Goal: Task Accomplishment & Management: Manage account settings

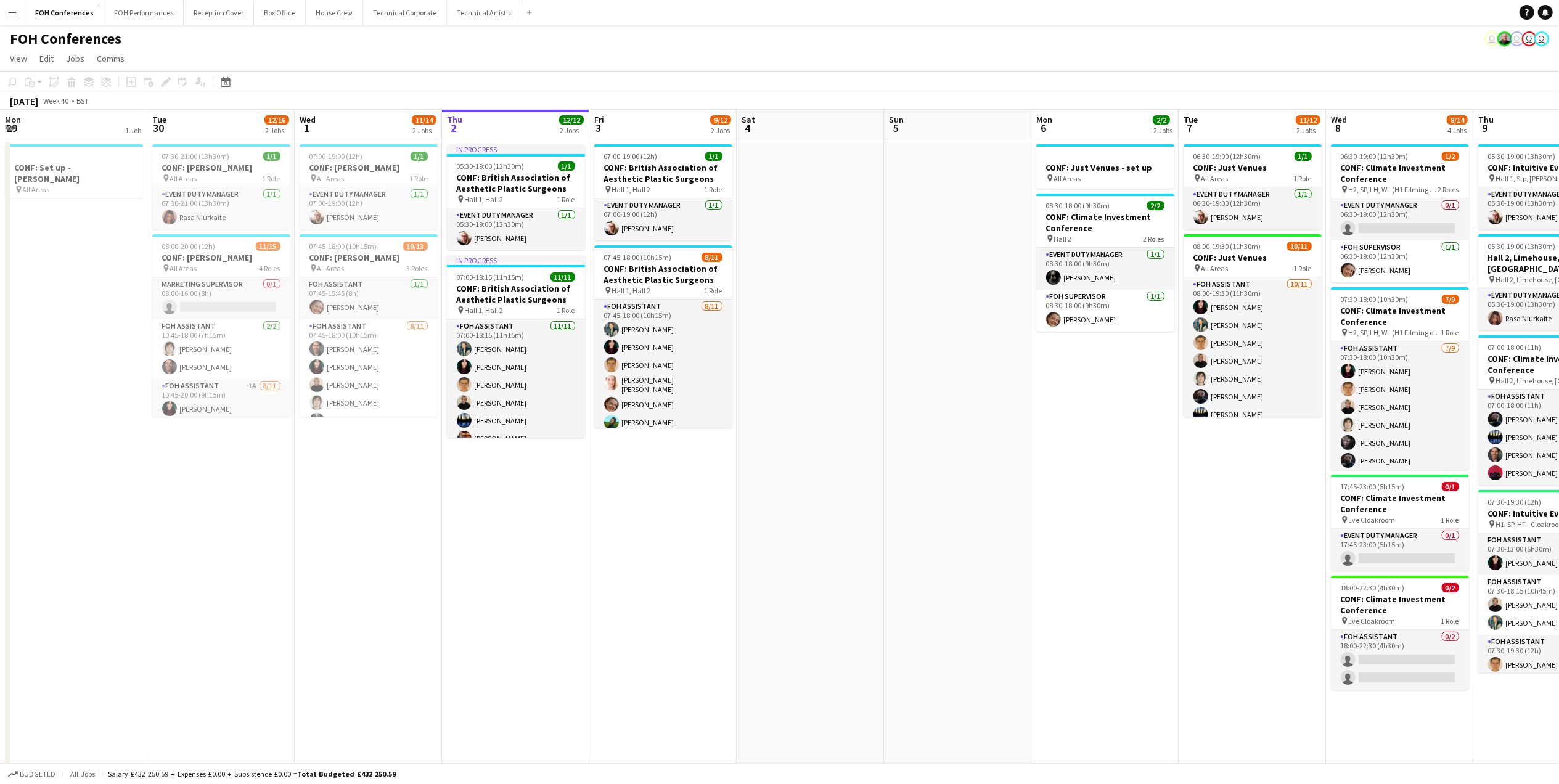
scroll to position [57, 0]
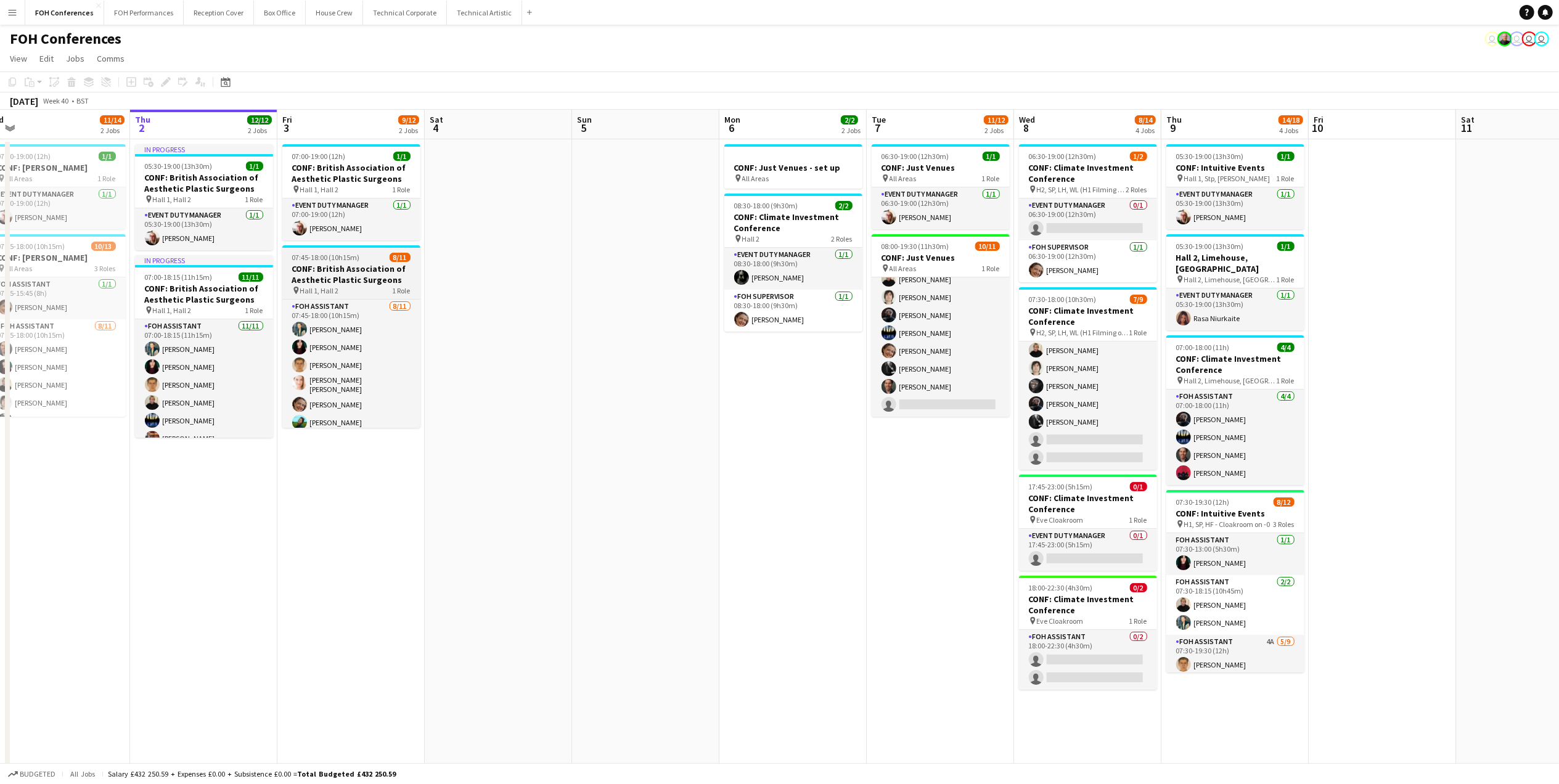
click at [342, 280] on h3 "CONF: British Association of Aesthetic Plastic Surgeons" at bounding box center [351, 274] width 138 height 22
click at [346, 473] on app-date-cell "07:00-19:00 (12h) 1/1 CONF: British Association of Aesthetic Plastic Surgeons p…" at bounding box center [351, 542] width 147 height 807
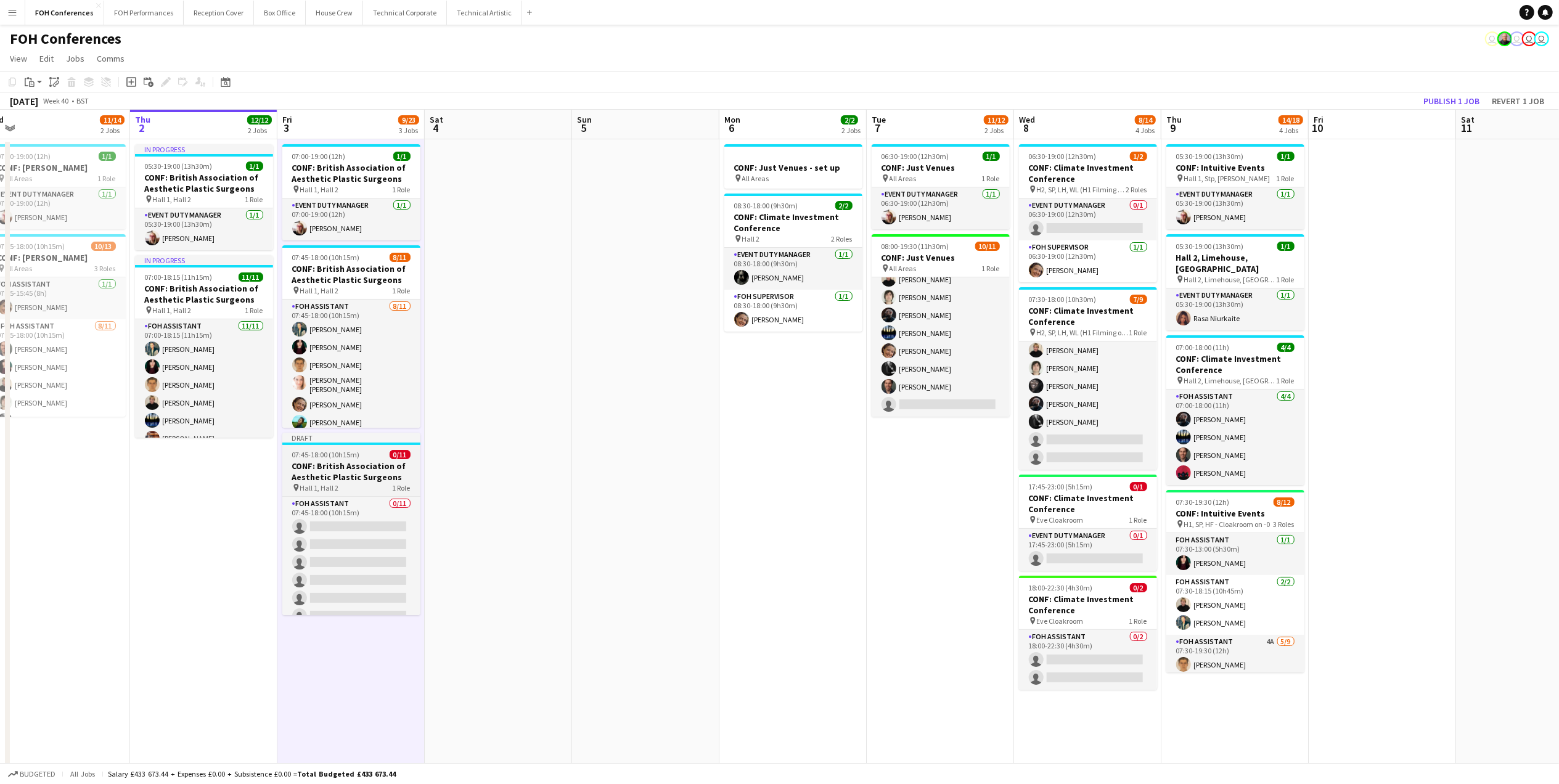
click at [335, 462] on h3 "CONF: British Association of Aesthetic Plastic Surgeons" at bounding box center [351, 471] width 138 height 22
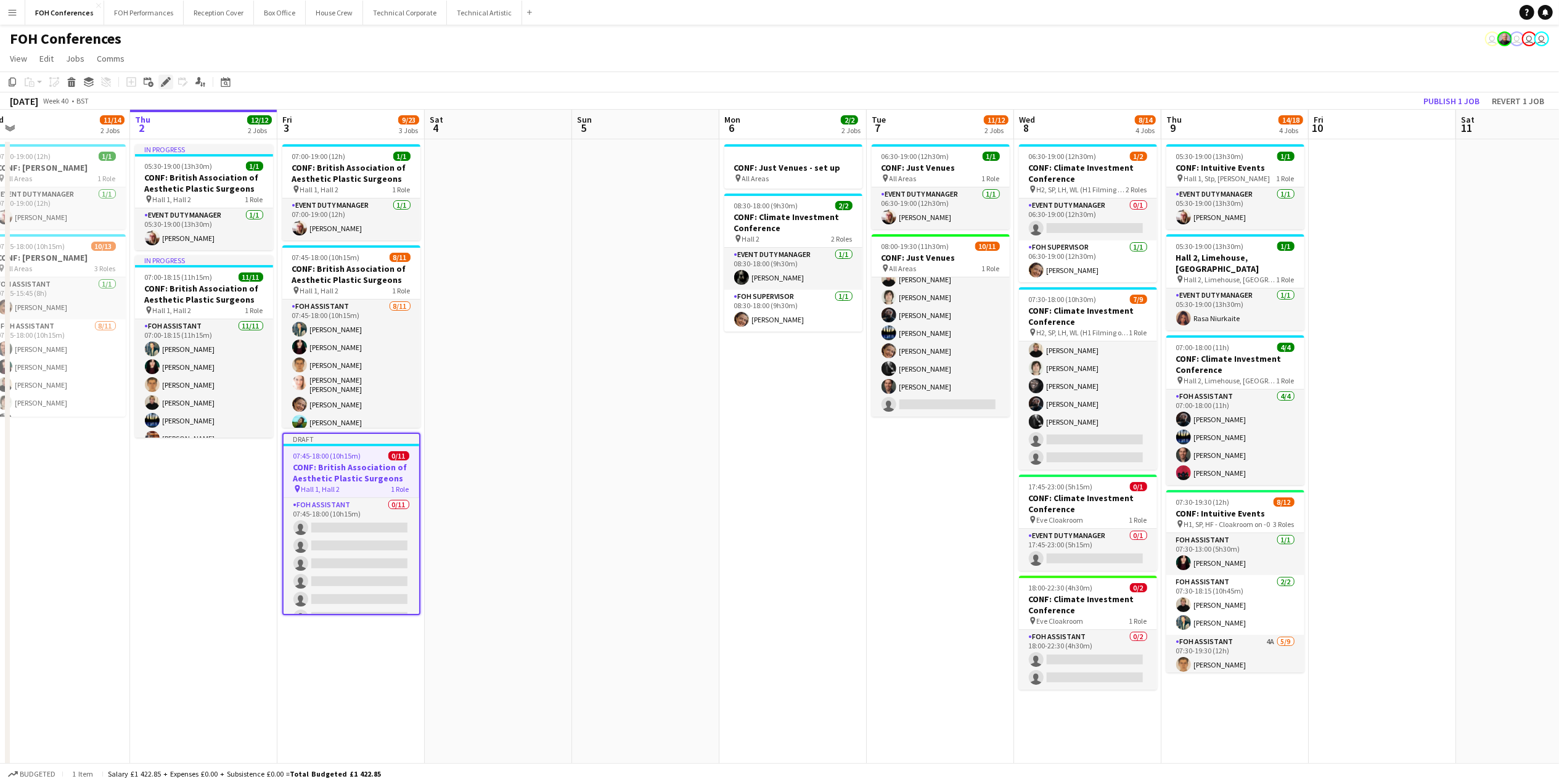
click at [171, 82] on div "Edit" at bounding box center [166, 82] width 15 height 15
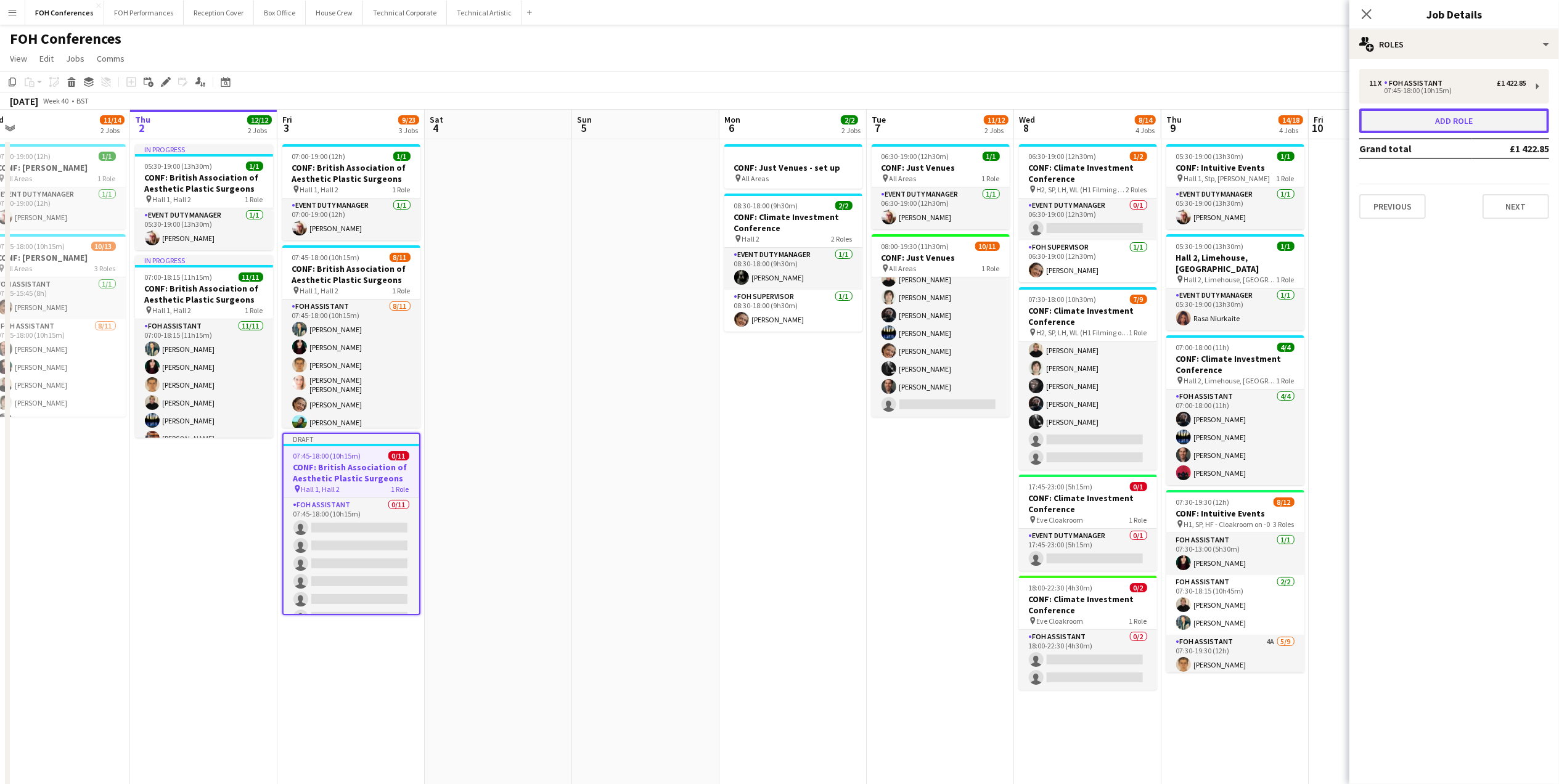
click at [1526, 118] on button "Add role" at bounding box center [1455, 121] width 190 height 25
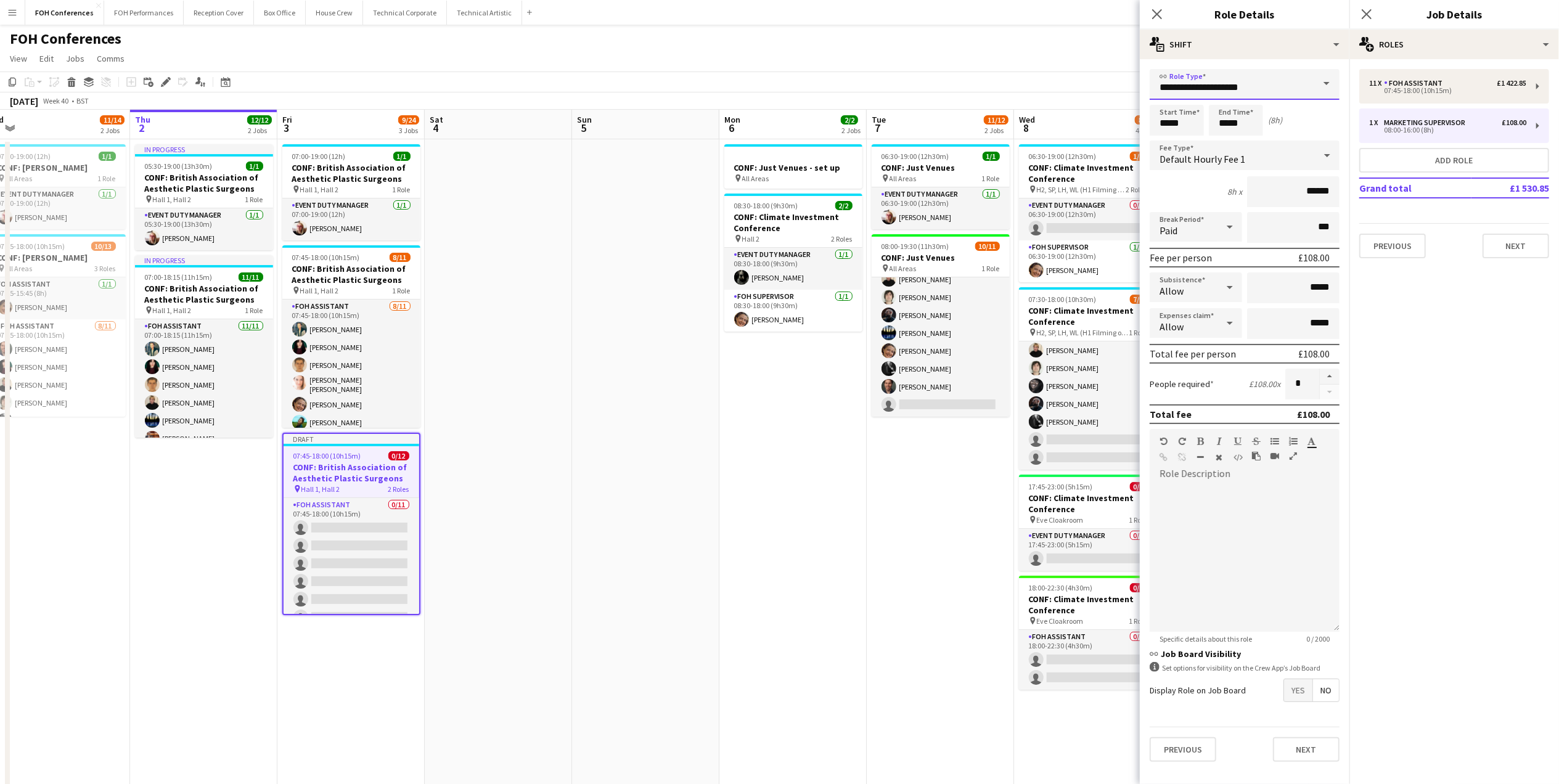
click at [1271, 90] on input "**********" at bounding box center [1245, 84] width 190 height 30
drag, startPoint x: 1280, startPoint y: 90, endPoint x: 1143, endPoint y: 84, distance: 137.1
click at [1143, 84] on form "**********" at bounding box center [1245, 420] width 210 height 702
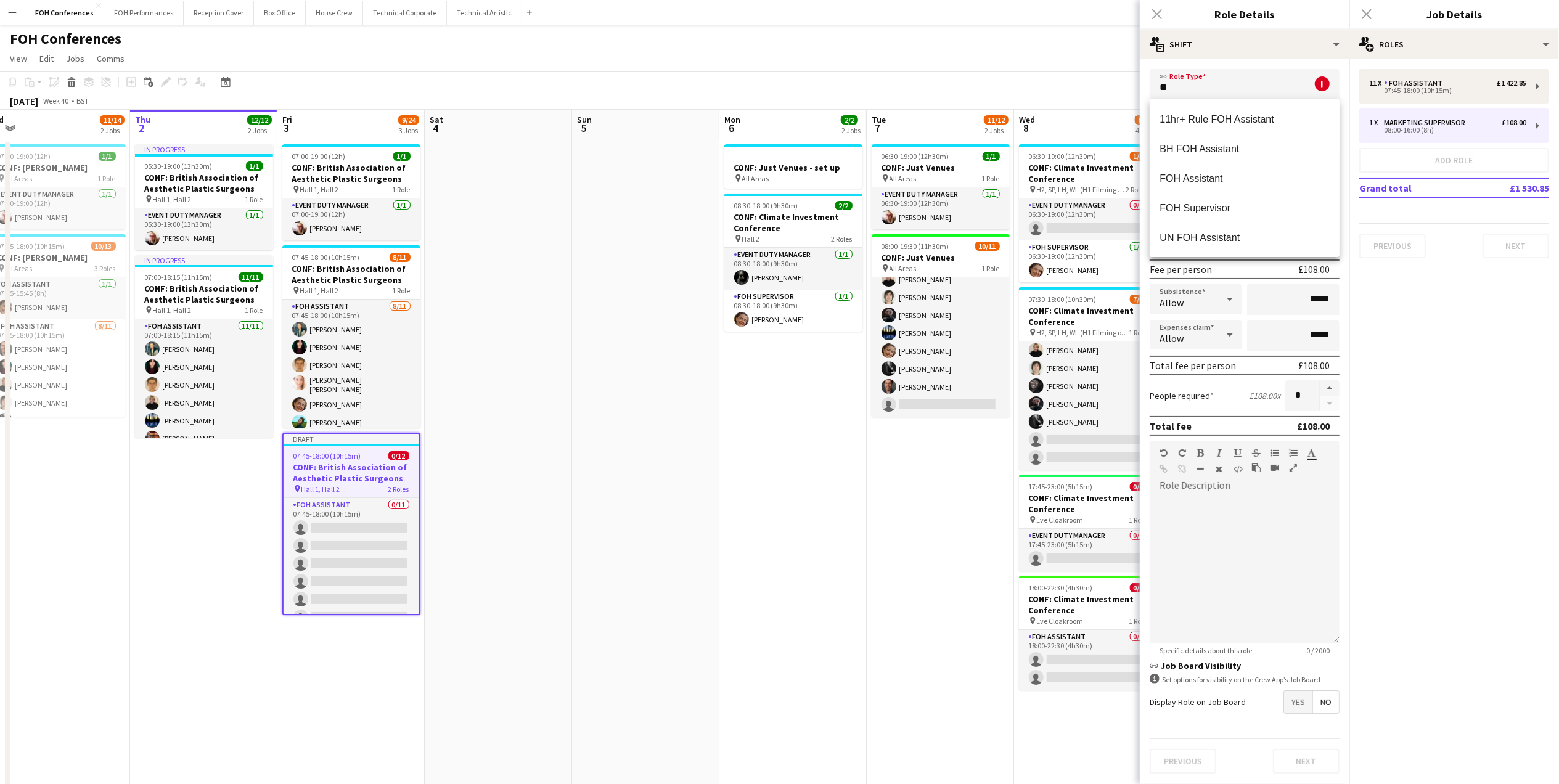
type input "*"
click at [1207, 188] on mat-option "FOH Assistant" at bounding box center [1245, 177] width 190 height 30
type input "**********"
type input "******"
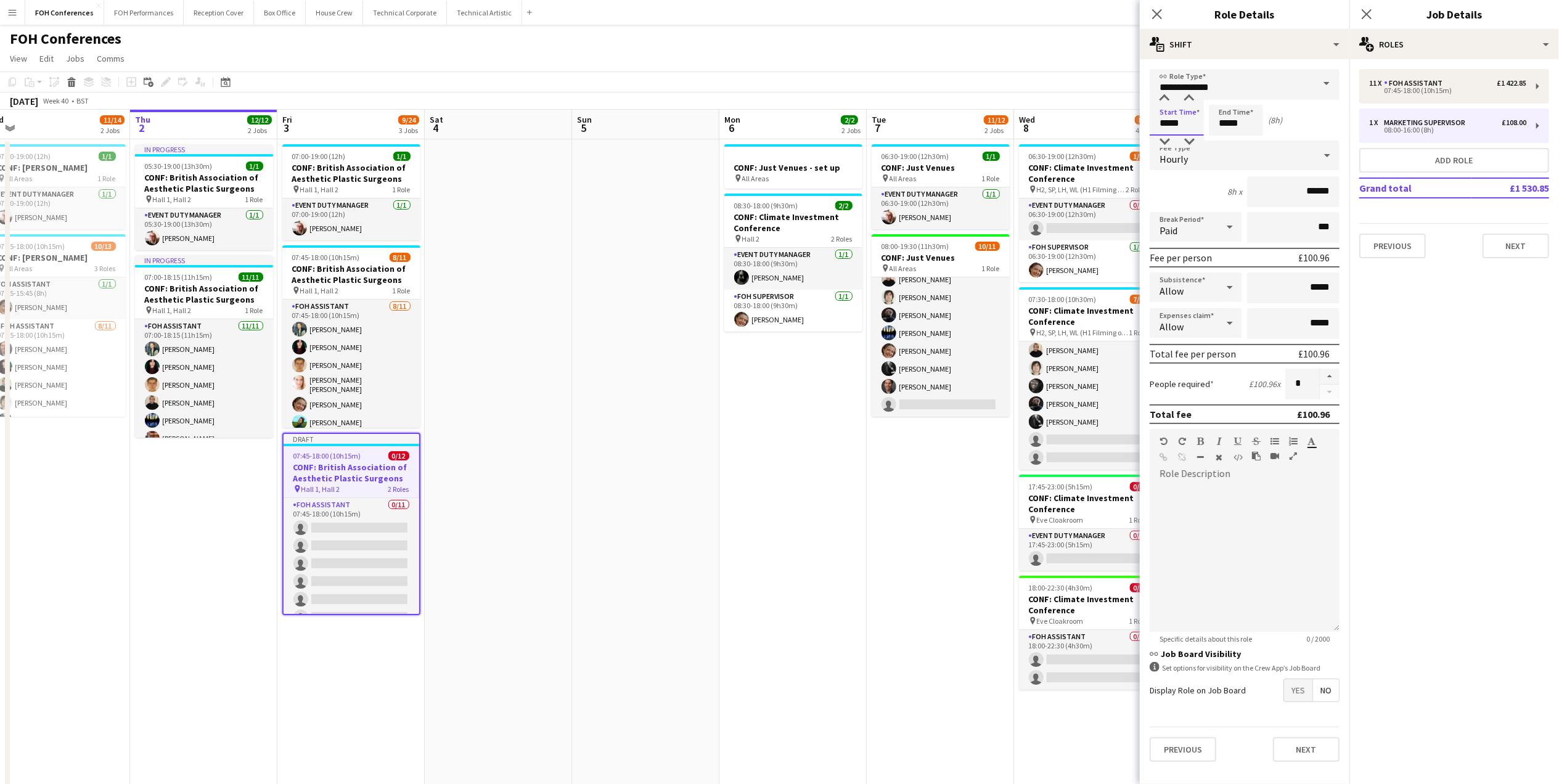
drag, startPoint x: 1194, startPoint y: 125, endPoint x: 1027, endPoint y: 125, distance: 167.0
click at [1027, 125] on body "Menu Boards Boards Boards All jobs Status Workforce Workforce My Workforce Recr…" at bounding box center [779, 484] width 1559 height 968
type input "*****"
click at [1094, 55] on app-page-menu "View Day view expanded Day view collapsed Month view Date picker Jump to [DATE]…" at bounding box center [779, 60] width 1559 height 23
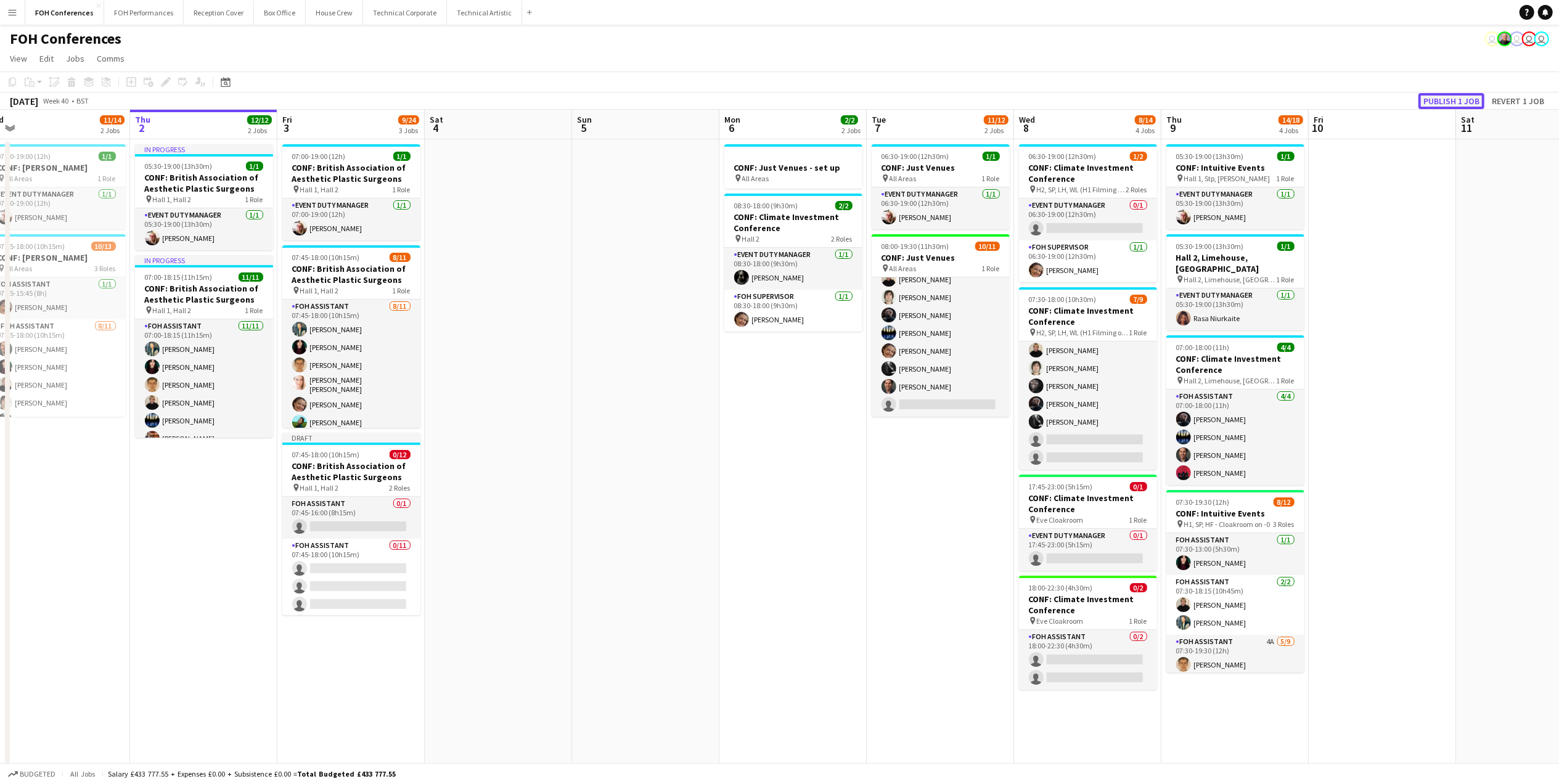
click at [1442, 102] on button "Publish 1 job" at bounding box center [1452, 101] width 66 height 16
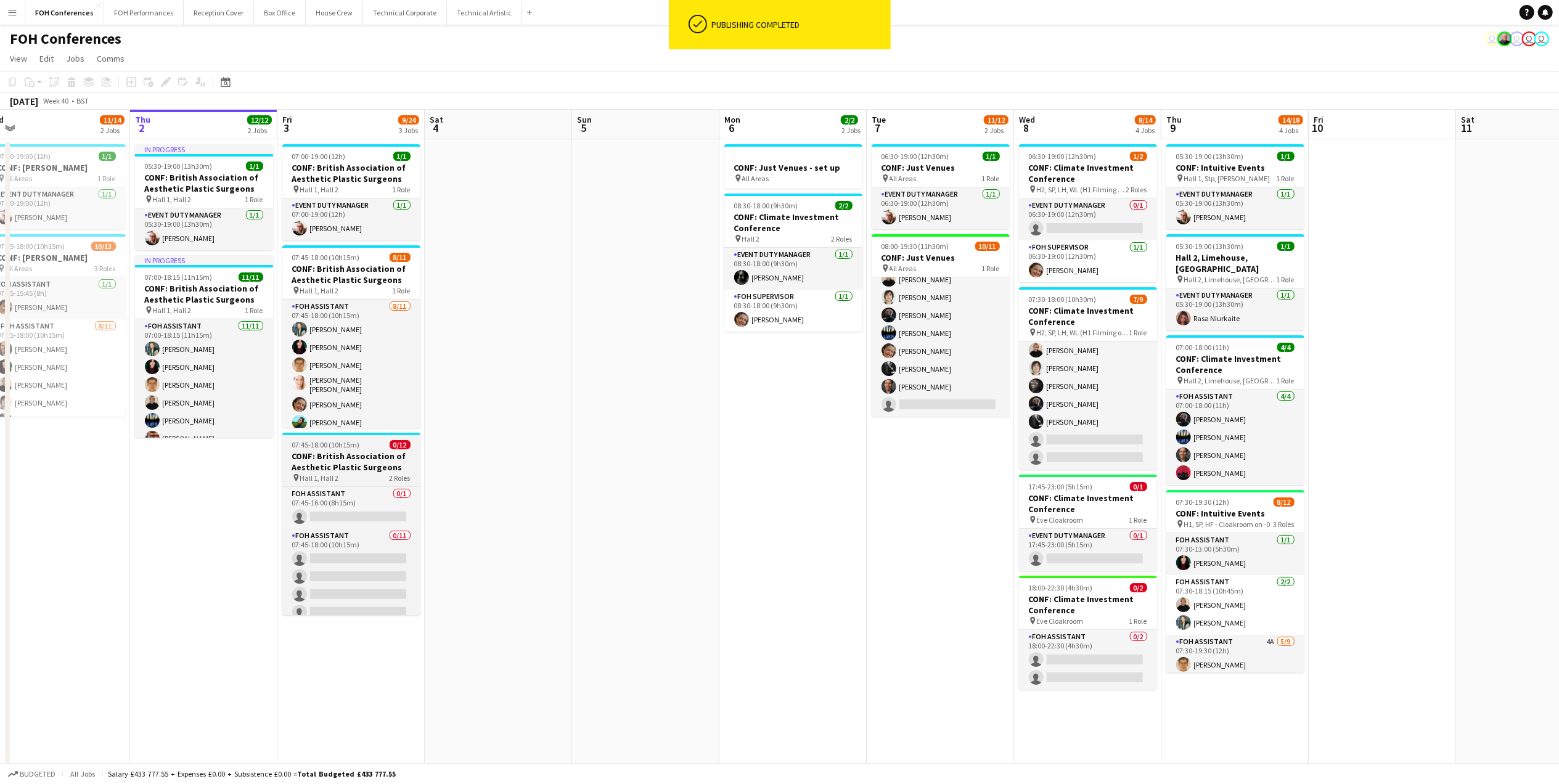
click at [342, 464] on h3 "CONF: British Association of Aesthetic Plastic Surgeons" at bounding box center [351, 461] width 138 height 22
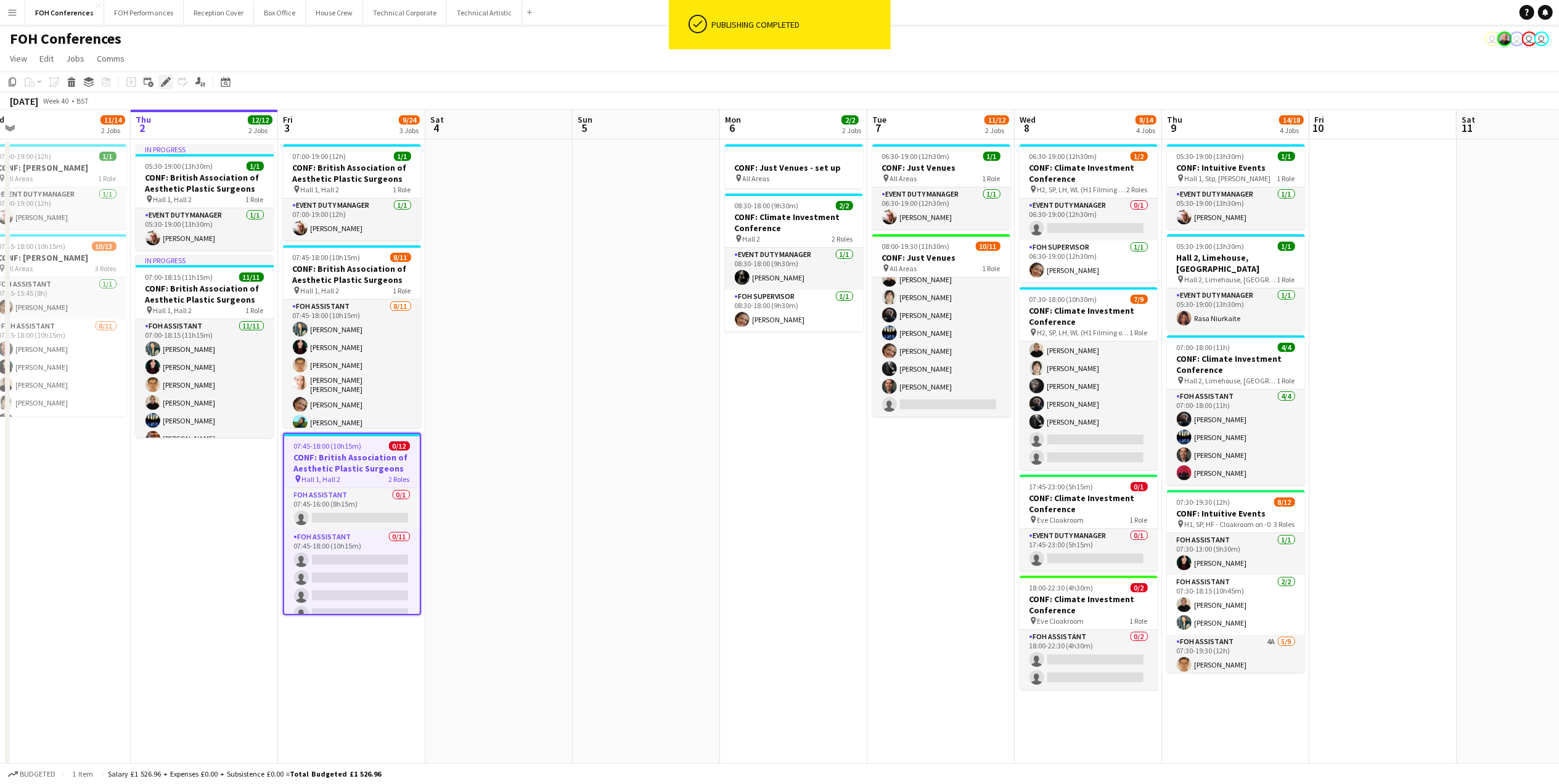
click at [167, 89] on div "Edit" at bounding box center [166, 82] width 15 height 15
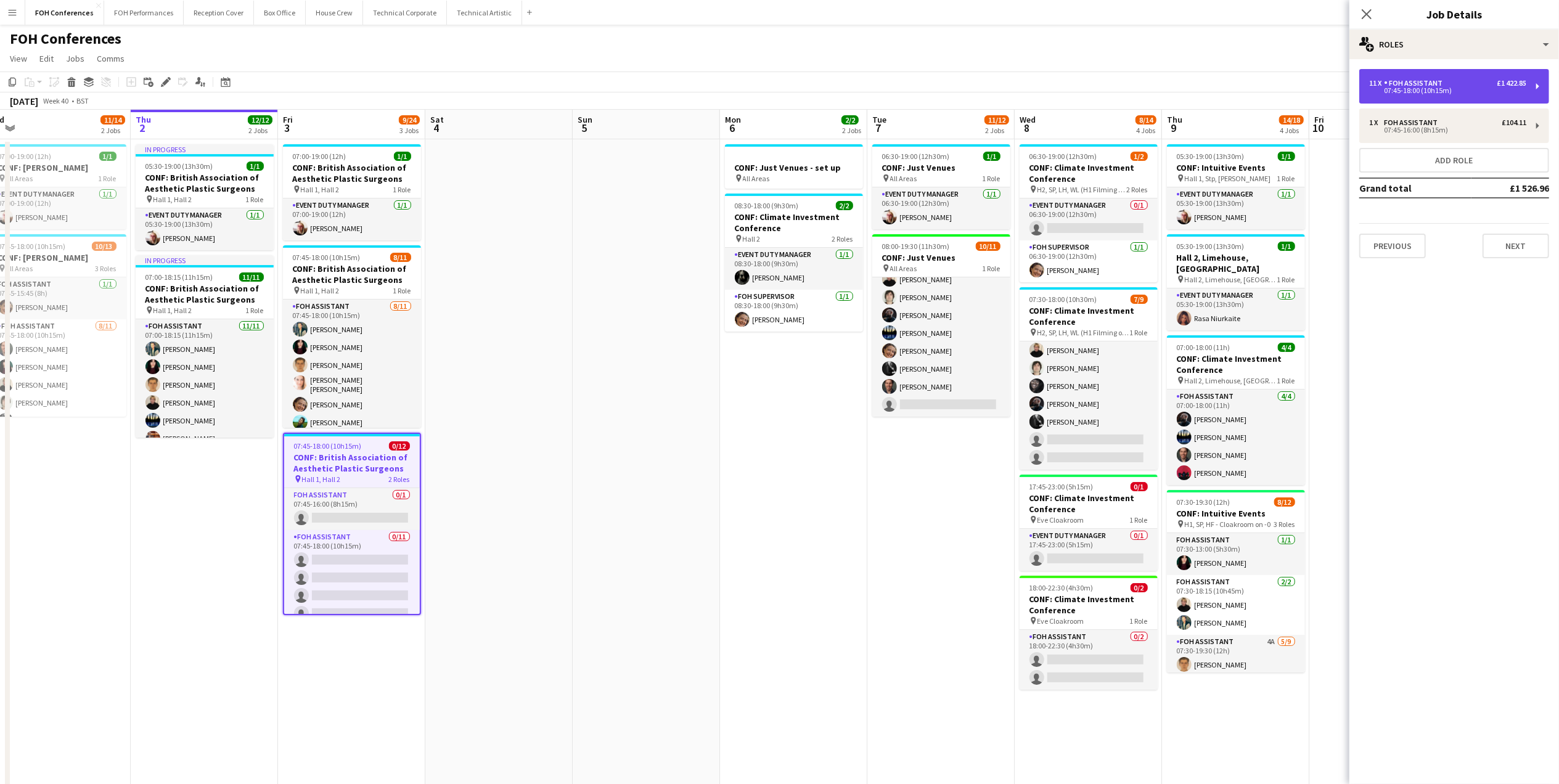
click at [1494, 90] on div "07:45-18:00 (10h15m)" at bounding box center [1448, 90] width 157 height 6
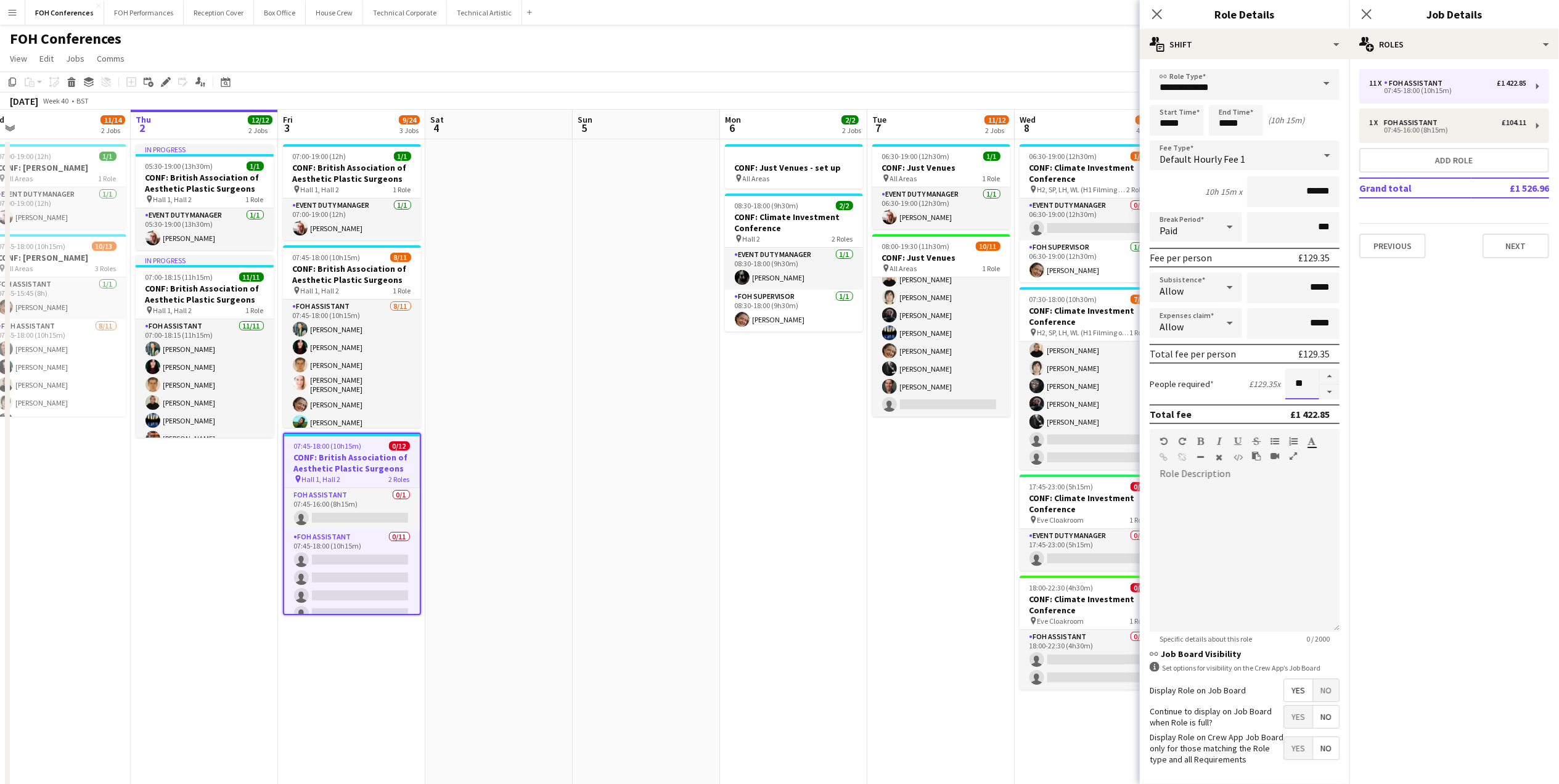
drag, startPoint x: 1295, startPoint y: 385, endPoint x: 1264, endPoint y: 383, distance: 31.1
click at [1264, 383] on div "People required £129.35 x **" at bounding box center [1245, 383] width 190 height 30
type input "*"
click at [1259, 55] on div "multiple-actions-text Shift" at bounding box center [1245, 44] width 210 height 30
click at [1291, 141] on div "bin-2 Delete Role" at bounding box center [1286, 148] width 122 height 25
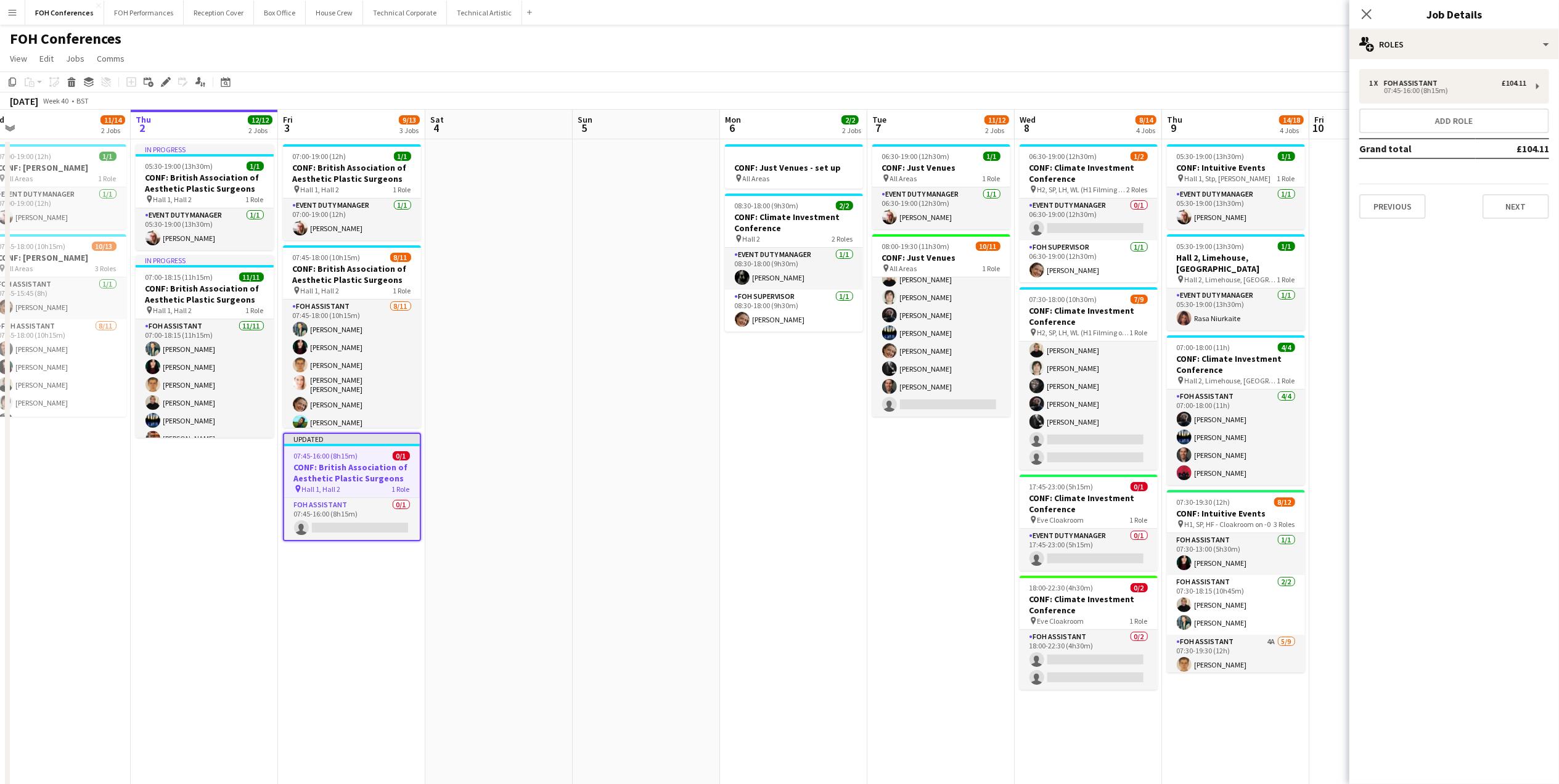
click at [1170, 58] on app-page-menu "View Day view expanded Day view collapsed Month view Date picker Jump to [DATE]…" at bounding box center [779, 60] width 1559 height 23
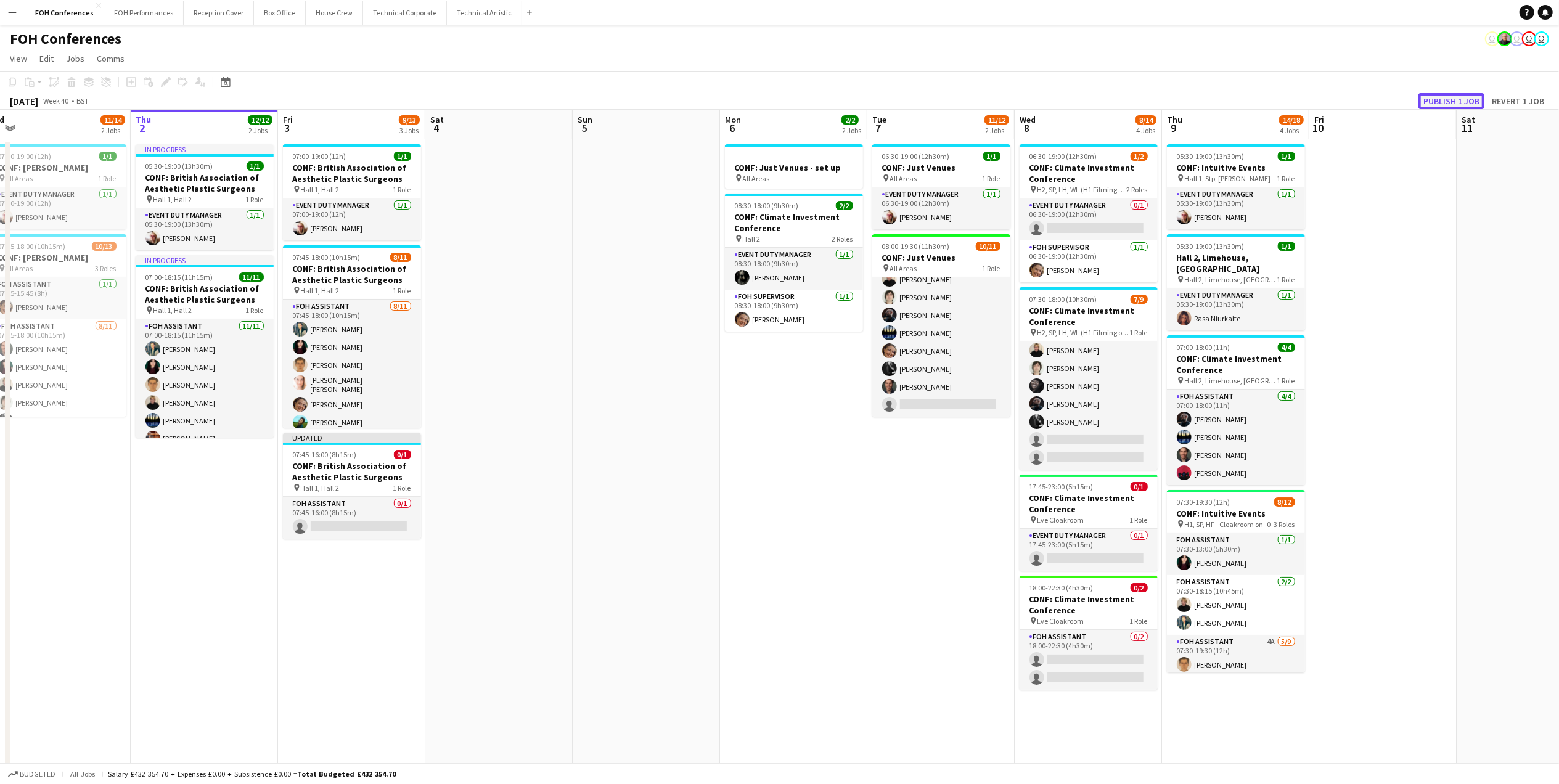
click at [1437, 102] on button "Publish 1 job" at bounding box center [1452, 101] width 66 height 16
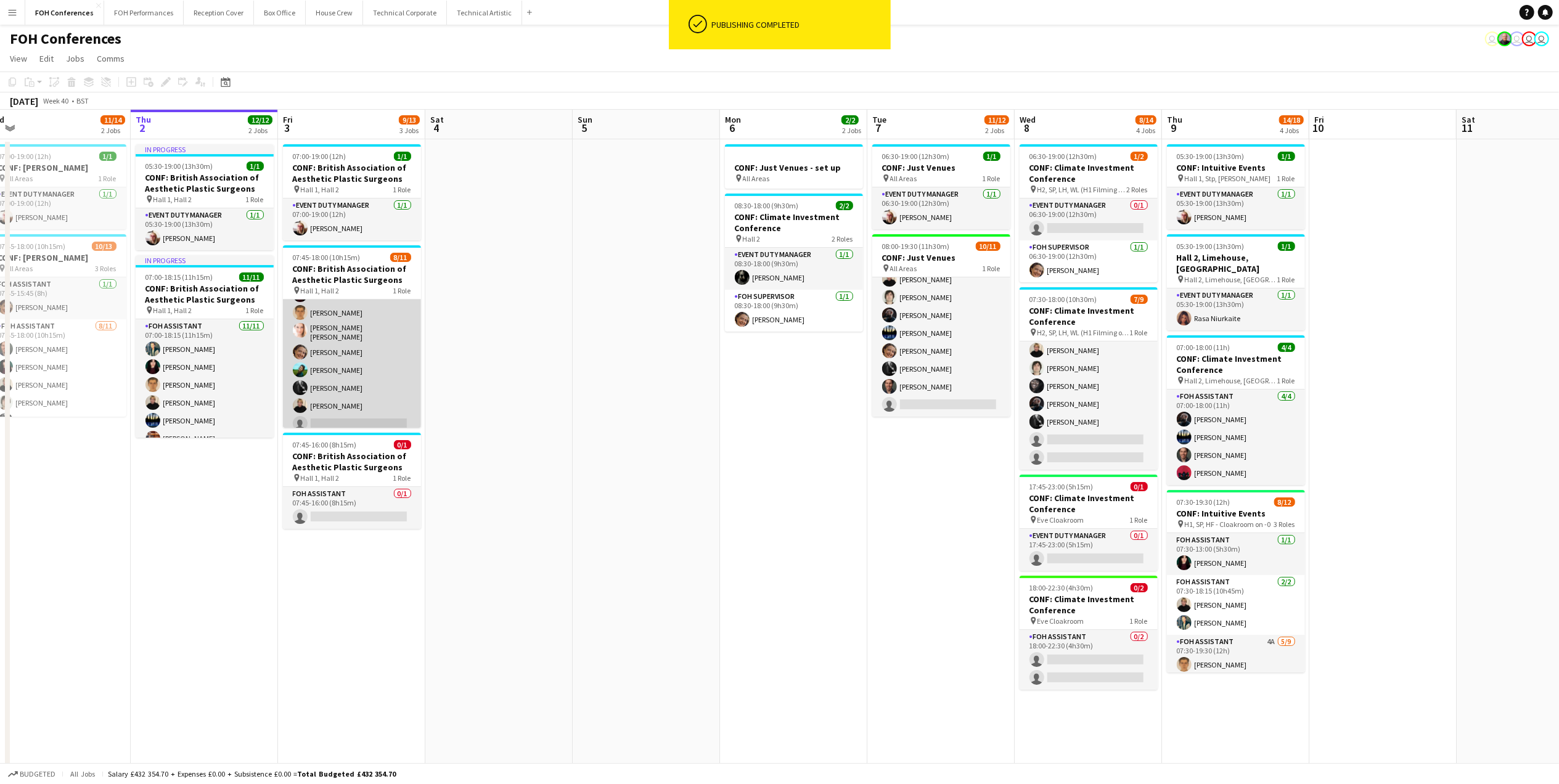
scroll to position [92, 0]
click at [332, 358] on app-card-role "FOH Assistant [DATE] 07:45-18:00 (10h15m) [PERSON_NAME] [PERSON_NAME] [PERSON_N…" at bounding box center [352, 319] width 138 height 224
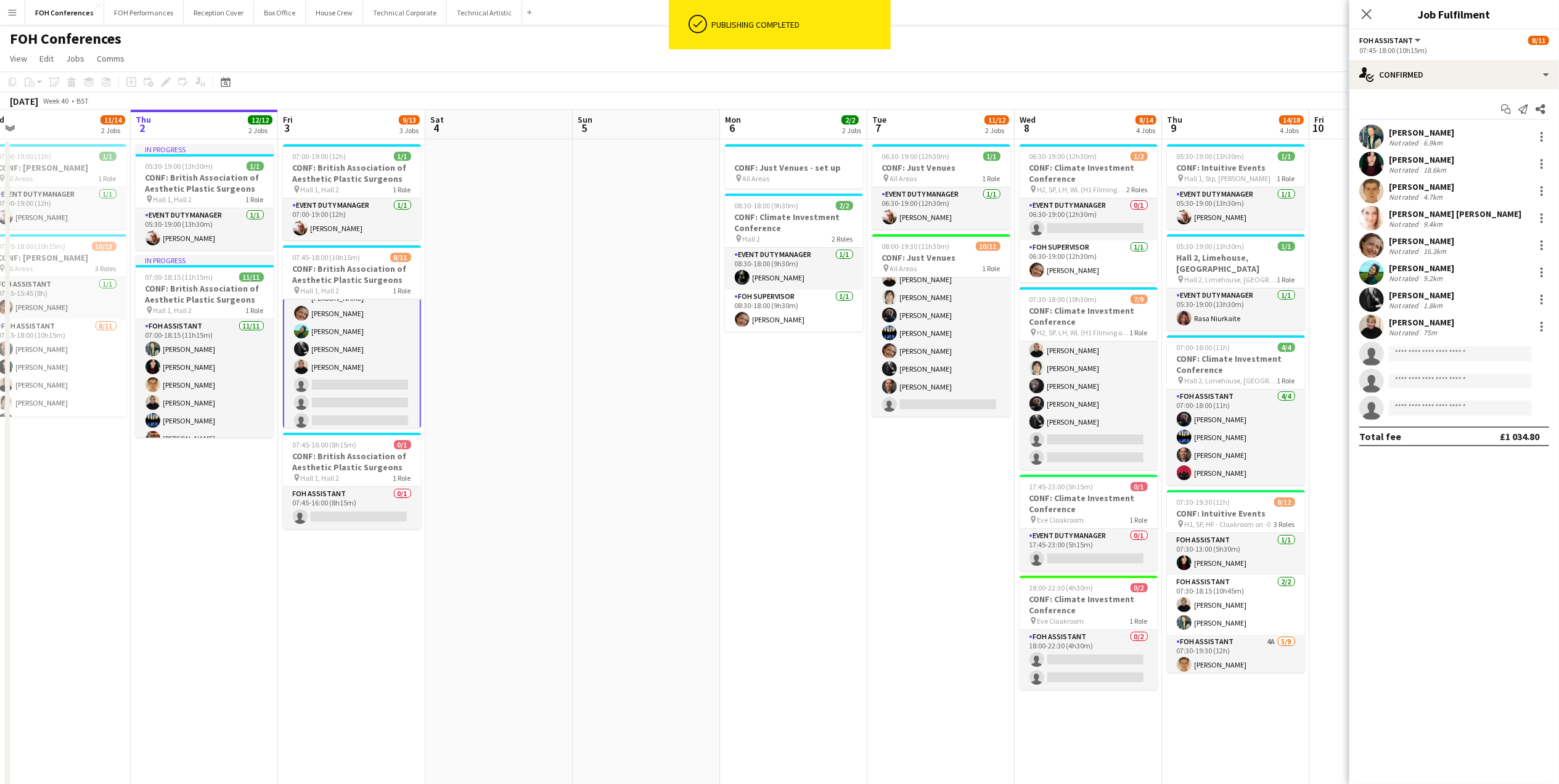
scroll to position [94, 0]
click at [1537, 329] on div at bounding box center [1542, 326] width 15 height 15
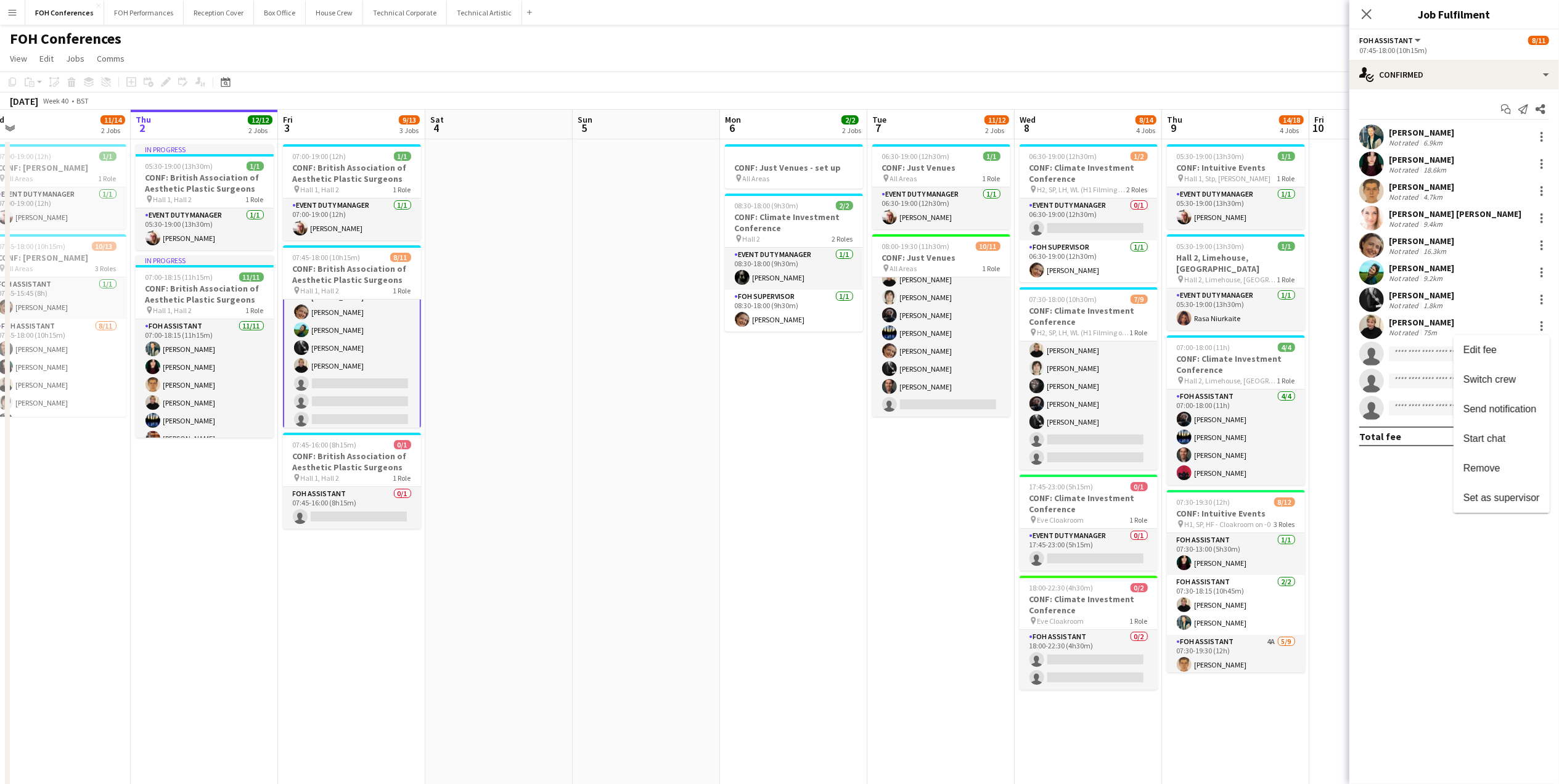
click at [1495, 469] on span "Remove" at bounding box center [1482, 468] width 37 height 11
click at [1216, 46] on div "FOH Conferences user user user user" at bounding box center [779, 37] width 1559 height 23
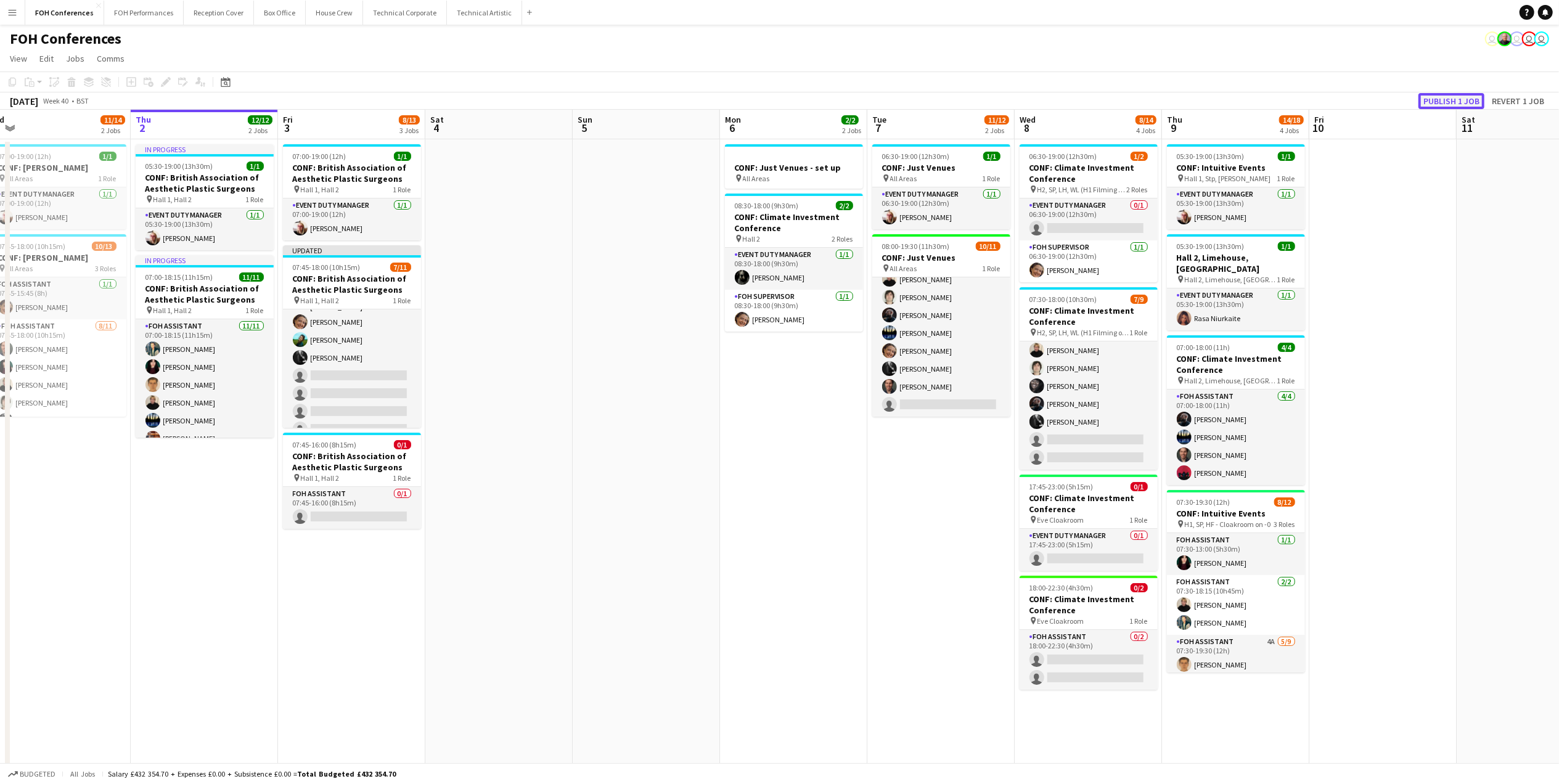
click at [1449, 99] on button "Publish 1 job" at bounding box center [1452, 101] width 66 height 16
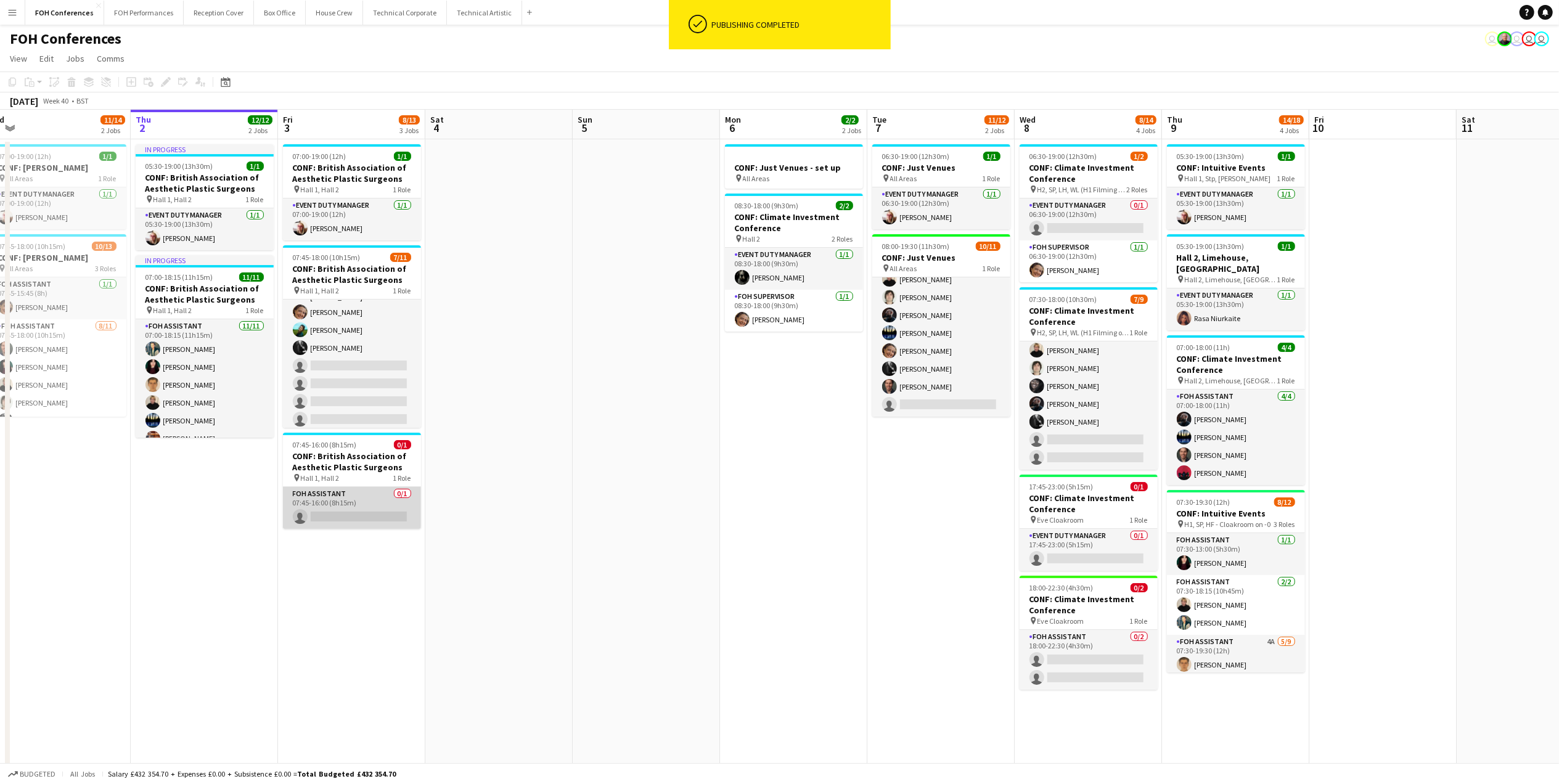
click at [326, 519] on app-card-role "FOH Assistant 0/1 07:45-16:00 (8h15m) single-neutral-actions" at bounding box center [352, 507] width 138 height 42
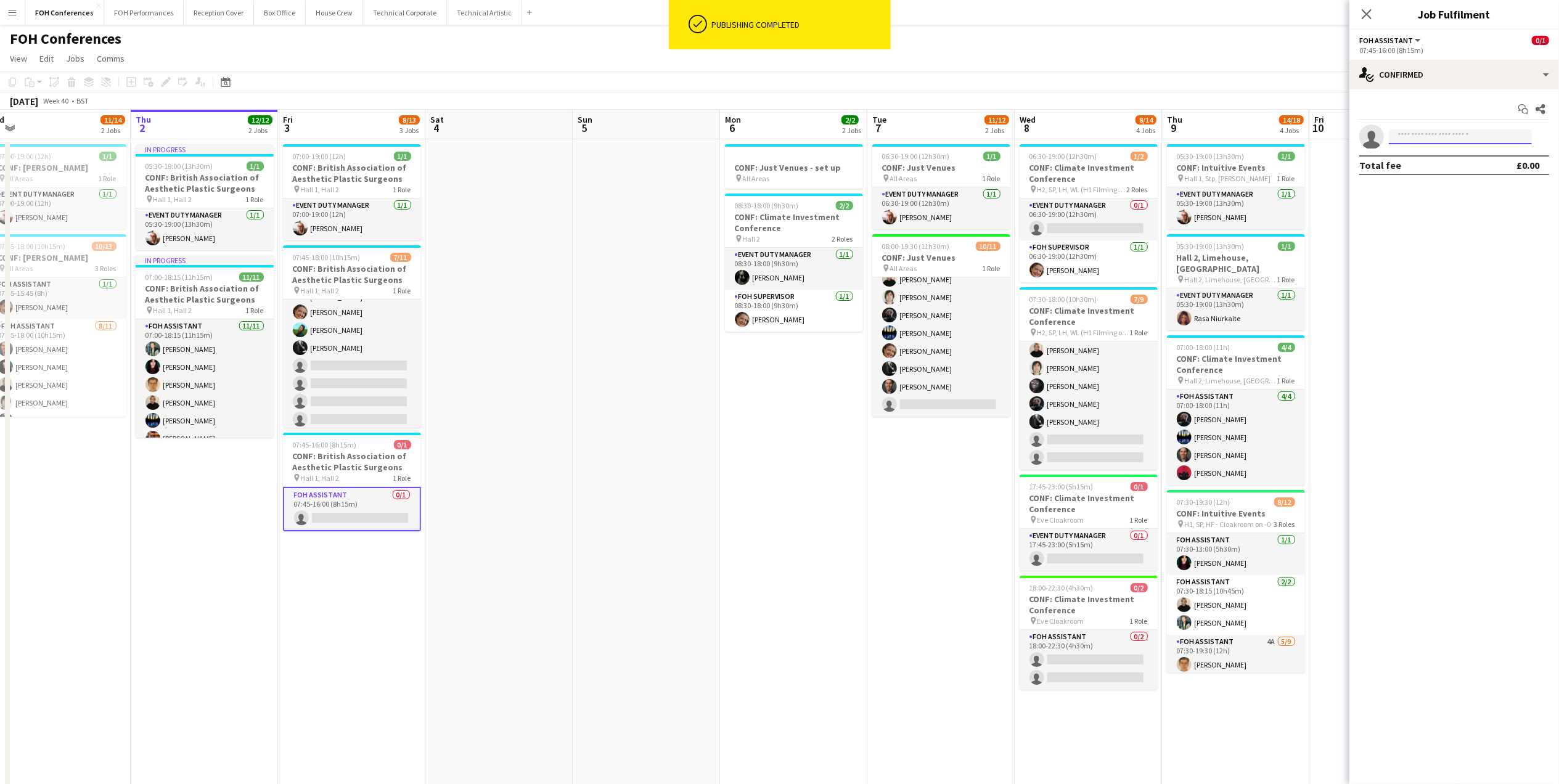
click at [1424, 142] on input at bounding box center [1461, 136] width 143 height 15
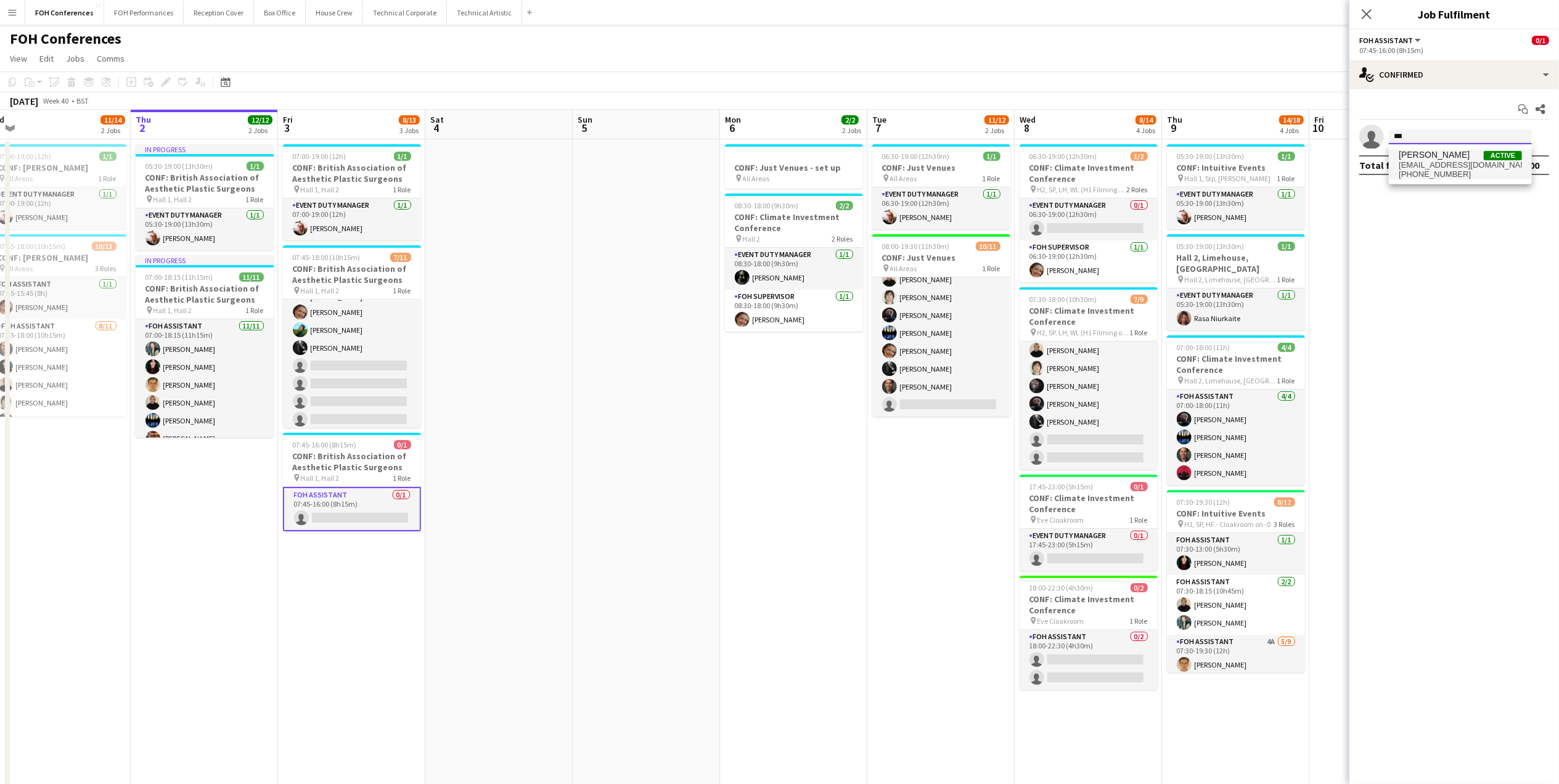
type input "***"
click at [1425, 174] on span "[PHONE_NUMBER]" at bounding box center [1461, 174] width 124 height 10
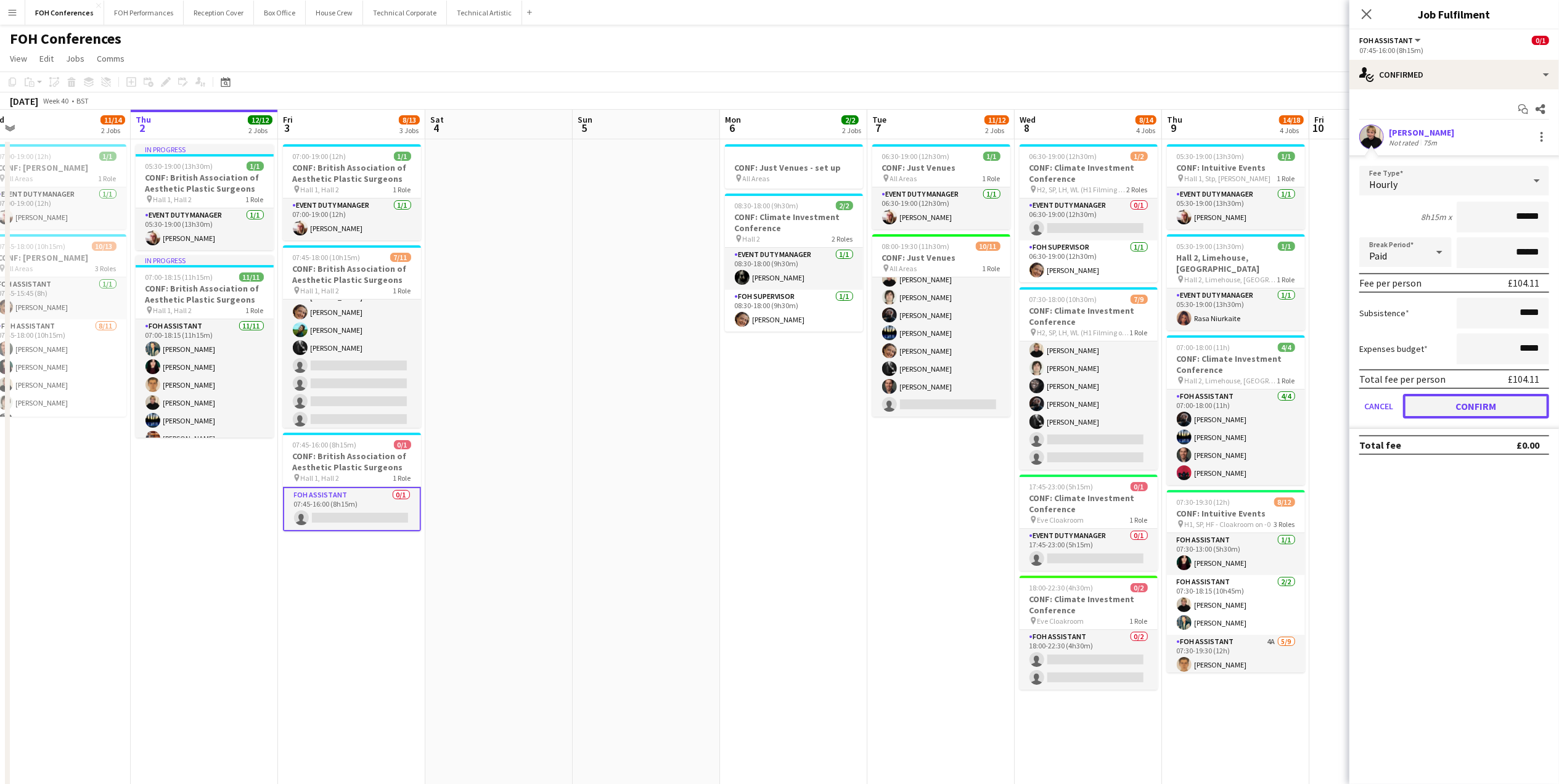
click at [1527, 394] on button "Confirm" at bounding box center [1476, 407] width 146 height 25
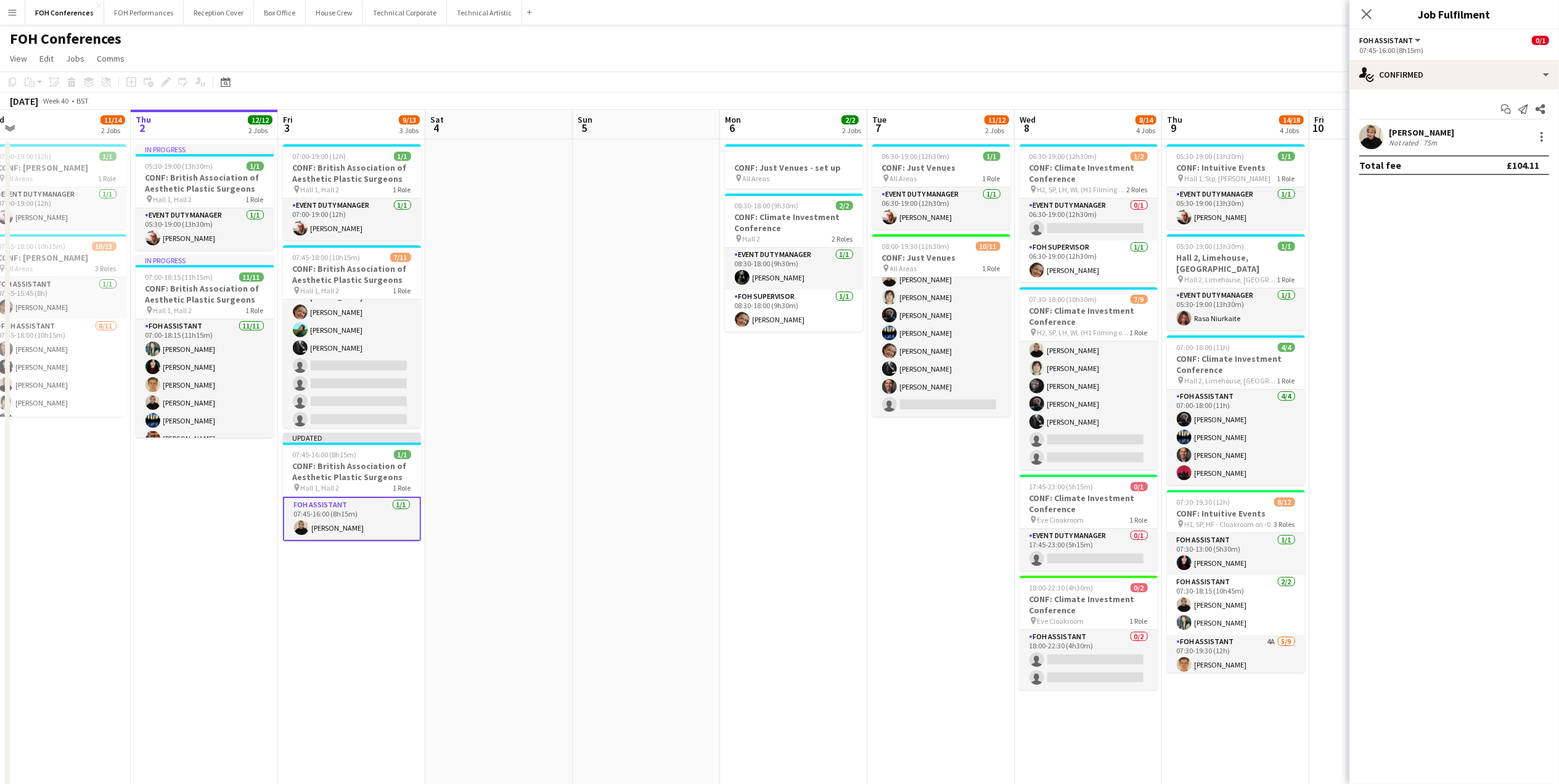
click at [1284, 39] on div "FOH Conferences user user user user" at bounding box center [779, 37] width 1559 height 23
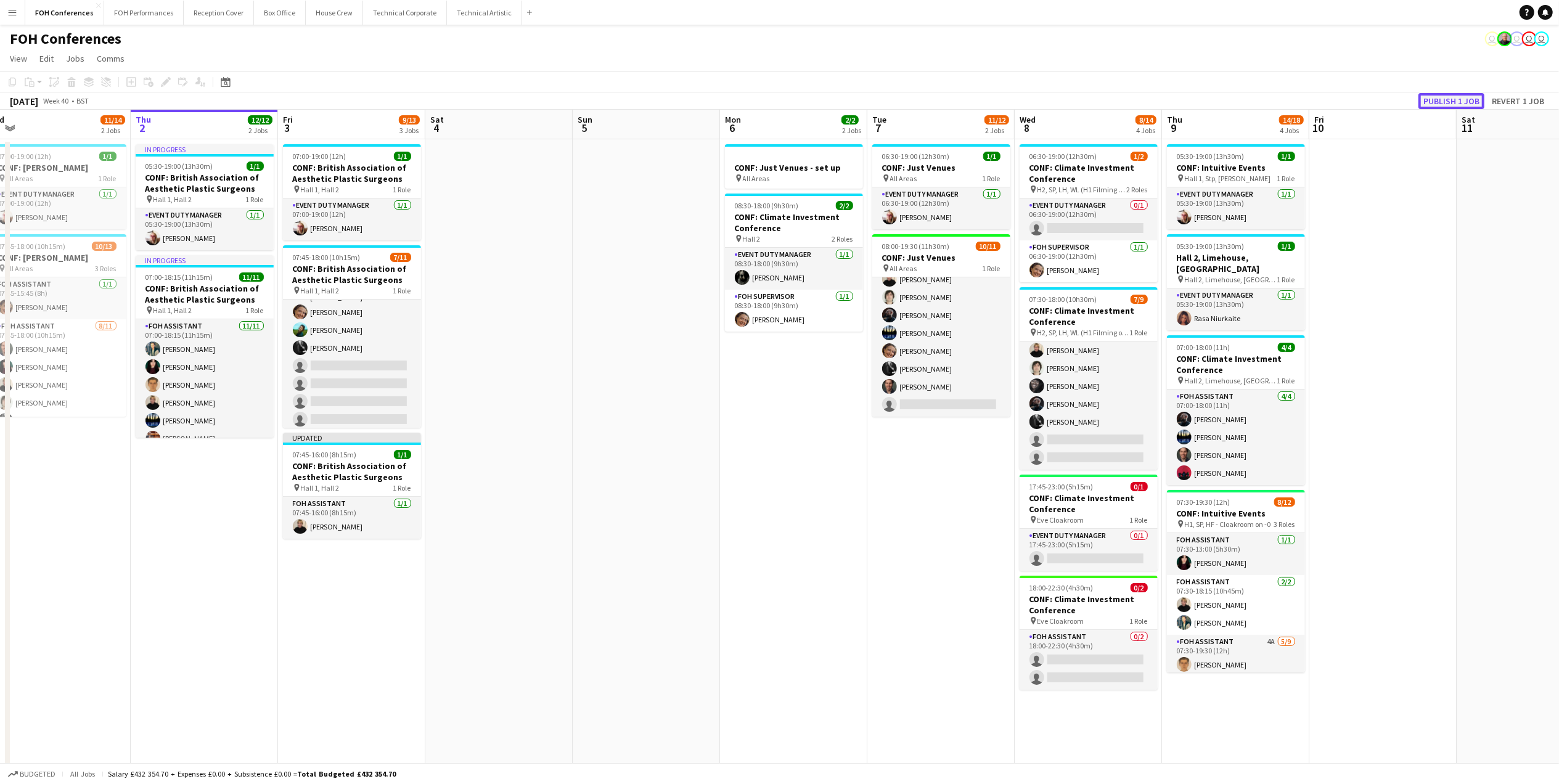
click at [1476, 96] on button "Publish 1 job" at bounding box center [1452, 101] width 66 height 16
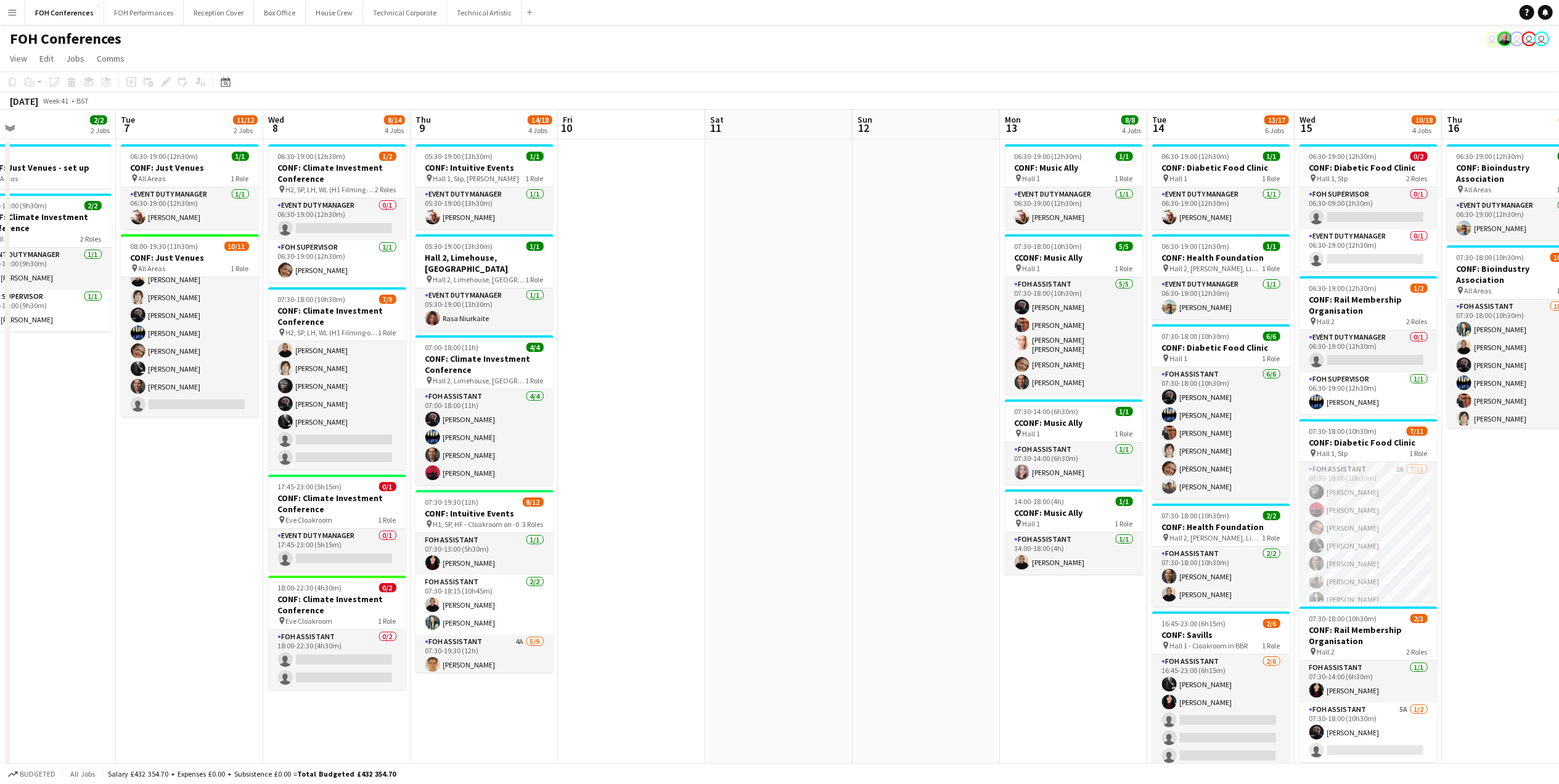
scroll to position [0, 489]
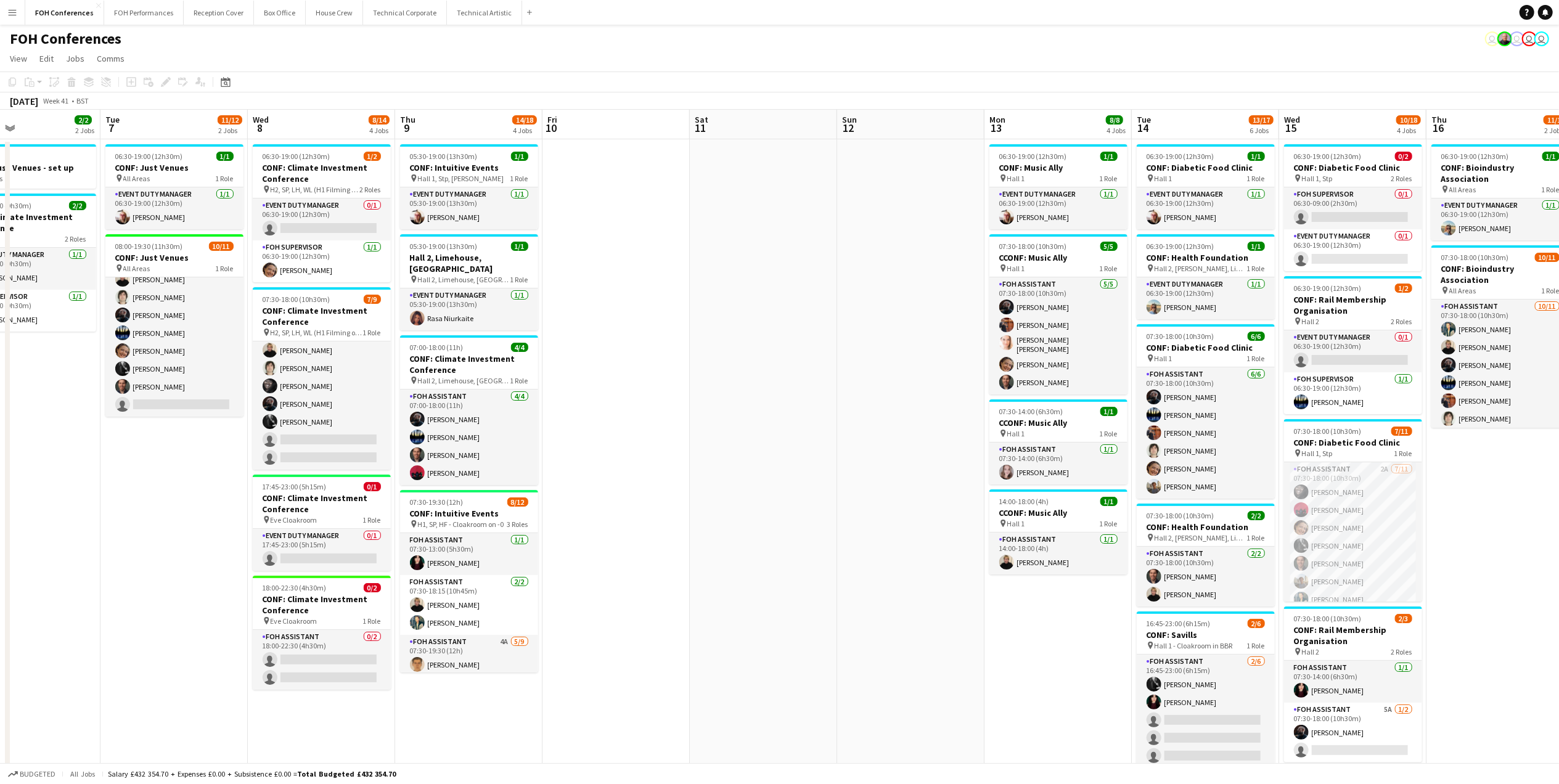
drag, startPoint x: 1512, startPoint y: 121, endPoint x: 598, endPoint y: 153, distance: 914.6
click at [598, 153] on app-calendar-viewport "Fri 3 9/13 3 Jobs Sat 4 Sun 5 Mon 6 2/2 2 Jobs Tue 7 11/12 2 Jobs Wed 8 8/14 4 …" at bounding box center [779, 528] width 1559 height 837
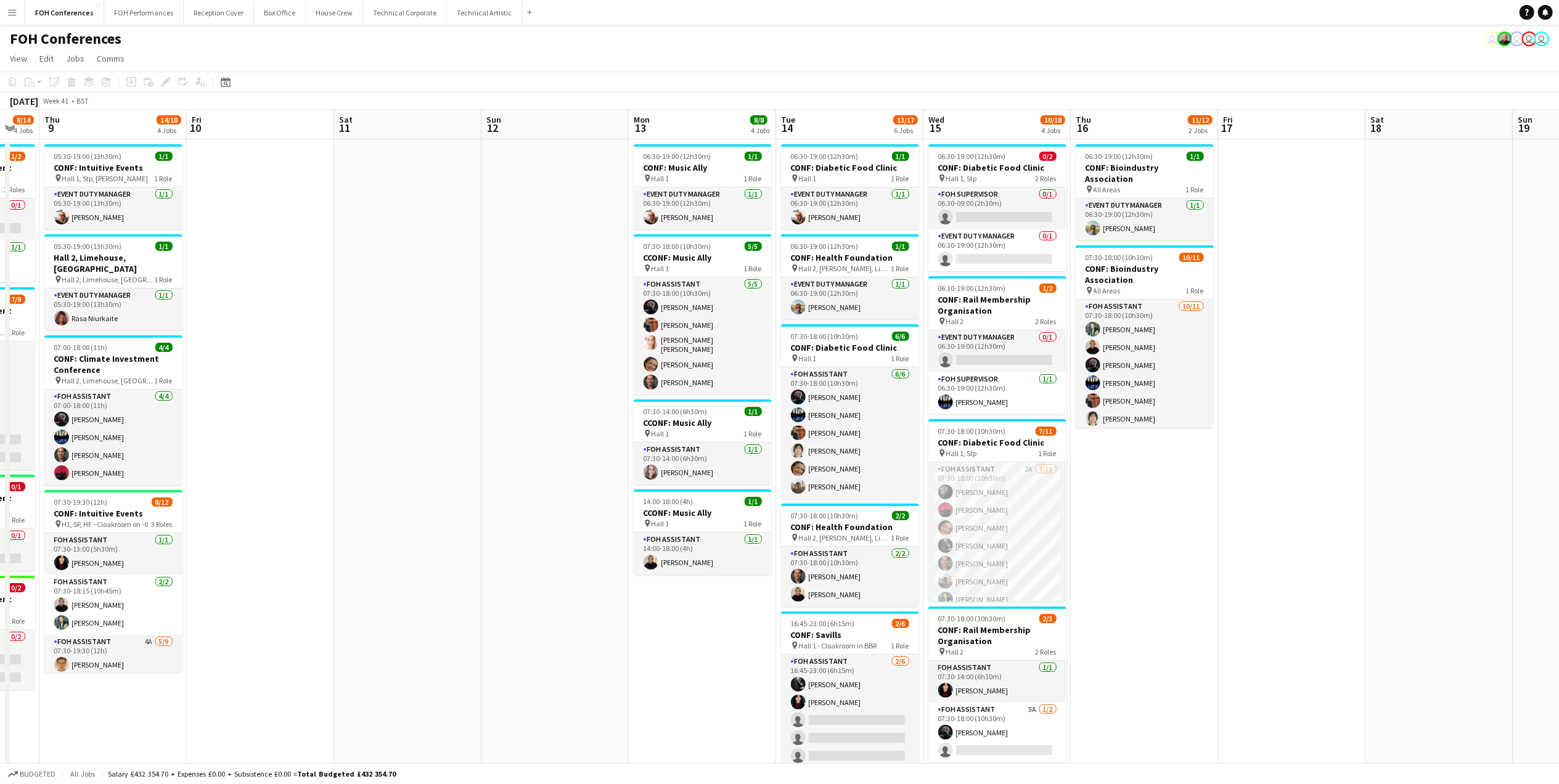
drag, startPoint x: 1184, startPoint y: 139, endPoint x: 973, endPoint y: 139, distance: 211.0
click at [973, 139] on app-calendar-viewport "Sun 5 Mon 6 2/2 2 Jobs Tue 7 11/12 2 Jobs Wed 8 8/14 4 Jobs Thu 9 14/18 4 Jobs …" at bounding box center [779, 528] width 1559 height 837
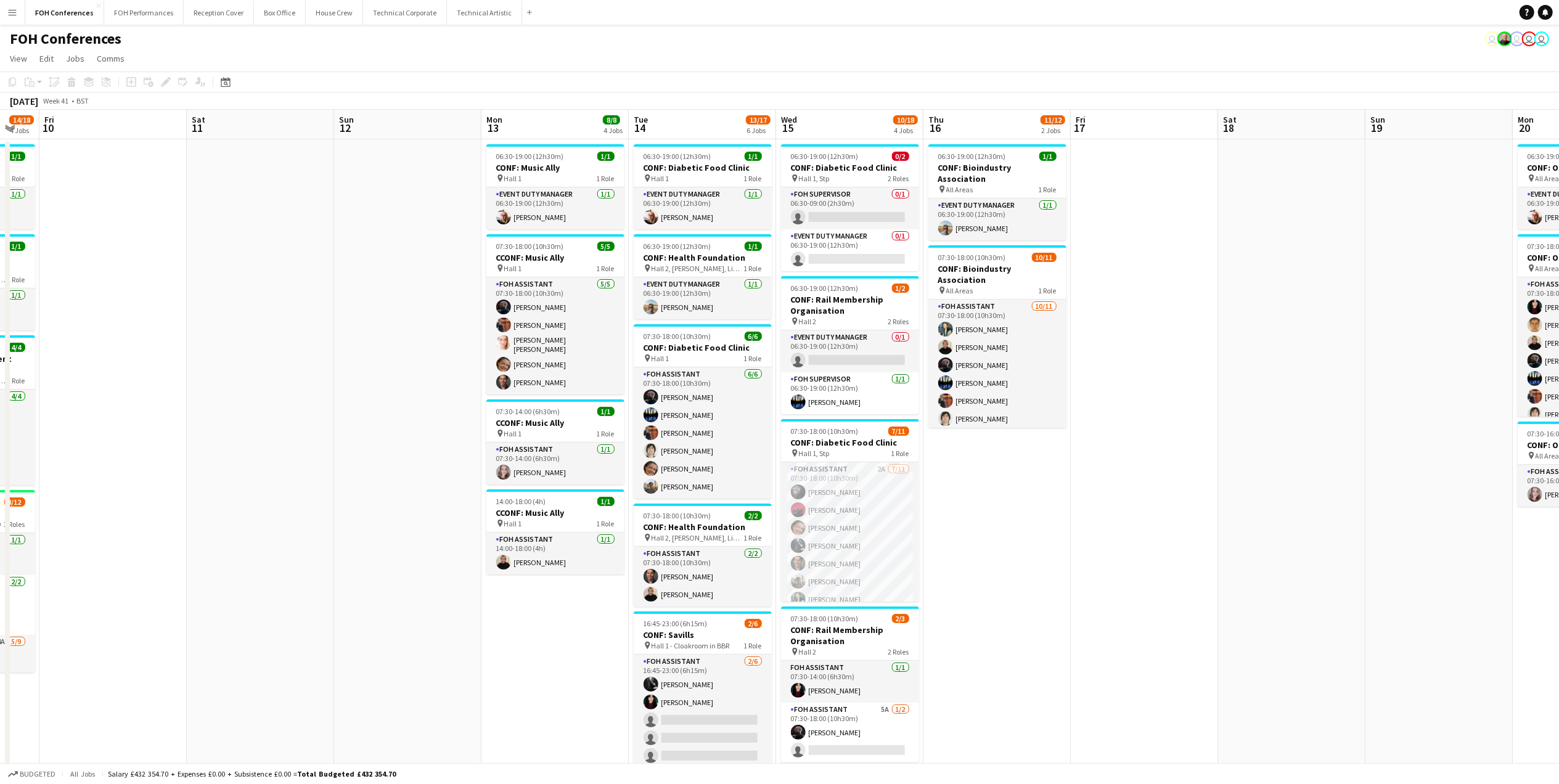
scroll to position [0, 406]
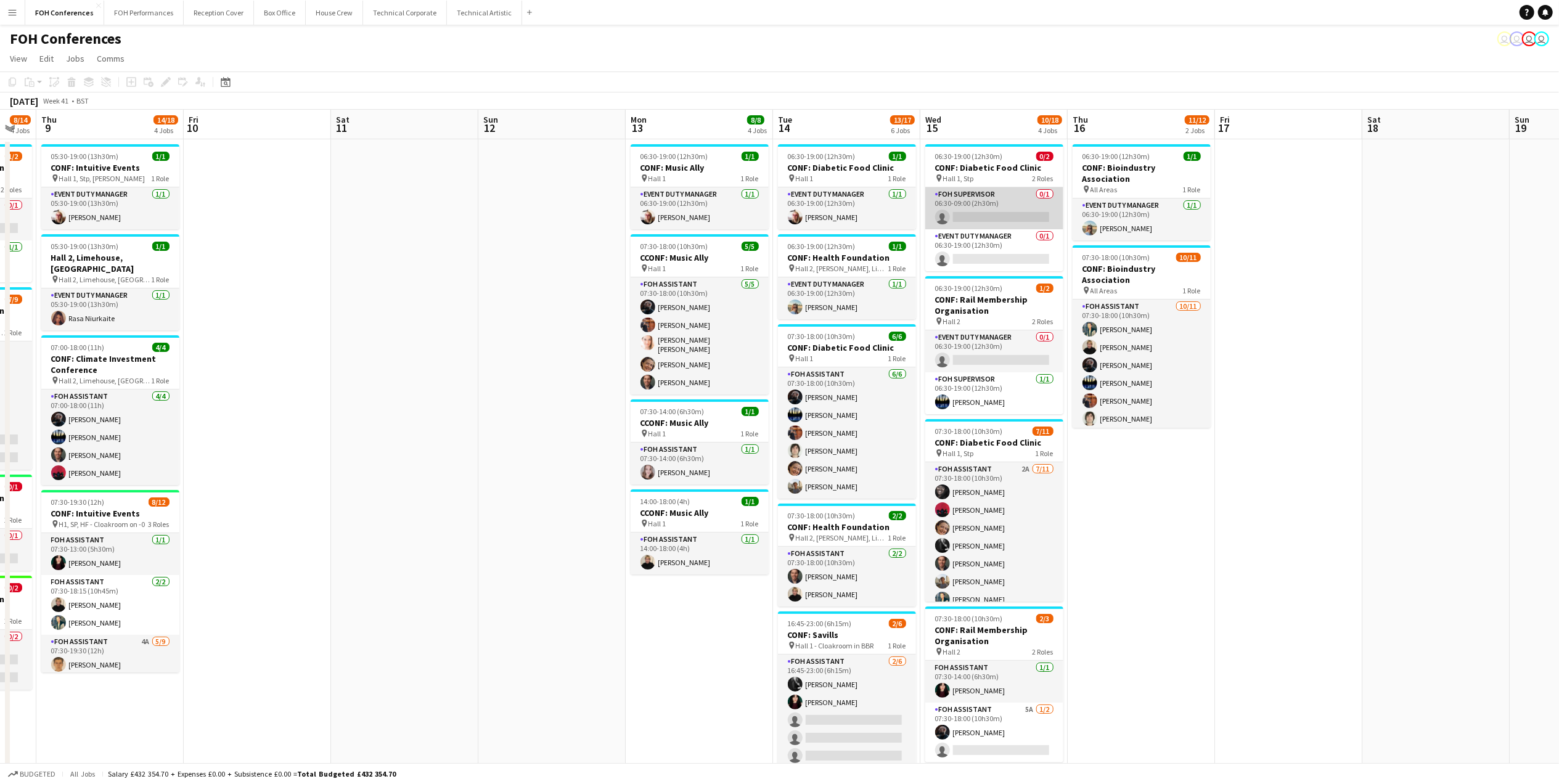
click at [991, 217] on app-card-role "FOH Supervisor 0/1 06:30-09:00 (2h30m) single-neutral-actions" at bounding box center [994, 208] width 138 height 42
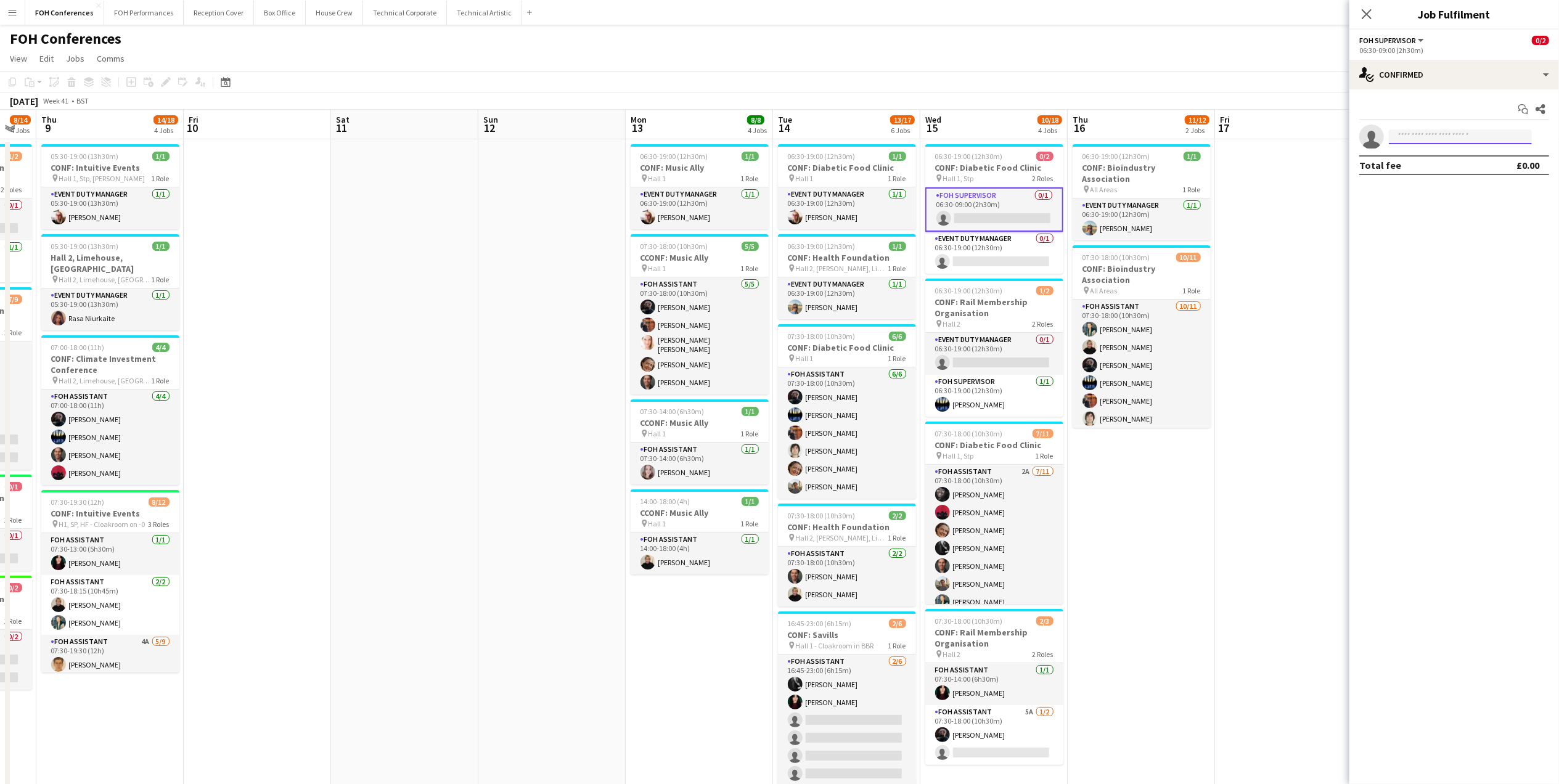
click at [1416, 131] on input at bounding box center [1461, 136] width 143 height 15
type input "***"
click at [1460, 151] on span "[PERSON_NAME] Active" at bounding box center [1461, 155] width 124 height 11
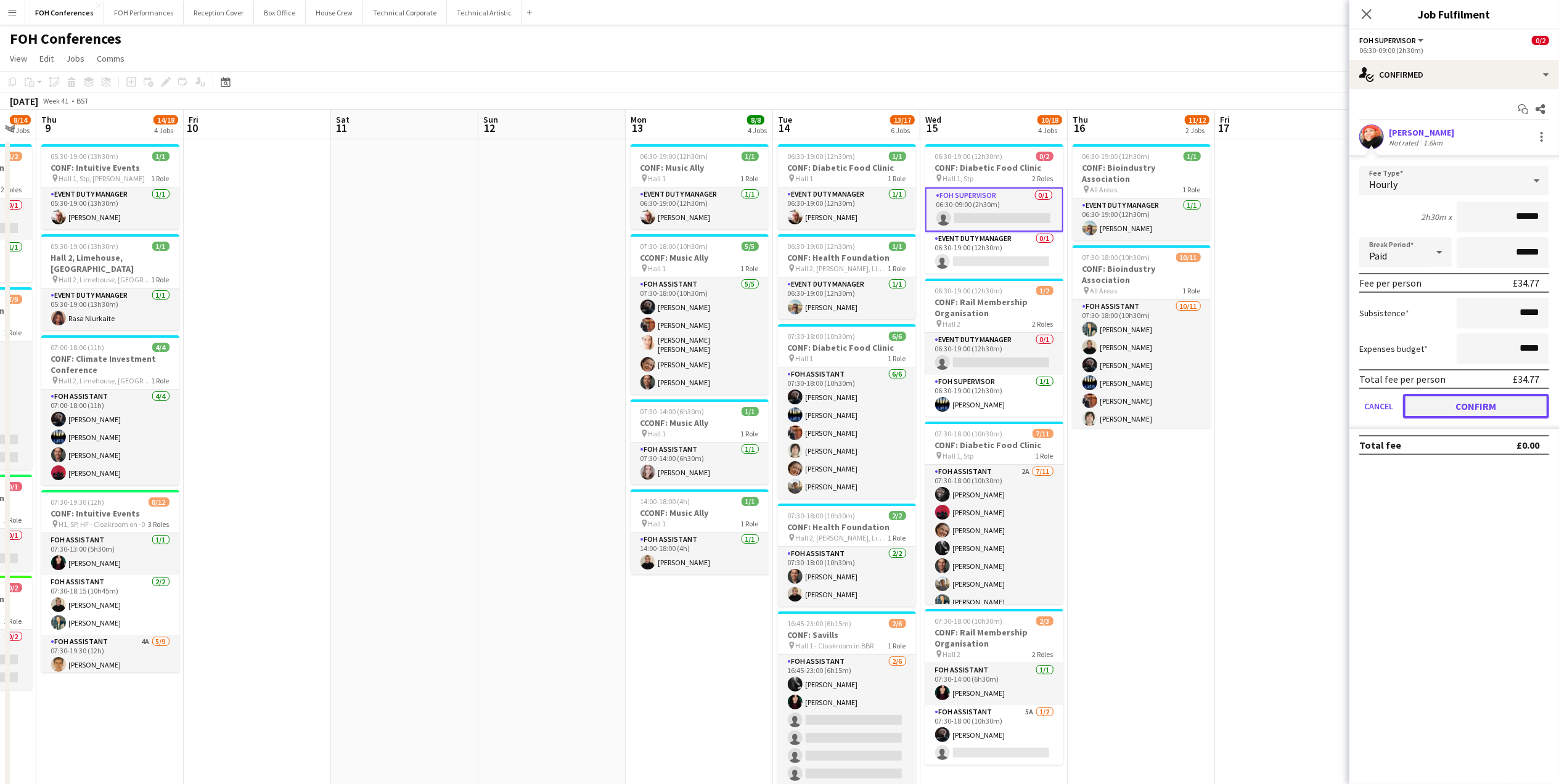
click at [1484, 406] on button "Confirm" at bounding box center [1476, 407] width 146 height 25
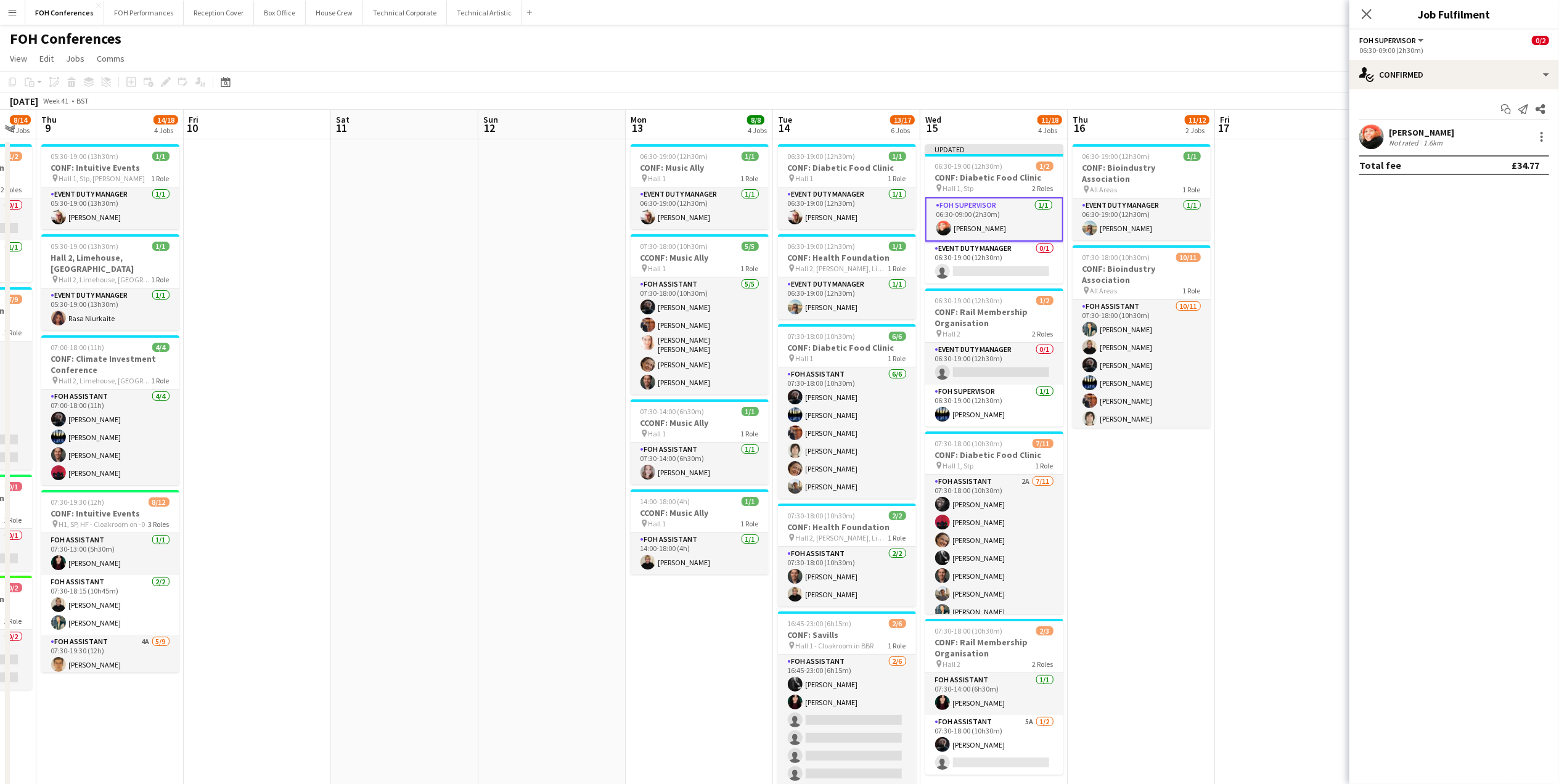
click at [1285, 62] on app-page-menu "View Day view expanded Day view collapsed Month view Date picker Jump to [DATE]…" at bounding box center [779, 60] width 1559 height 23
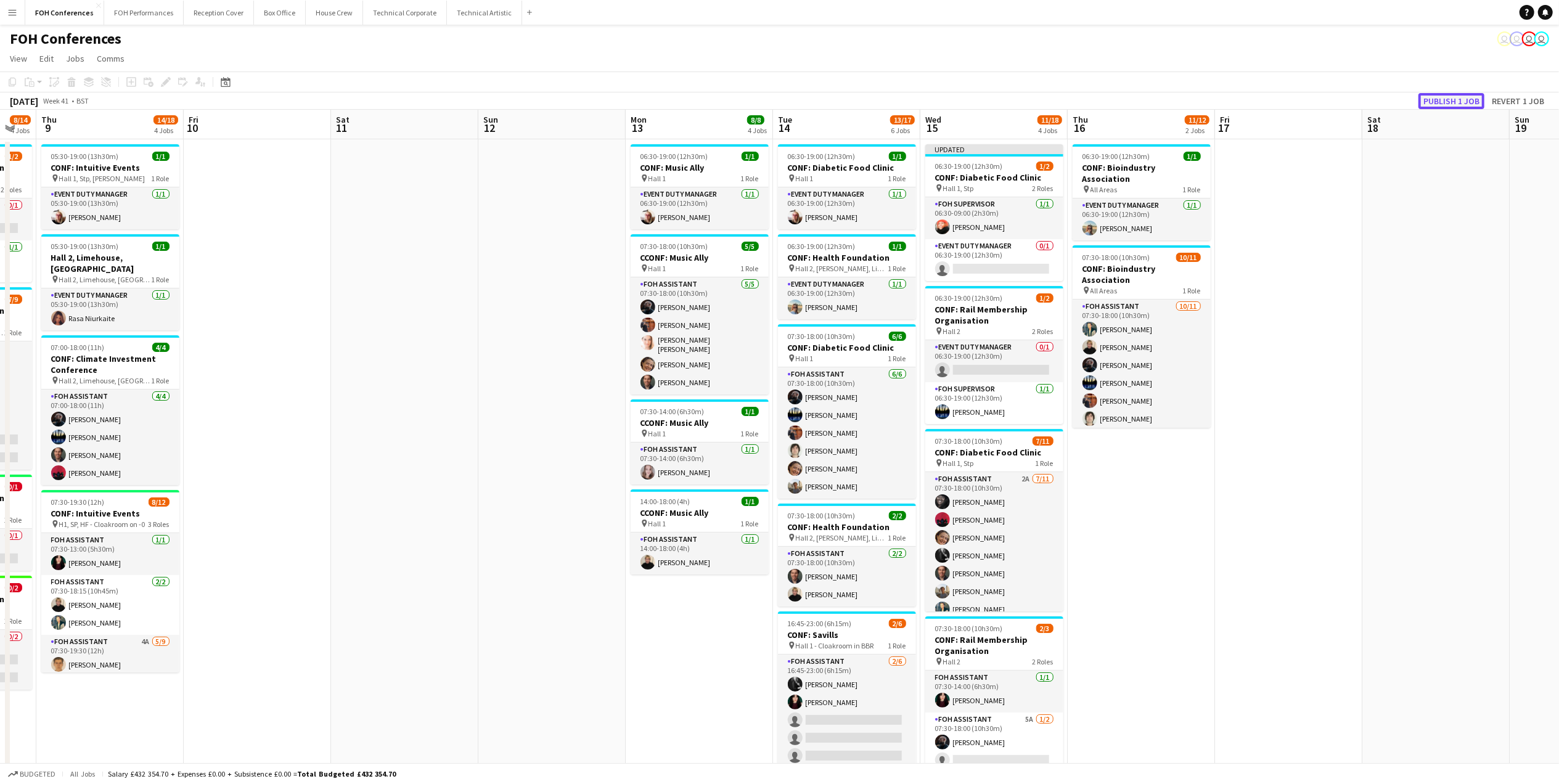
click at [1455, 101] on button "Publish 1 job" at bounding box center [1452, 101] width 66 height 16
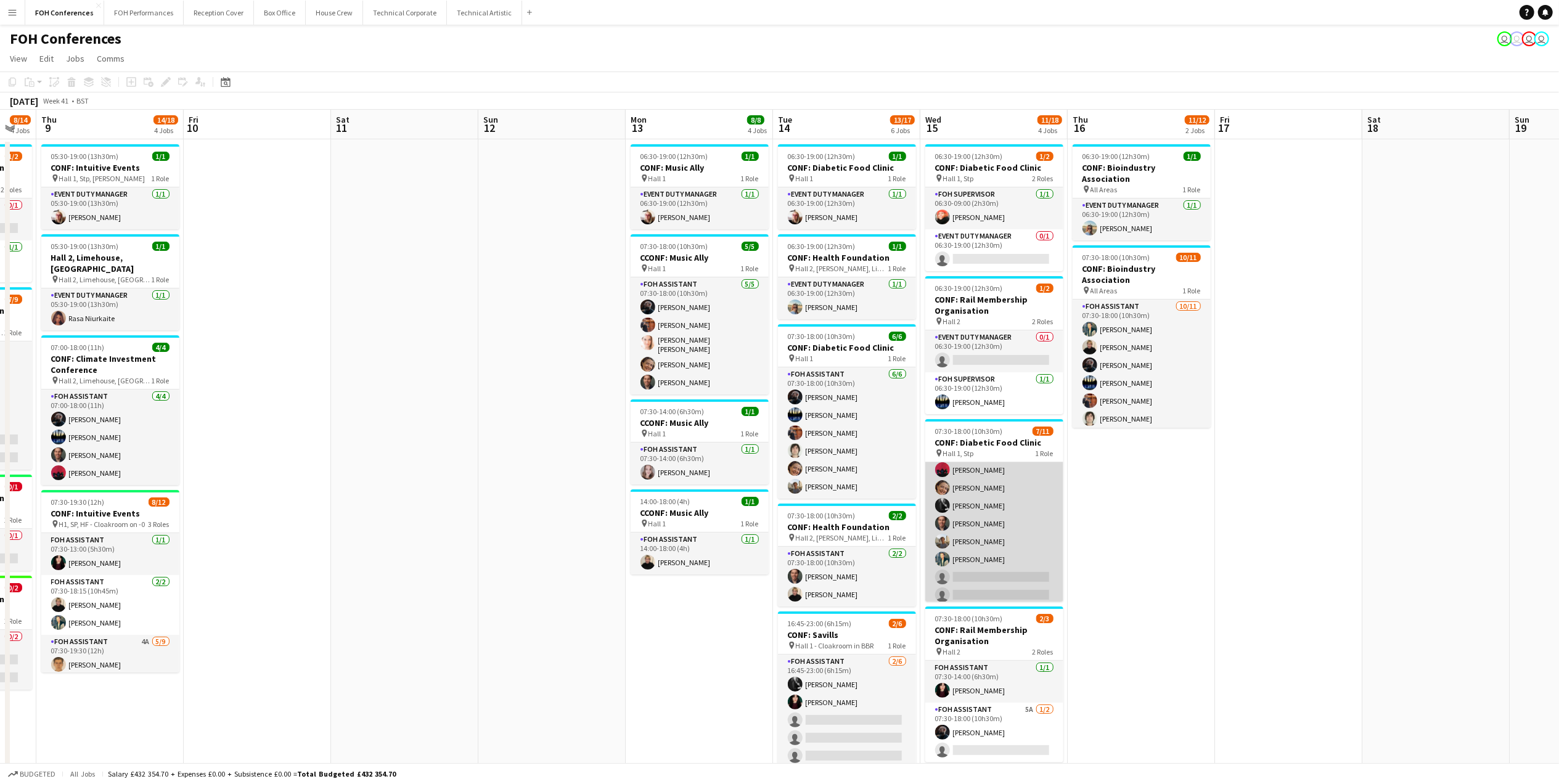
scroll to position [0, 0]
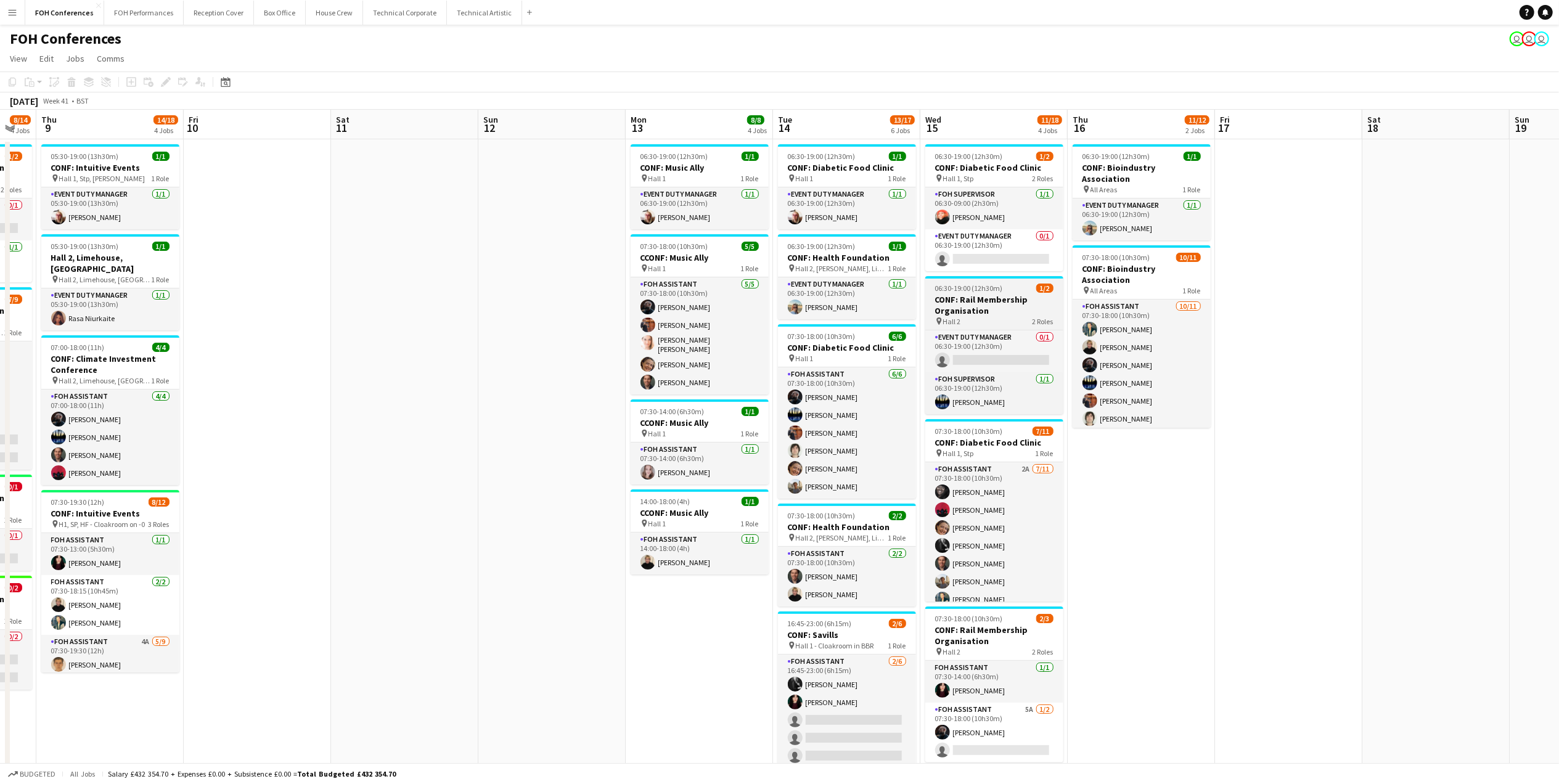
click at [955, 301] on h3 "CONF: Rail Membership Organisation" at bounding box center [994, 305] width 138 height 22
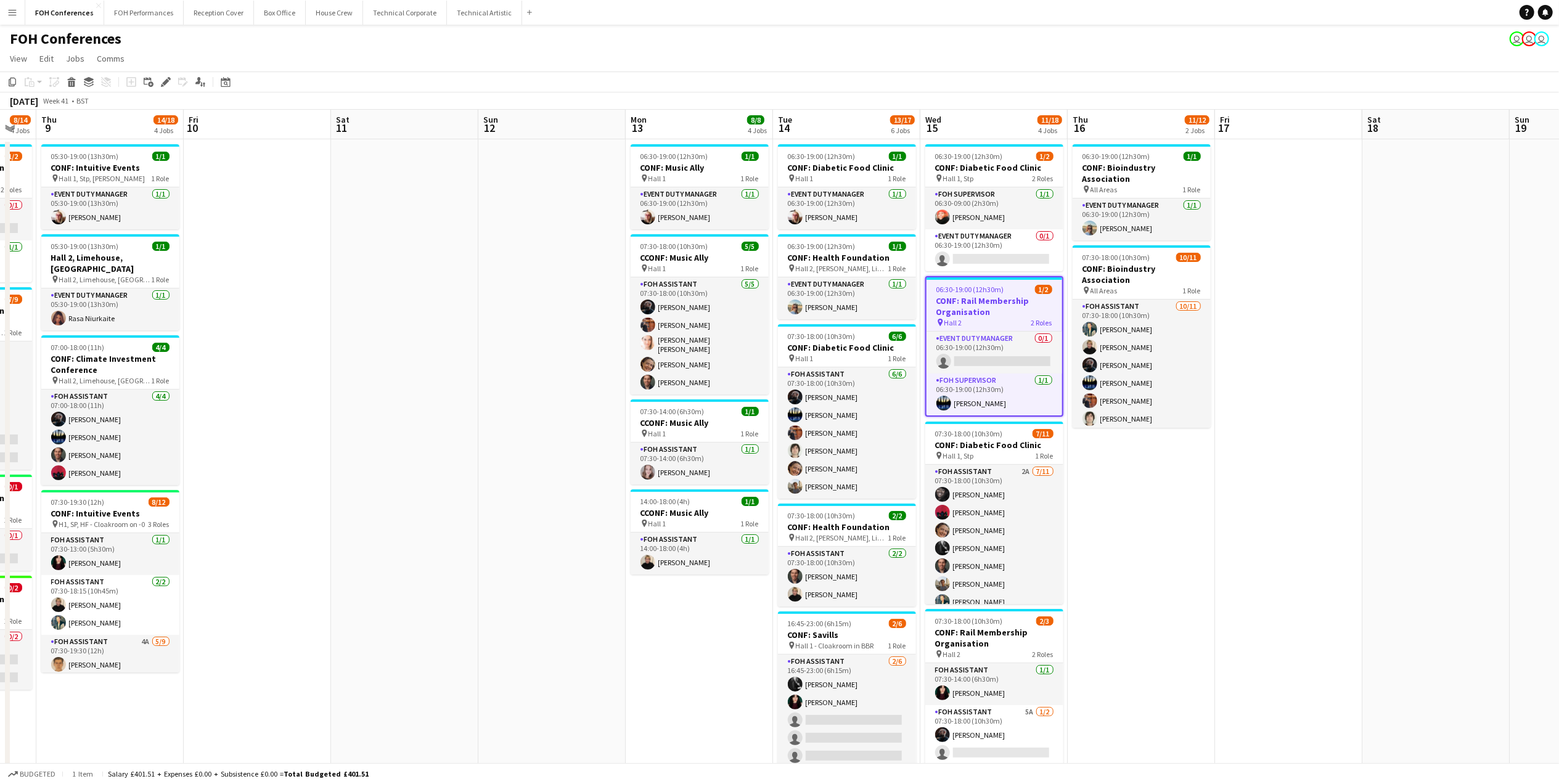
drag, startPoint x: 955, startPoint y: 301, endPoint x: 945, endPoint y: 301, distance: 10.0
click at [945, 301] on h3 "CONF: Rail Membership Organisation" at bounding box center [994, 306] width 135 height 22
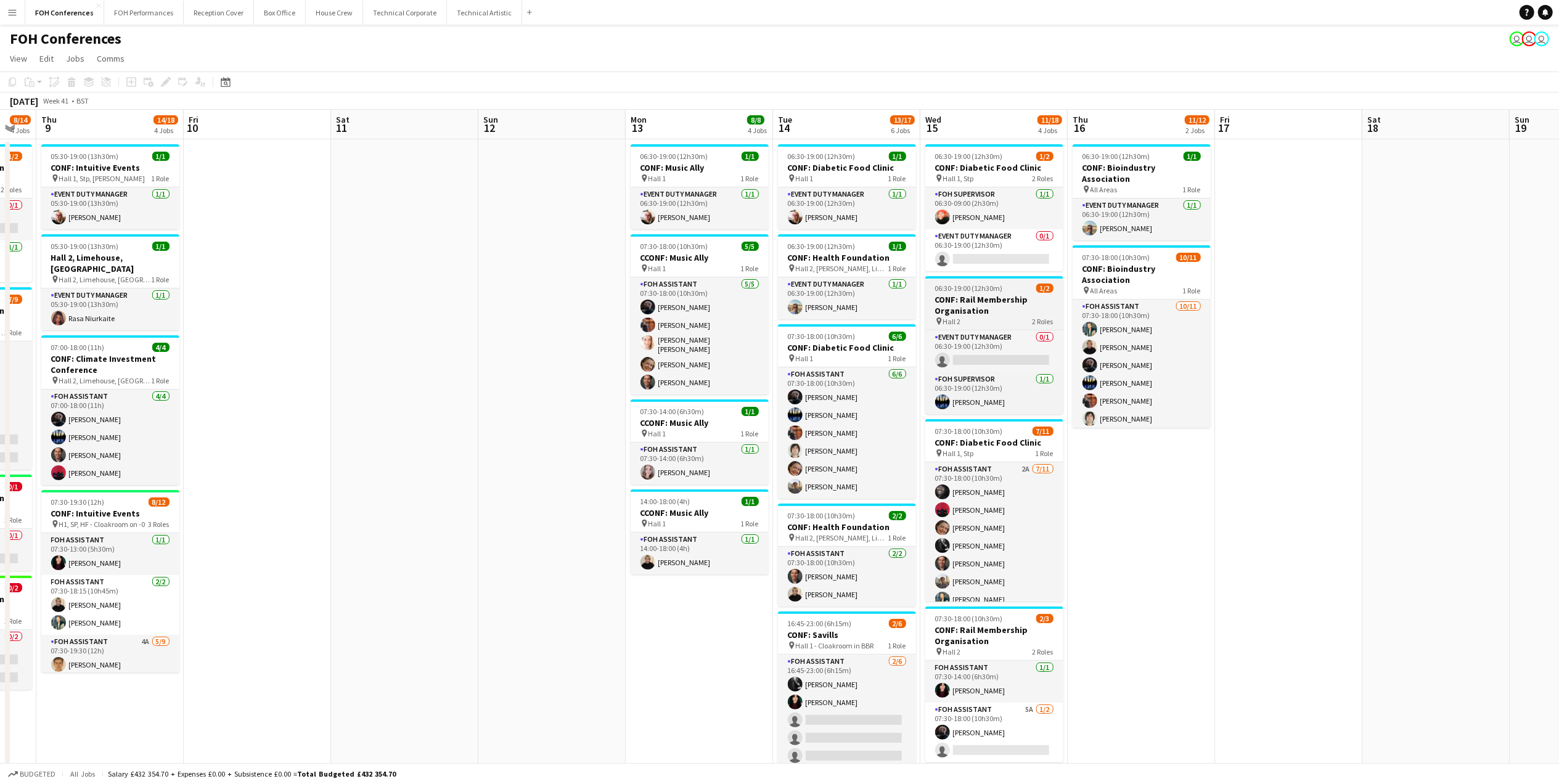
click at [995, 309] on h3 "CONF: Rail Membership Organisation" at bounding box center [994, 305] width 138 height 22
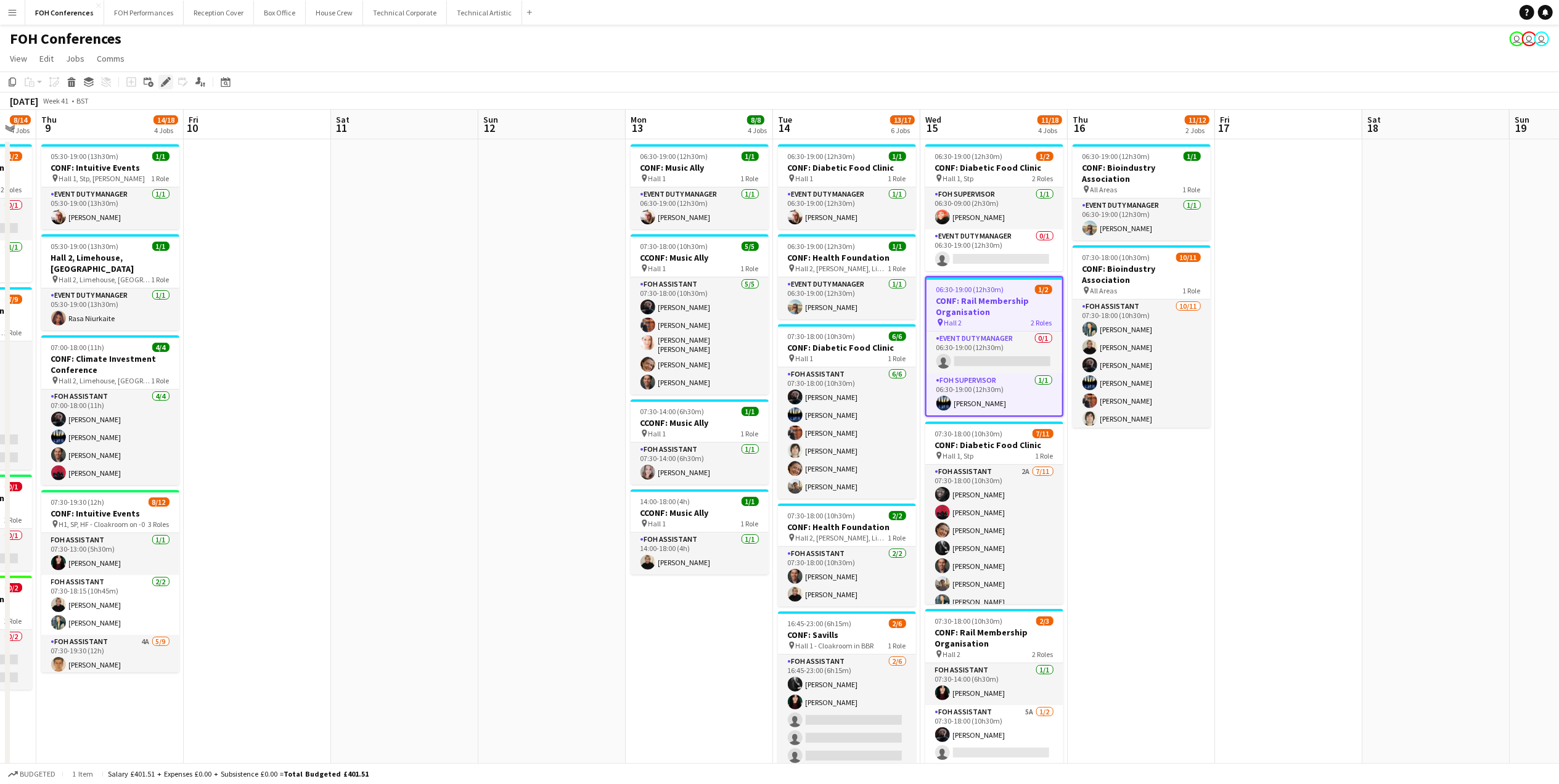
click at [166, 80] on icon at bounding box center [166, 82] width 7 height 7
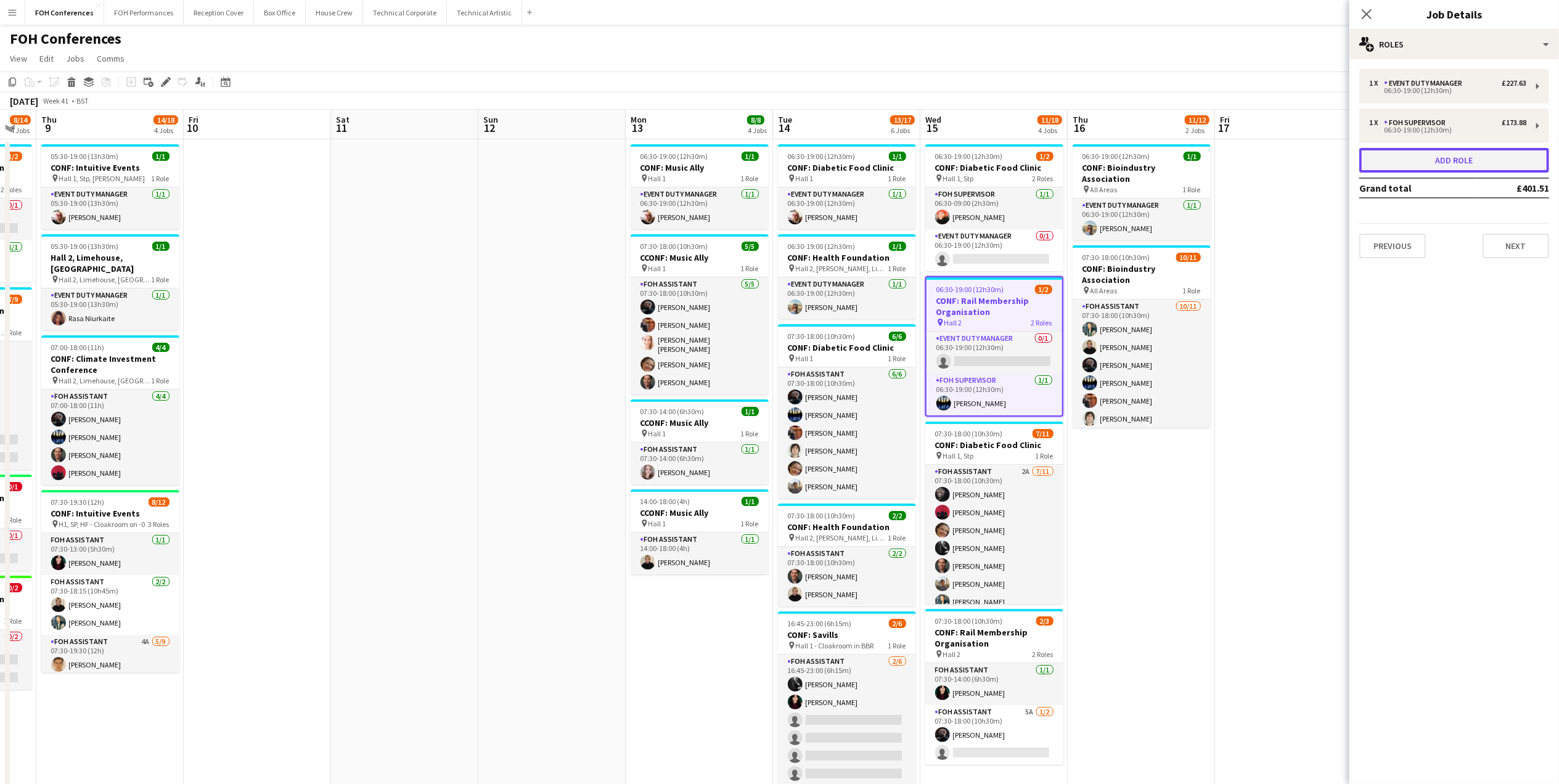
click at [1488, 151] on button "Add role" at bounding box center [1455, 160] width 190 height 25
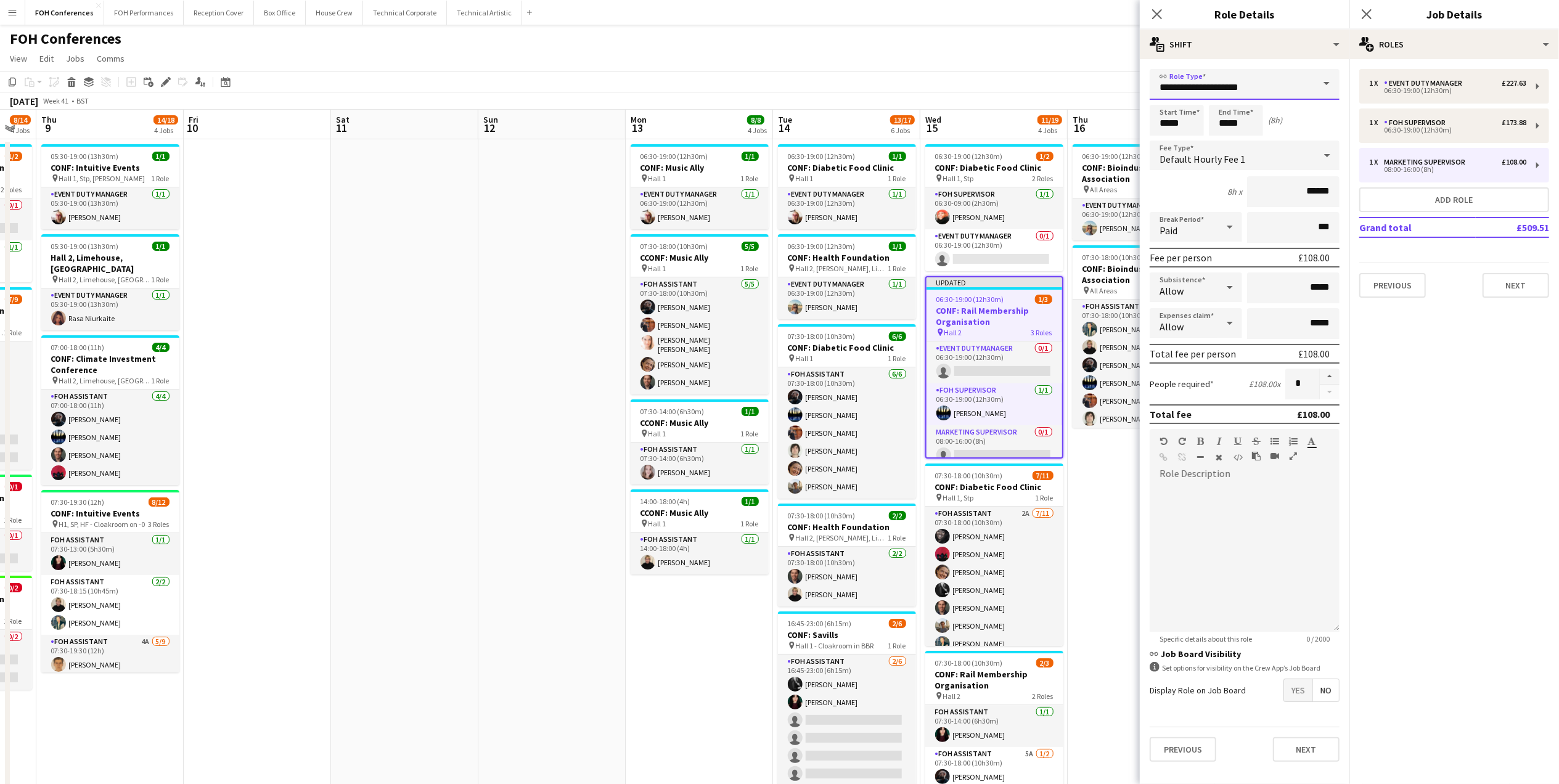
drag, startPoint x: 1278, startPoint y: 88, endPoint x: 1121, endPoint y: 84, distance: 157.1
click at [1121, 84] on body "Menu Boards Boards Boards All jobs Status Workforce Workforce My Workforce Recr…" at bounding box center [779, 484] width 1559 height 968
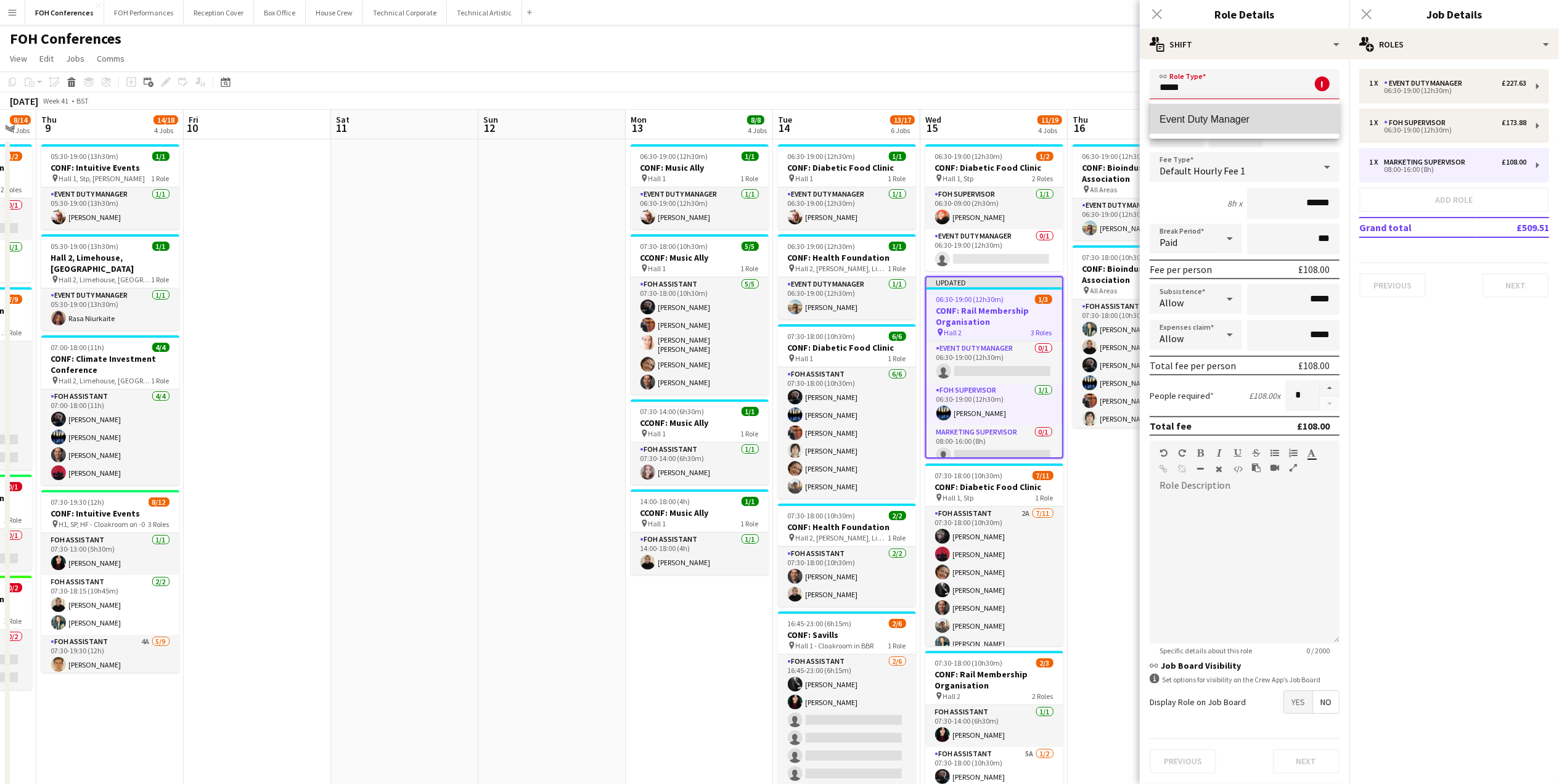
click at [1207, 121] on span "Event Duty Manager" at bounding box center [1245, 119] width 170 height 12
type input "**********"
type input "******"
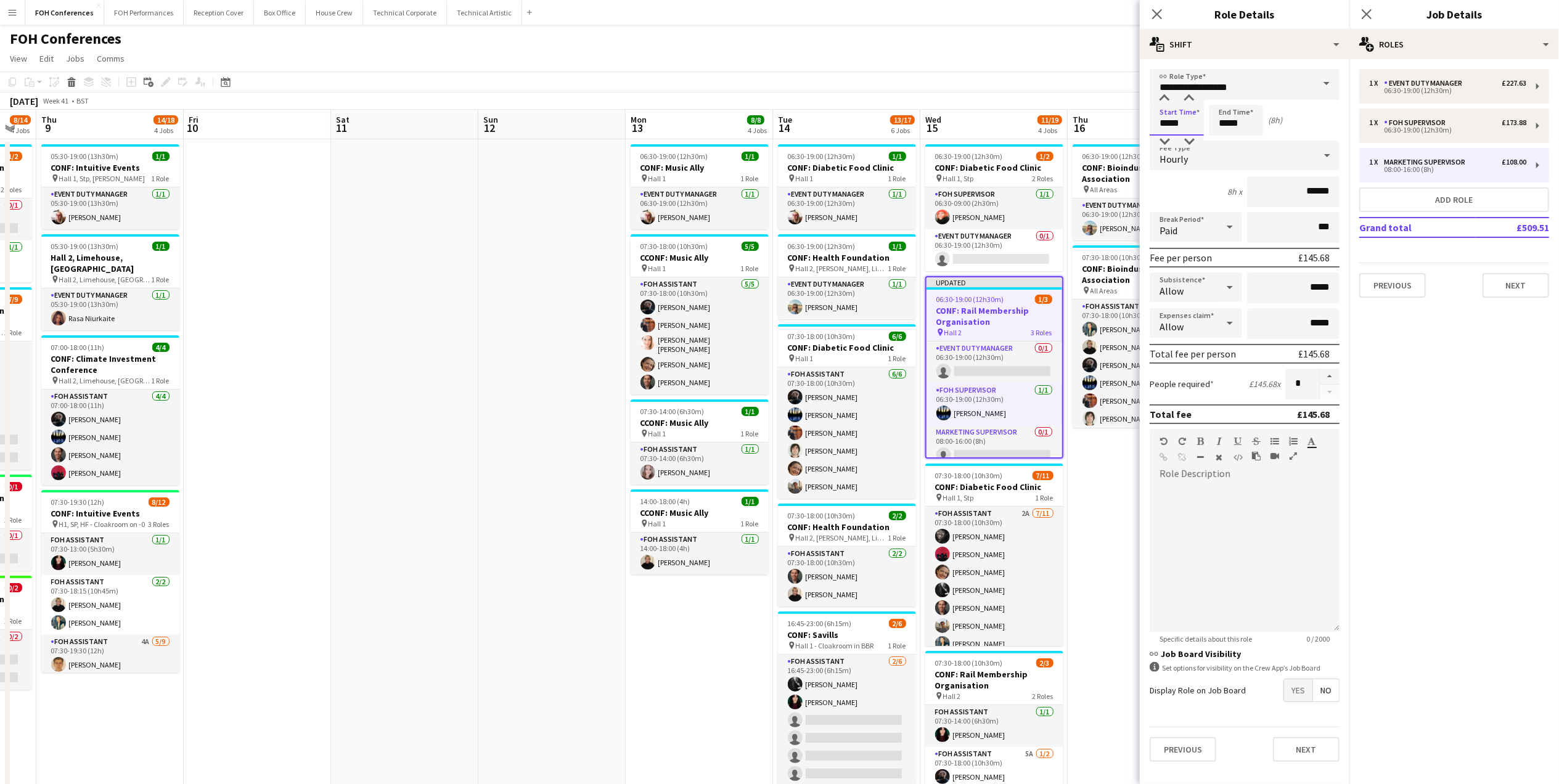
drag, startPoint x: 1192, startPoint y: 126, endPoint x: 1022, endPoint y: 15, distance: 203.0
click at [1125, 119] on body "Menu Boards Boards Boards All jobs Status Workforce Workforce My Workforce Recr…" at bounding box center [779, 484] width 1559 height 968
type input "*****"
click at [1246, 122] on input "*****" at bounding box center [1236, 120] width 55 height 30
type input "*****"
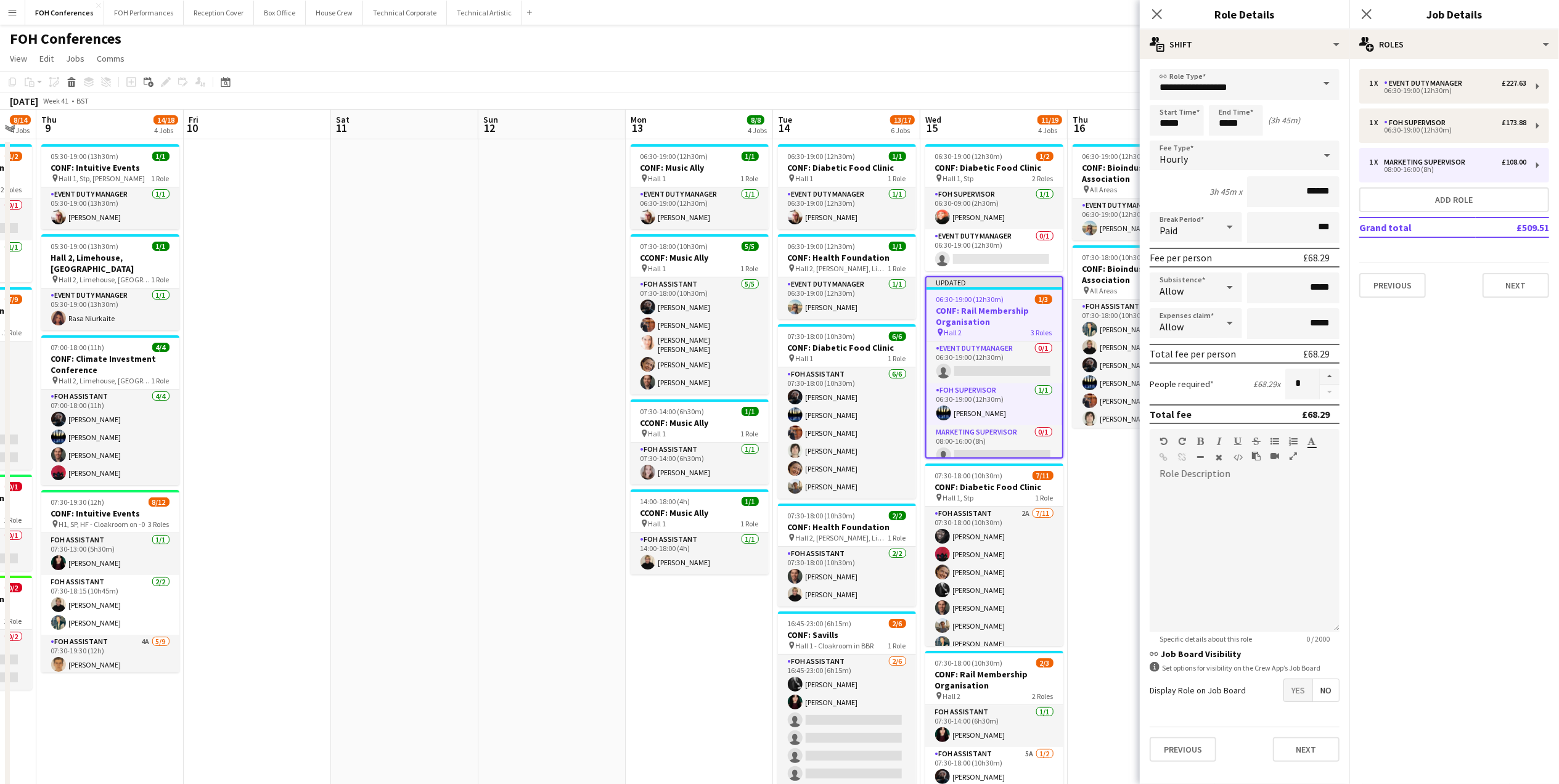
click at [1042, 55] on app-page-menu "View Day view expanded Day view collapsed Month view Date picker Jump to [DATE]…" at bounding box center [779, 60] width 1559 height 23
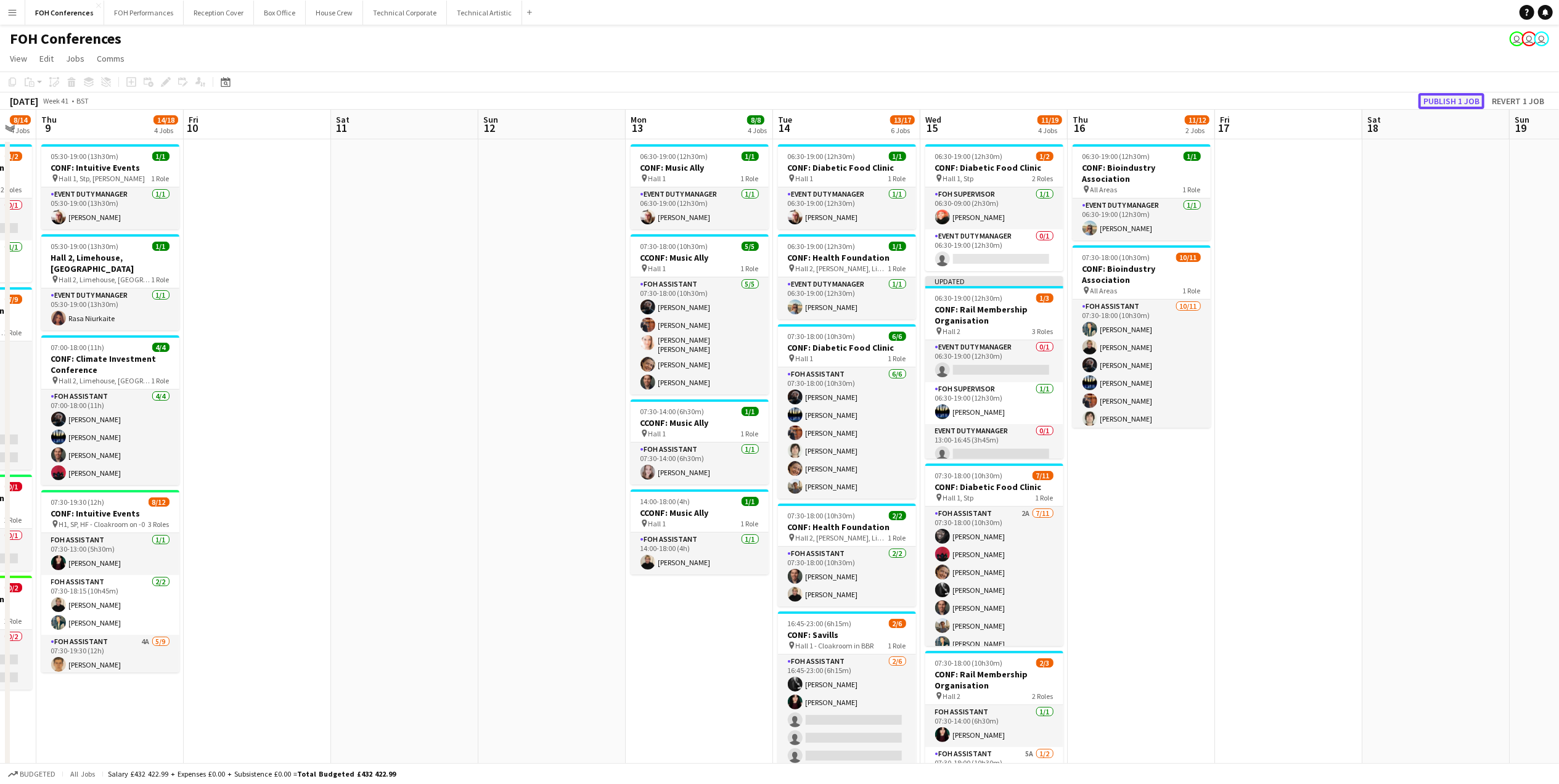
click at [1425, 93] on button "Publish 1 job" at bounding box center [1452, 101] width 66 height 16
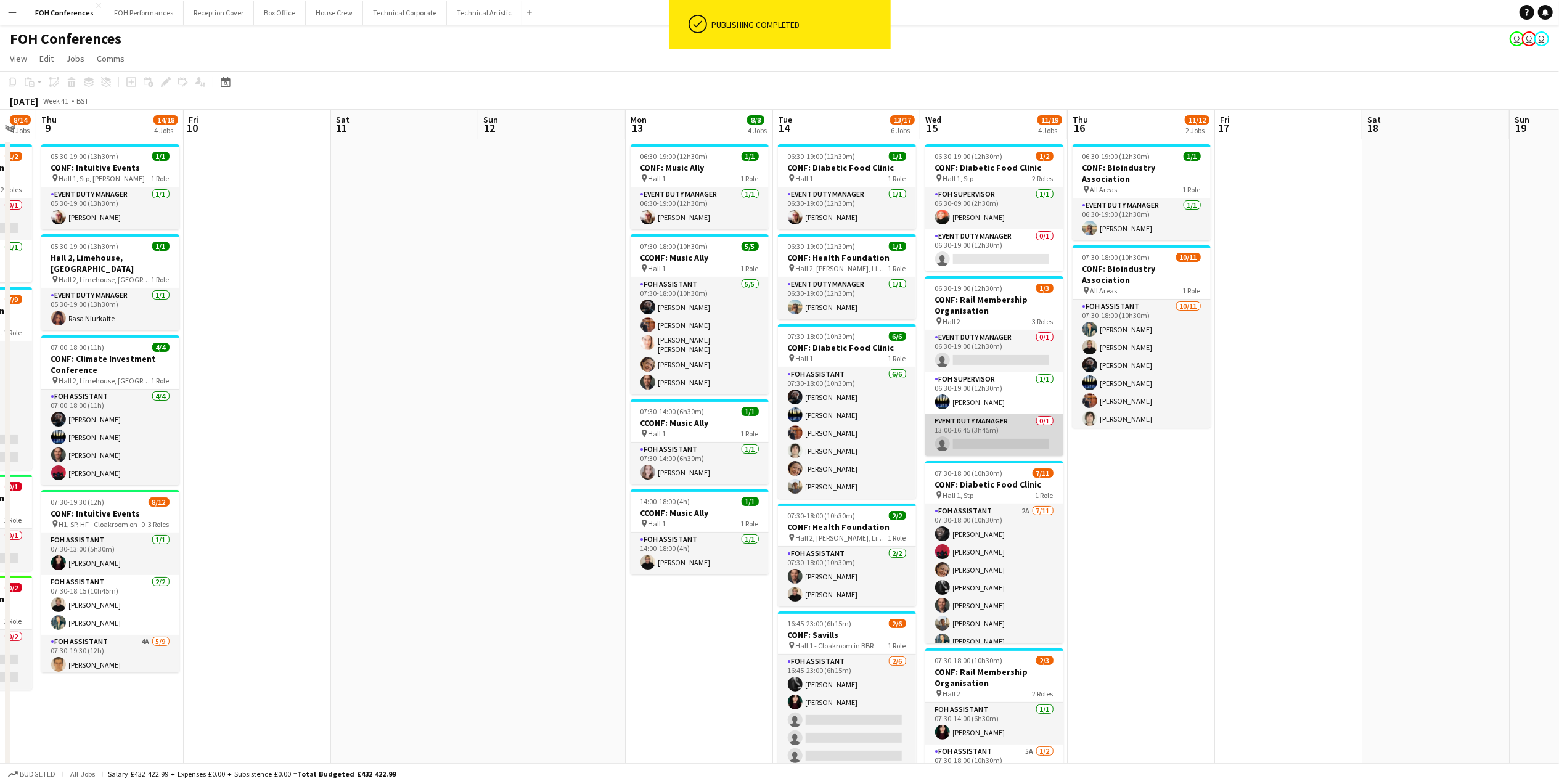
click at [980, 449] on app-card-role "Event Duty Manager 0/1 13:00-16:45 (3h45m) single-neutral-actions" at bounding box center [994, 435] width 138 height 42
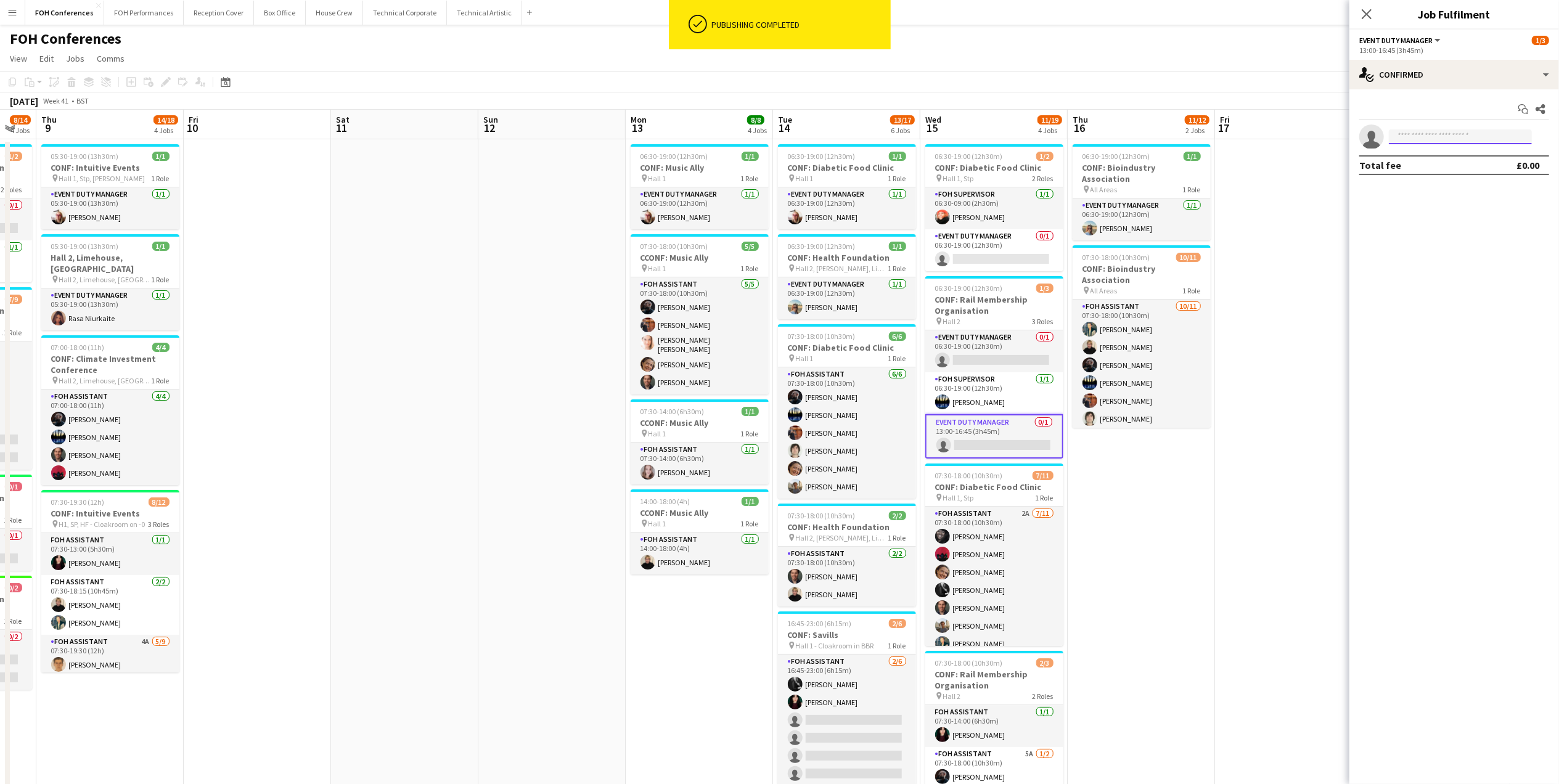
click at [1411, 132] on input at bounding box center [1461, 136] width 143 height 15
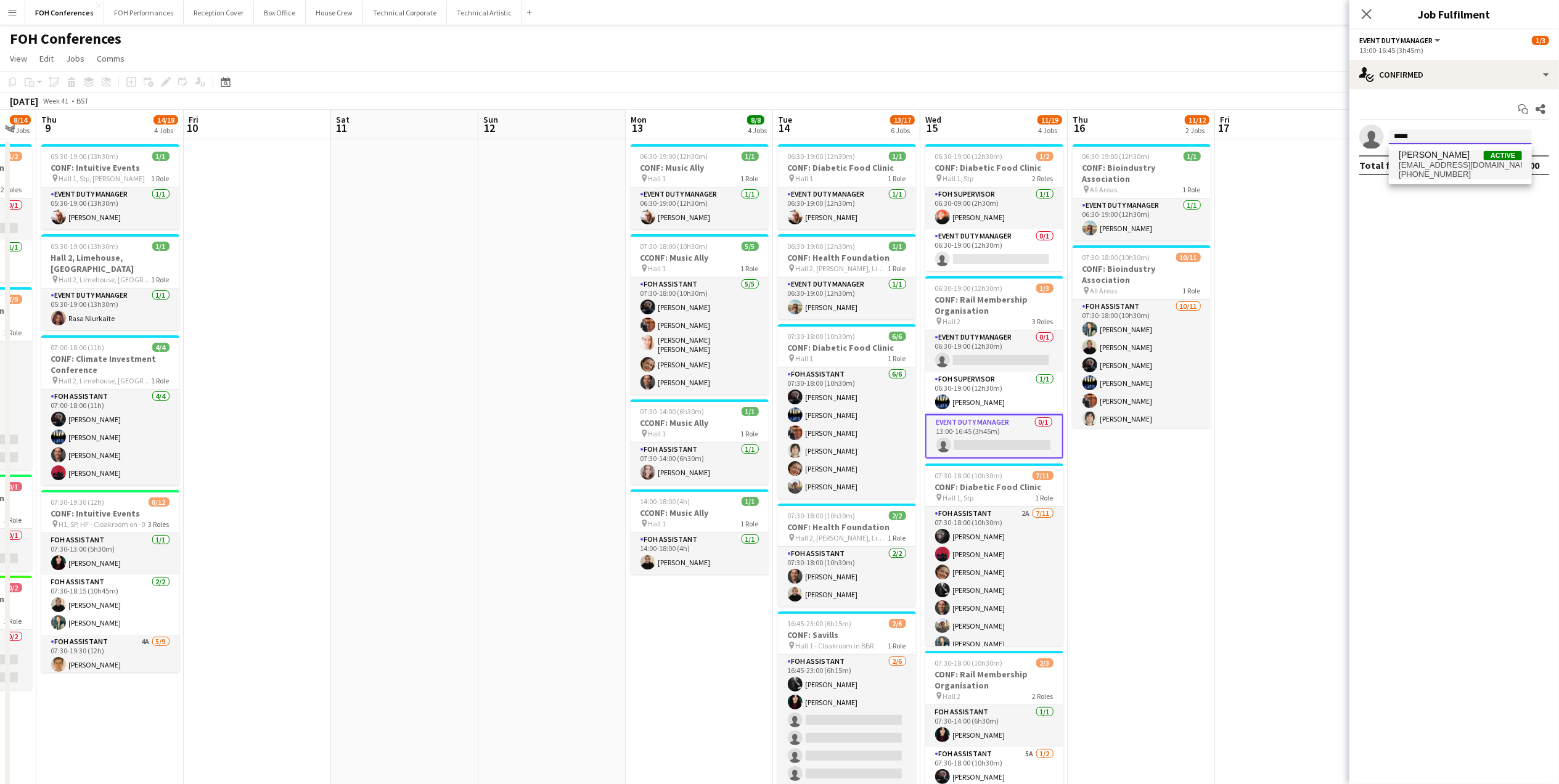
type input "*****"
click at [1428, 153] on span "[PERSON_NAME]" at bounding box center [1434, 155] width 71 height 11
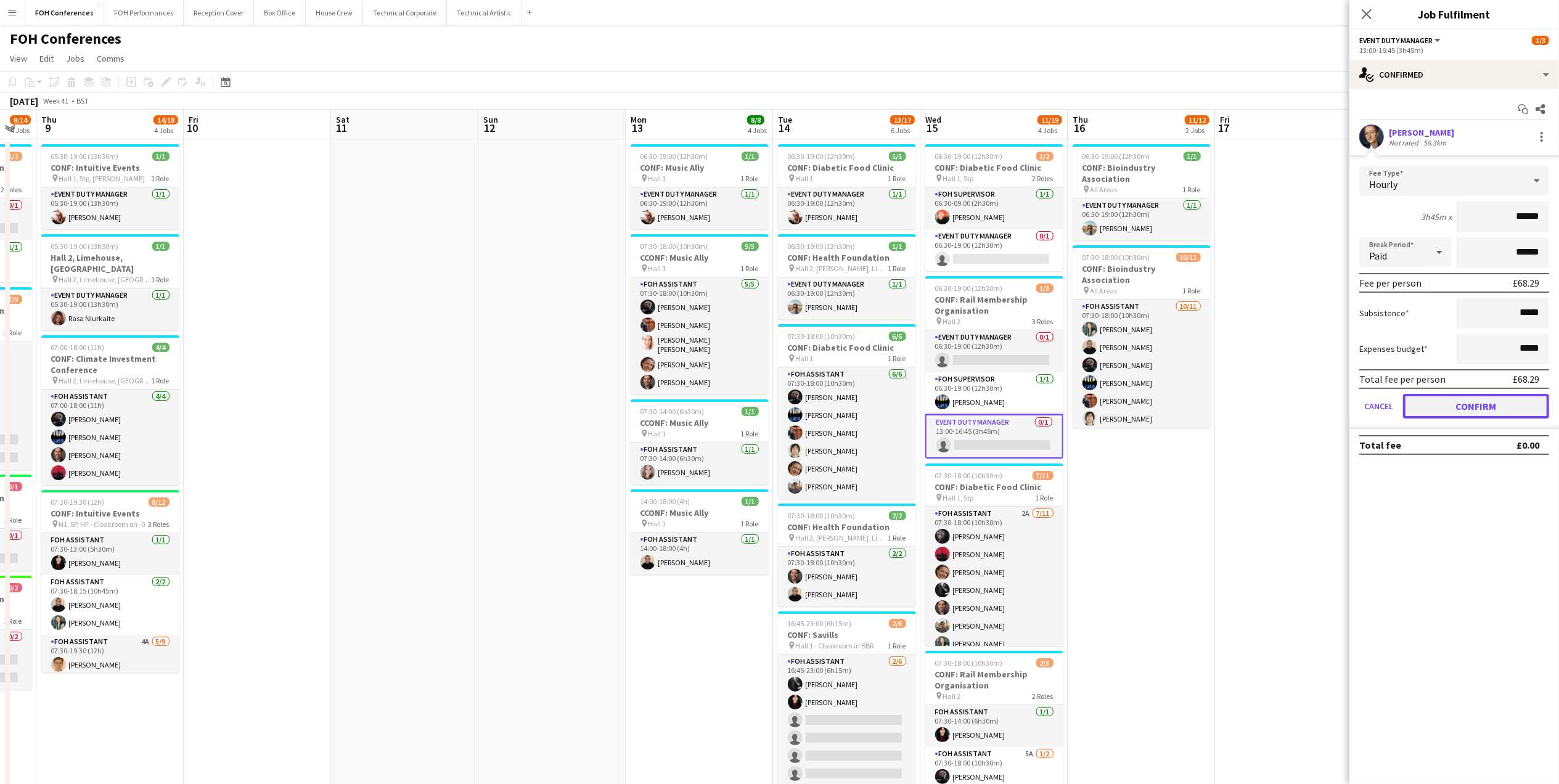
click at [1464, 408] on button "Confirm" at bounding box center [1476, 407] width 146 height 25
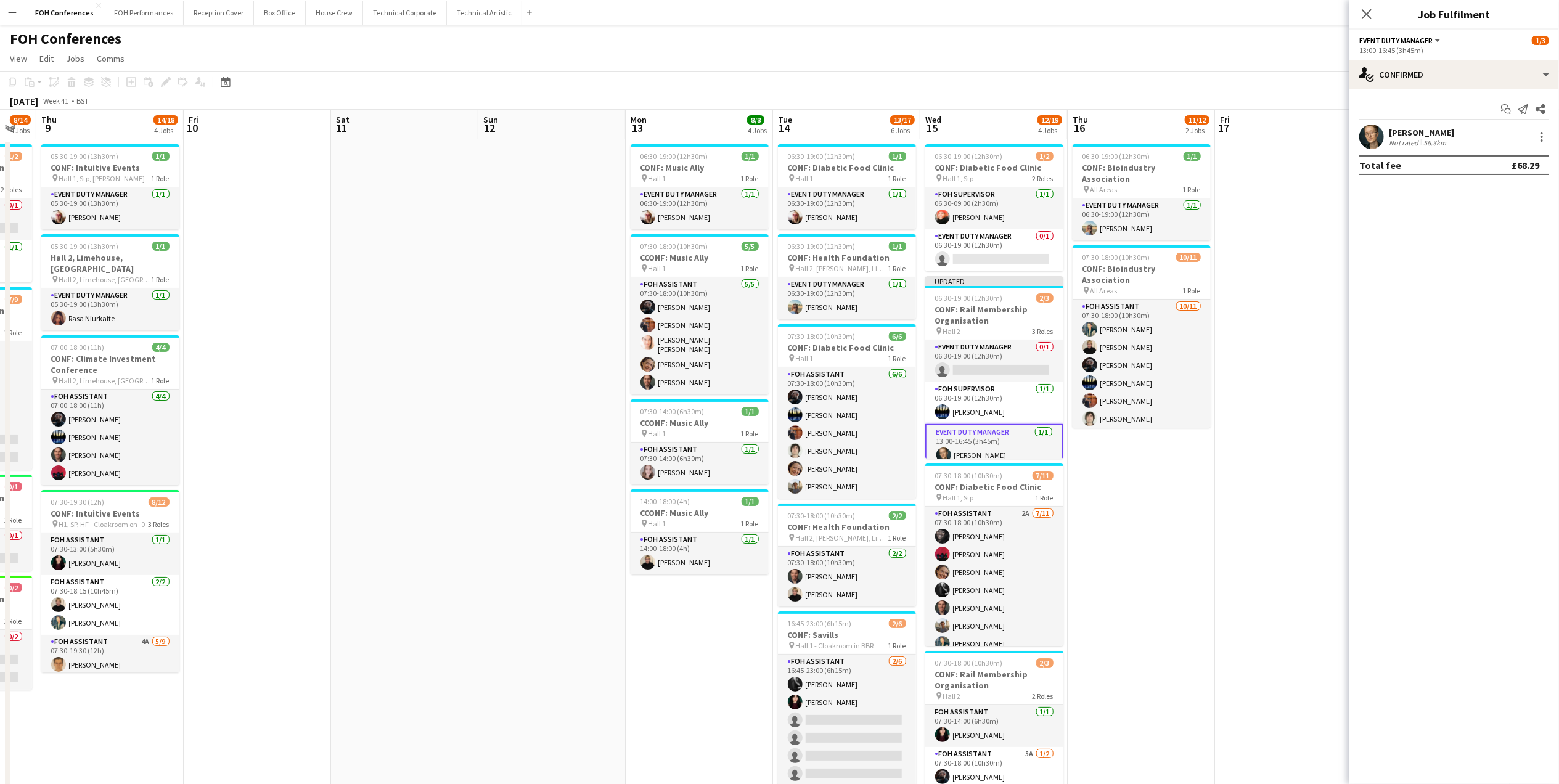
click at [1197, 25] on div "FOH Conferences user user user" at bounding box center [779, 37] width 1559 height 23
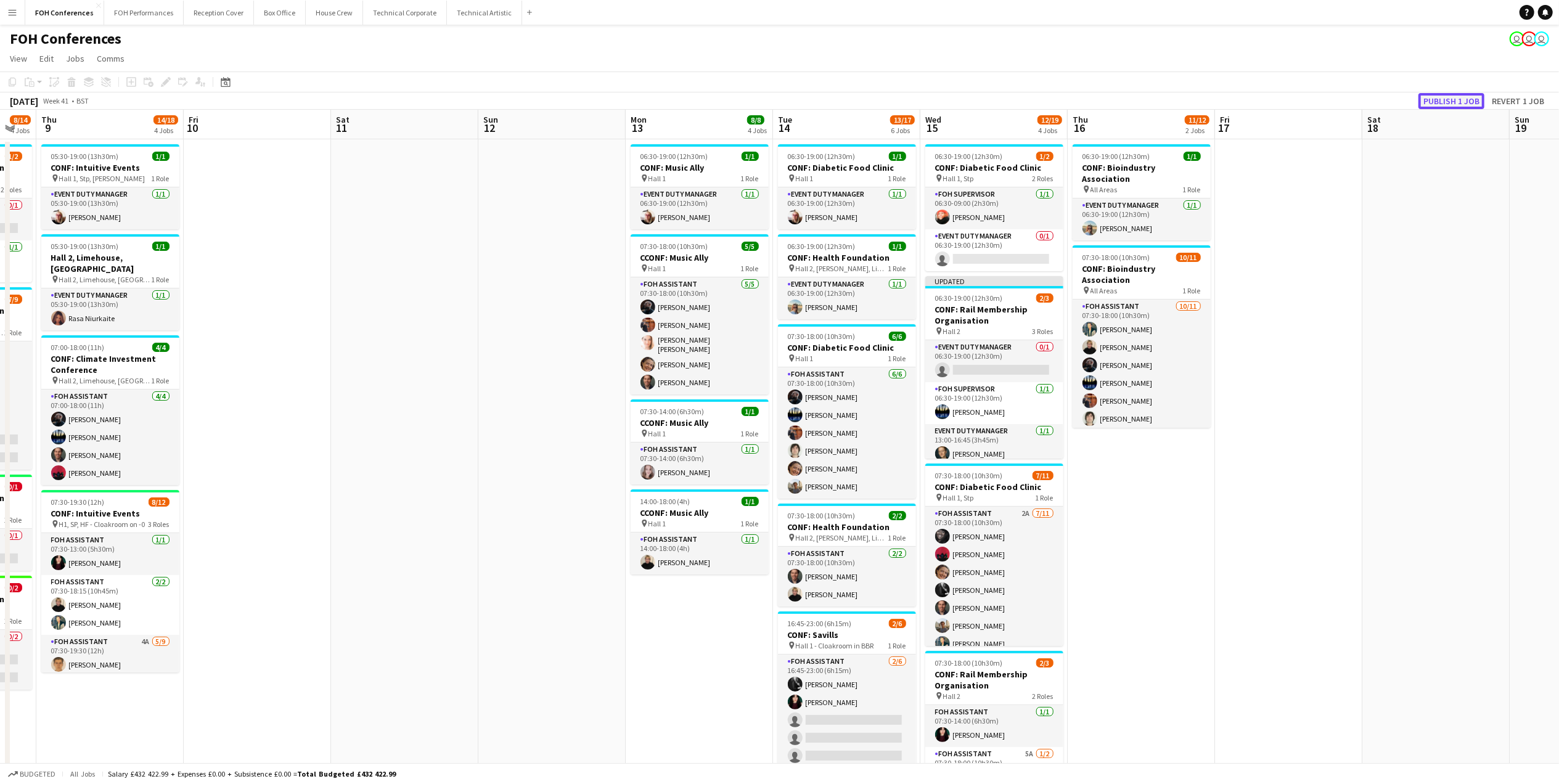
click at [1433, 104] on button "Publish 1 job" at bounding box center [1452, 101] width 66 height 16
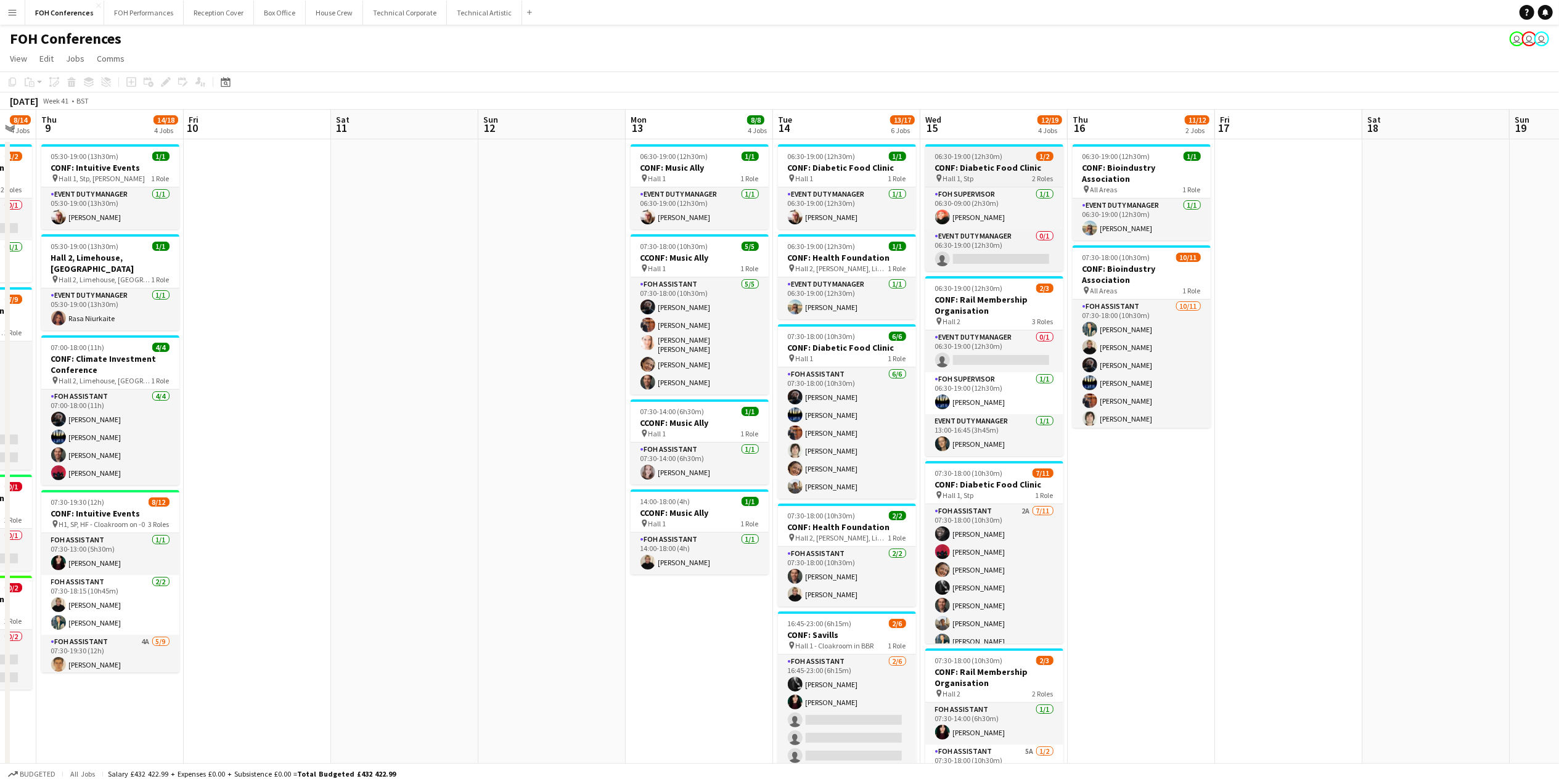
click at [985, 178] on div "pin Hall 1, Stp 2 Roles" at bounding box center [994, 177] width 138 height 10
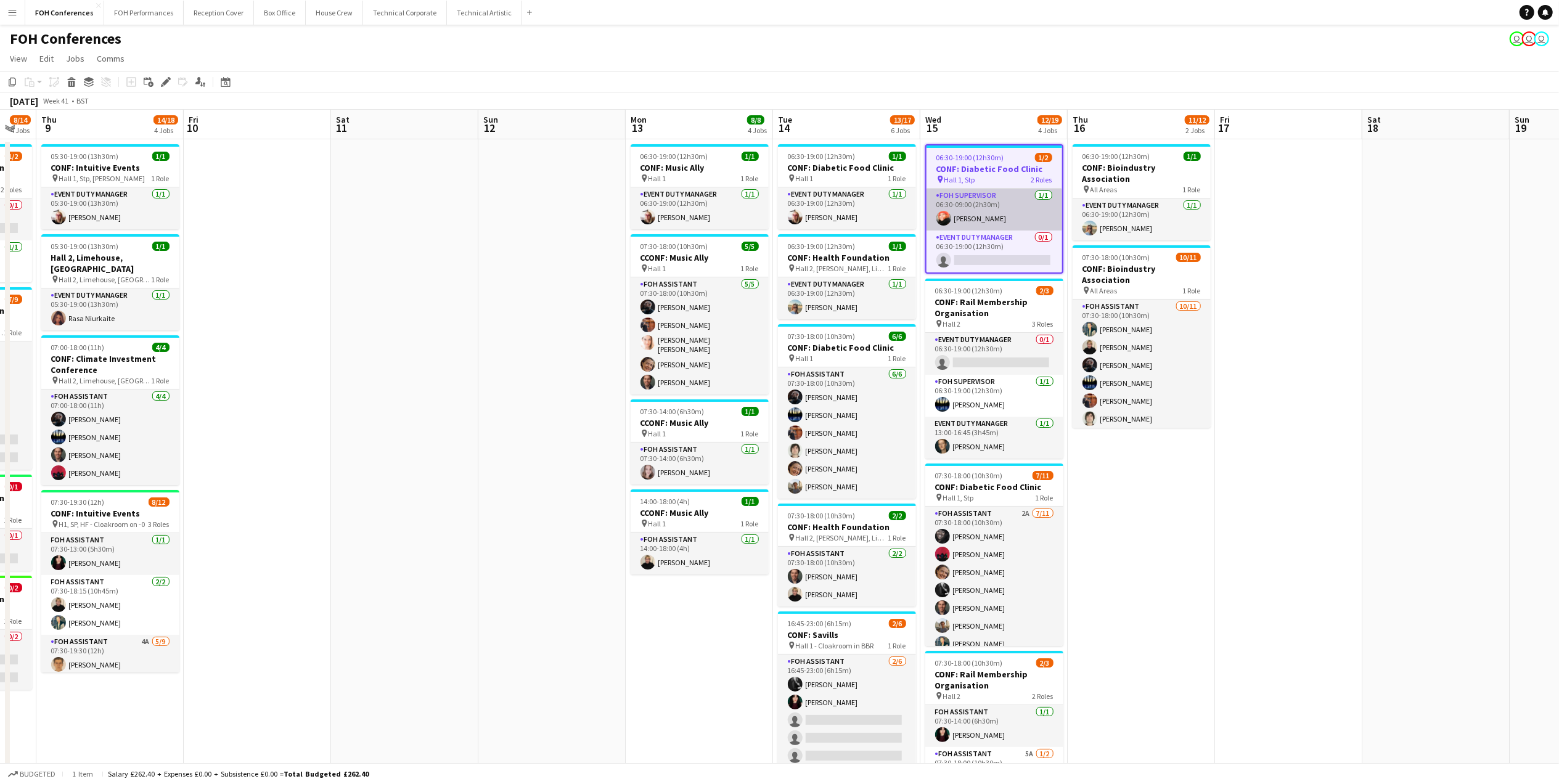
click at [979, 220] on app-card-role "FOH Supervisor [DATE] 06:30-09:00 (2h30m) [PERSON_NAME]" at bounding box center [994, 209] width 135 height 42
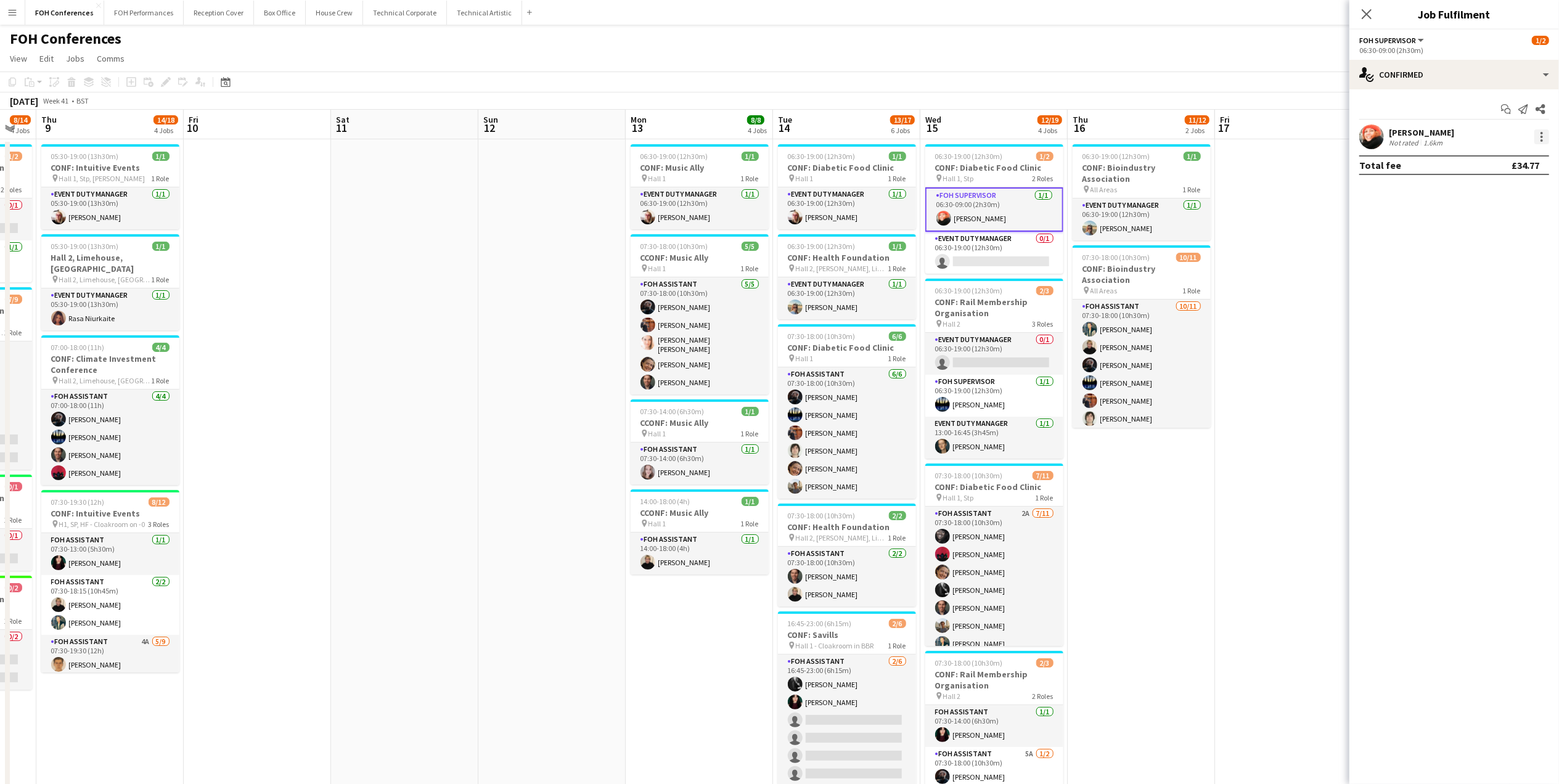
click at [1543, 139] on div at bounding box center [1542, 140] width 3 height 3
click at [1487, 275] on span "Remove" at bounding box center [1482, 278] width 37 height 11
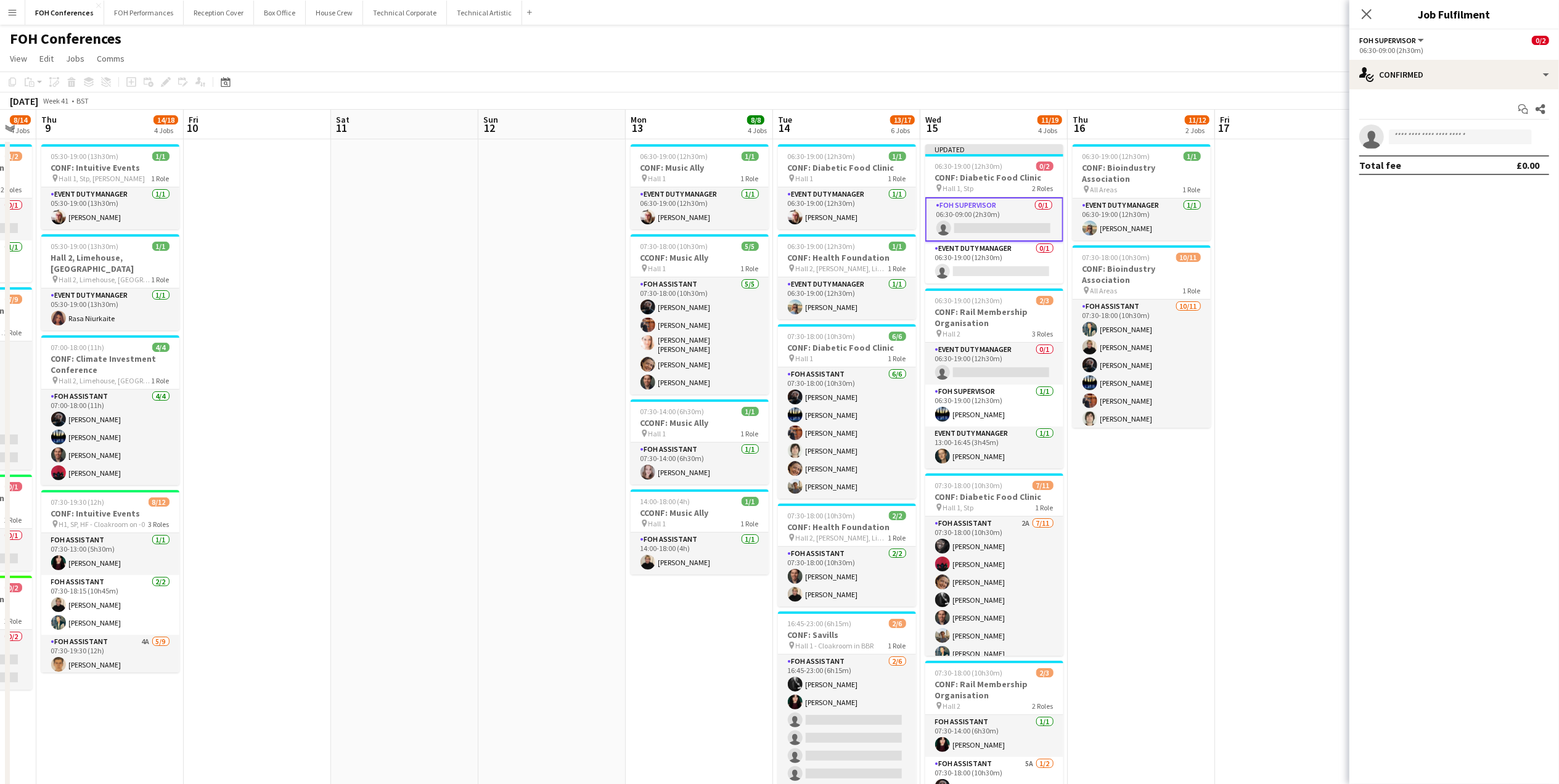
click at [1298, 32] on div "FOH Conferences user user user" at bounding box center [779, 37] width 1559 height 23
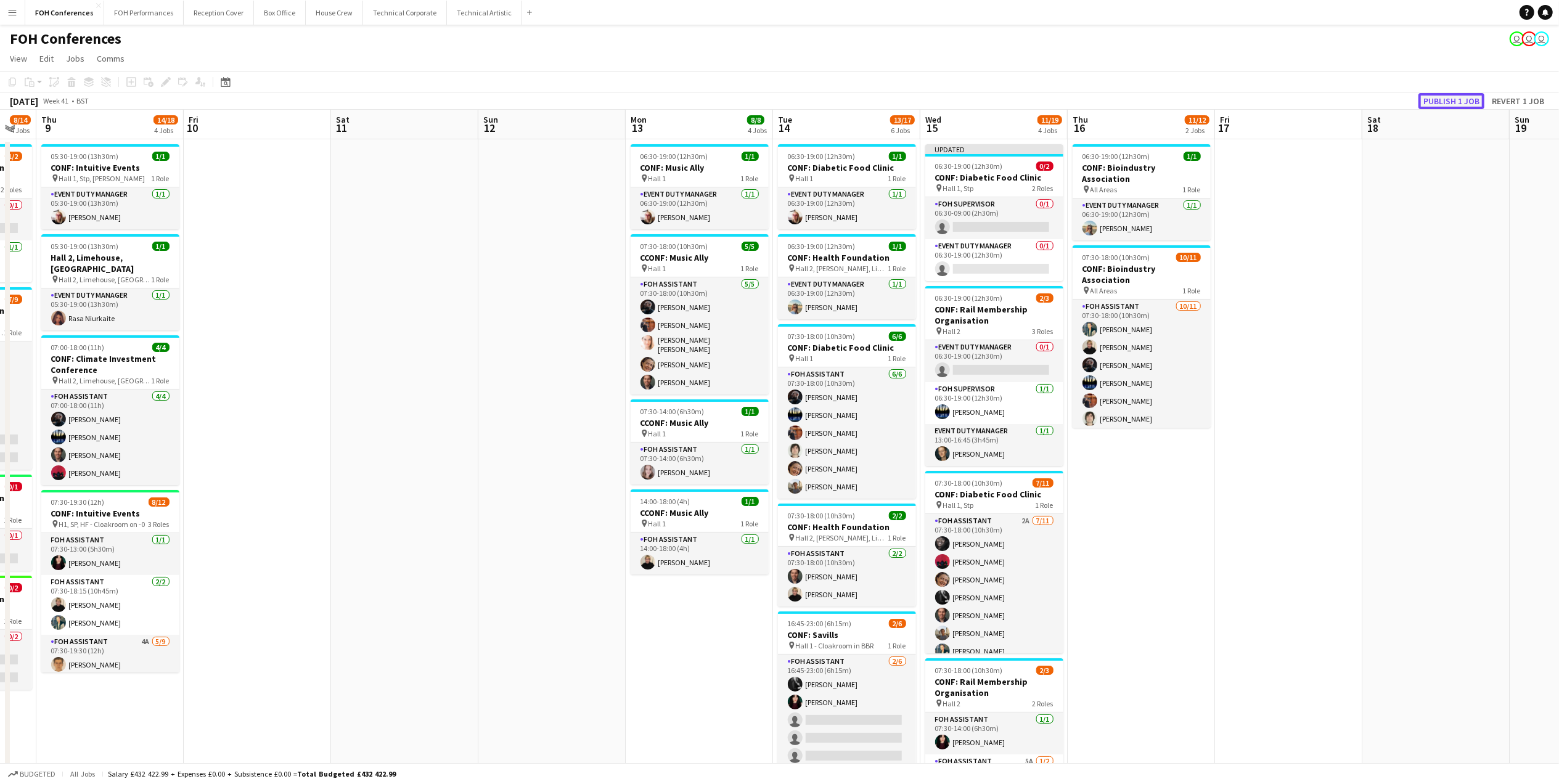
click at [1452, 107] on button "Publish 1 job" at bounding box center [1452, 101] width 66 height 16
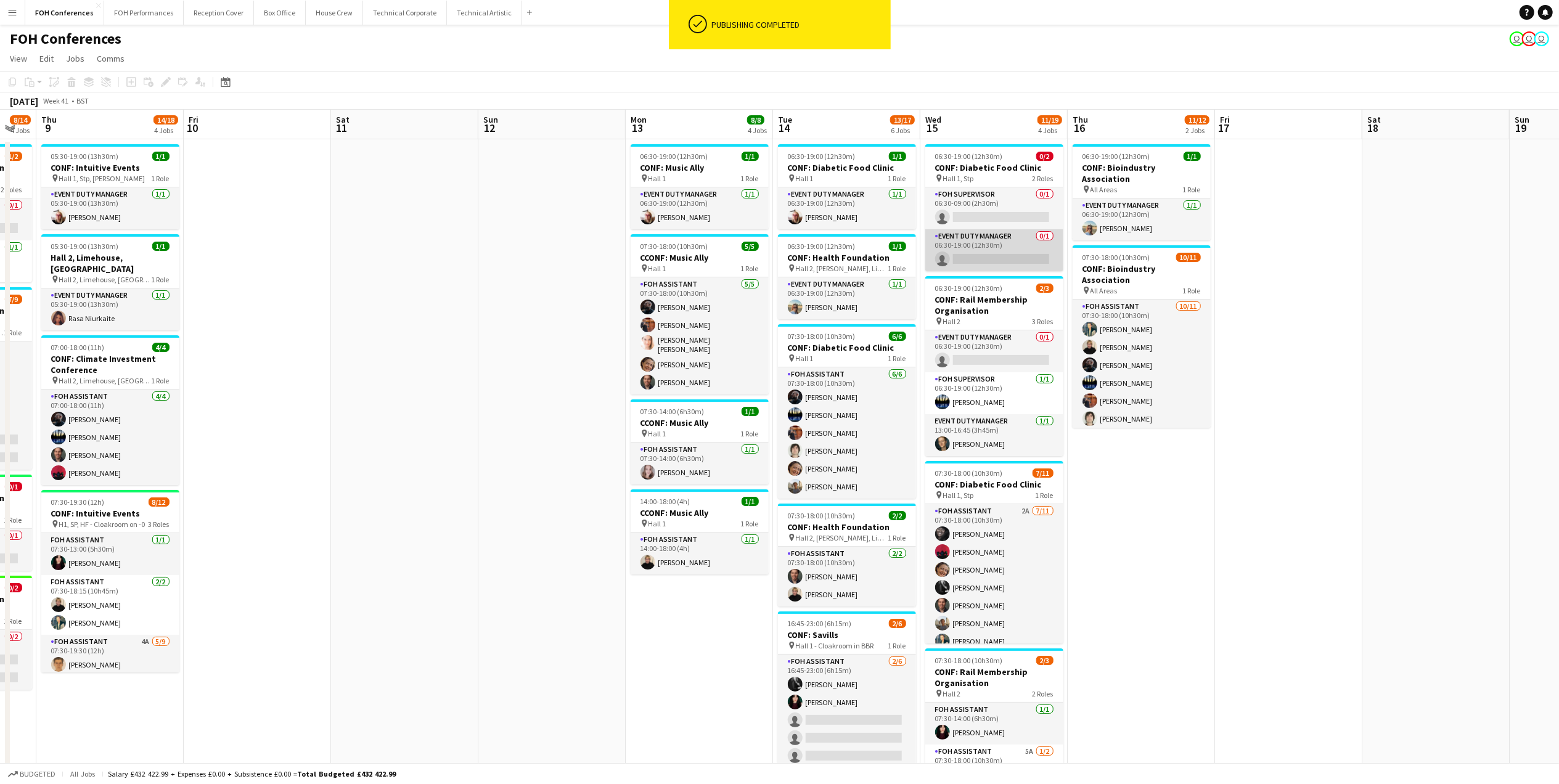
click at [992, 257] on app-card-role "Event Duty Manager 0/1 06:30-19:00 (12h30m) single-neutral-actions" at bounding box center [994, 250] width 138 height 42
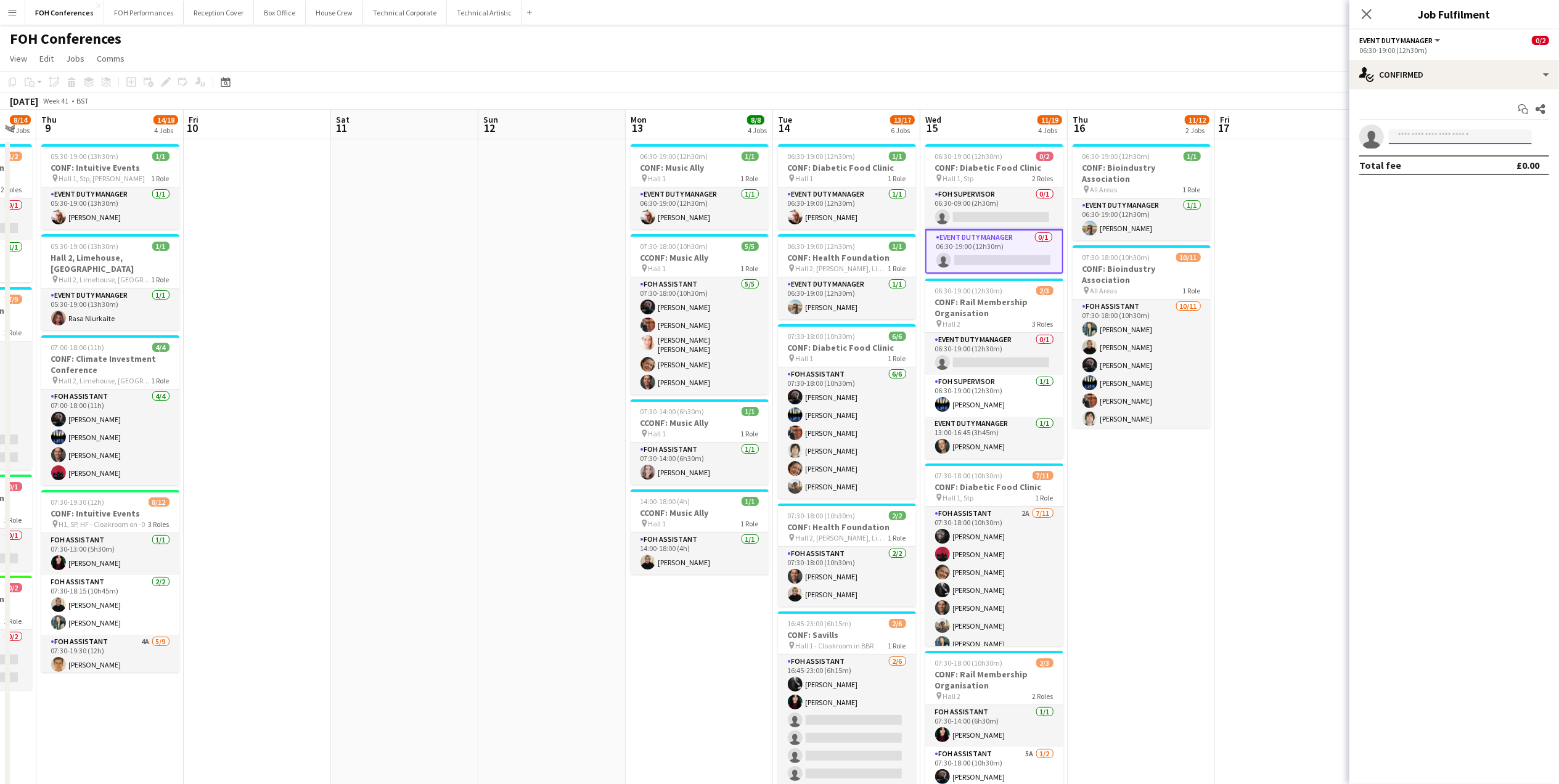
click at [1454, 143] on body "Menu Boards Boards Boards All jobs Status Workforce Workforce My Workforce Recr…" at bounding box center [779, 484] width 1559 height 968
type input "***"
click at [1460, 157] on span "[PERSON_NAME] Active" at bounding box center [1461, 155] width 124 height 11
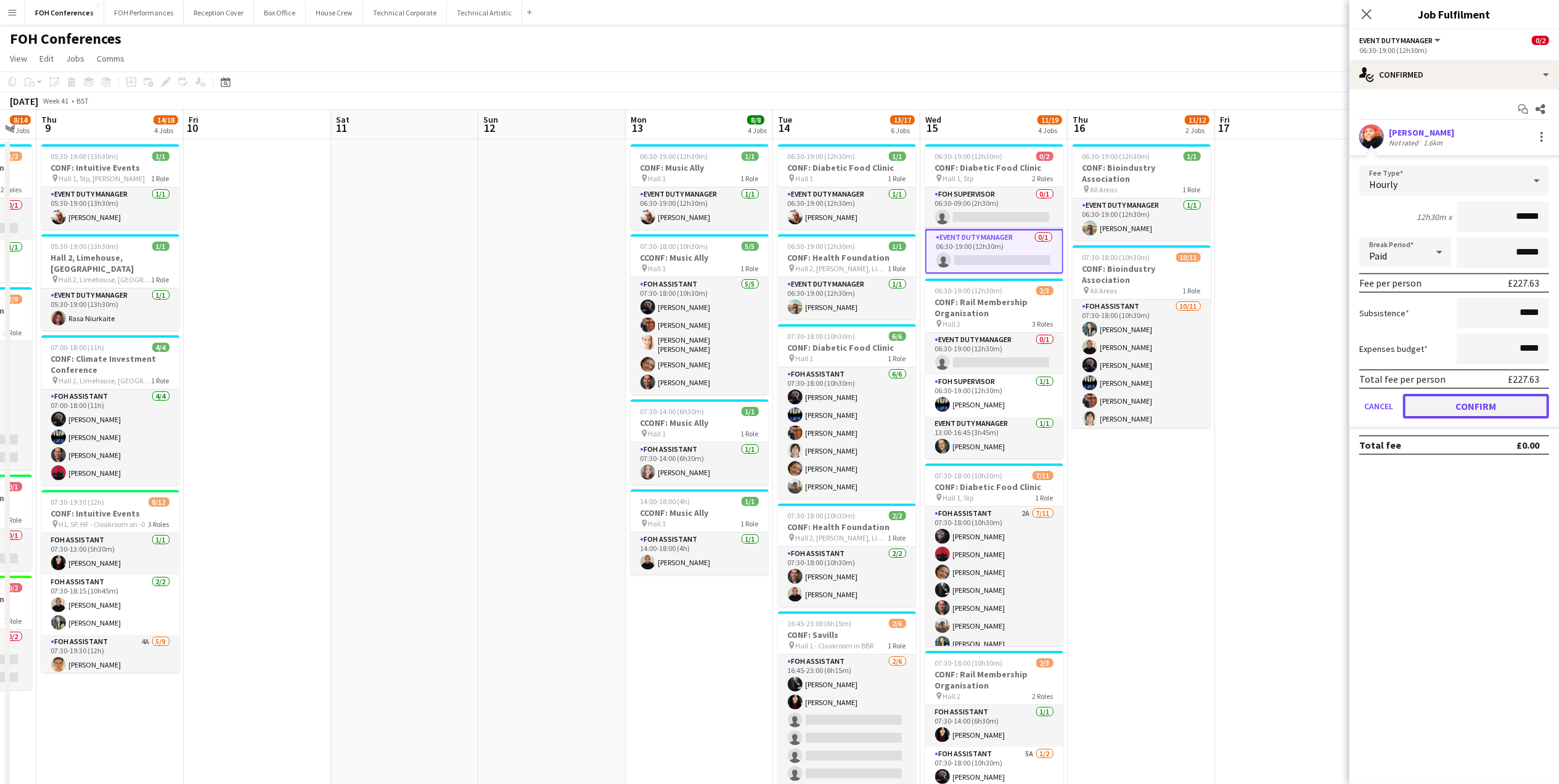
click at [1480, 402] on button "Confirm" at bounding box center [1476, 407] width 146 height 25
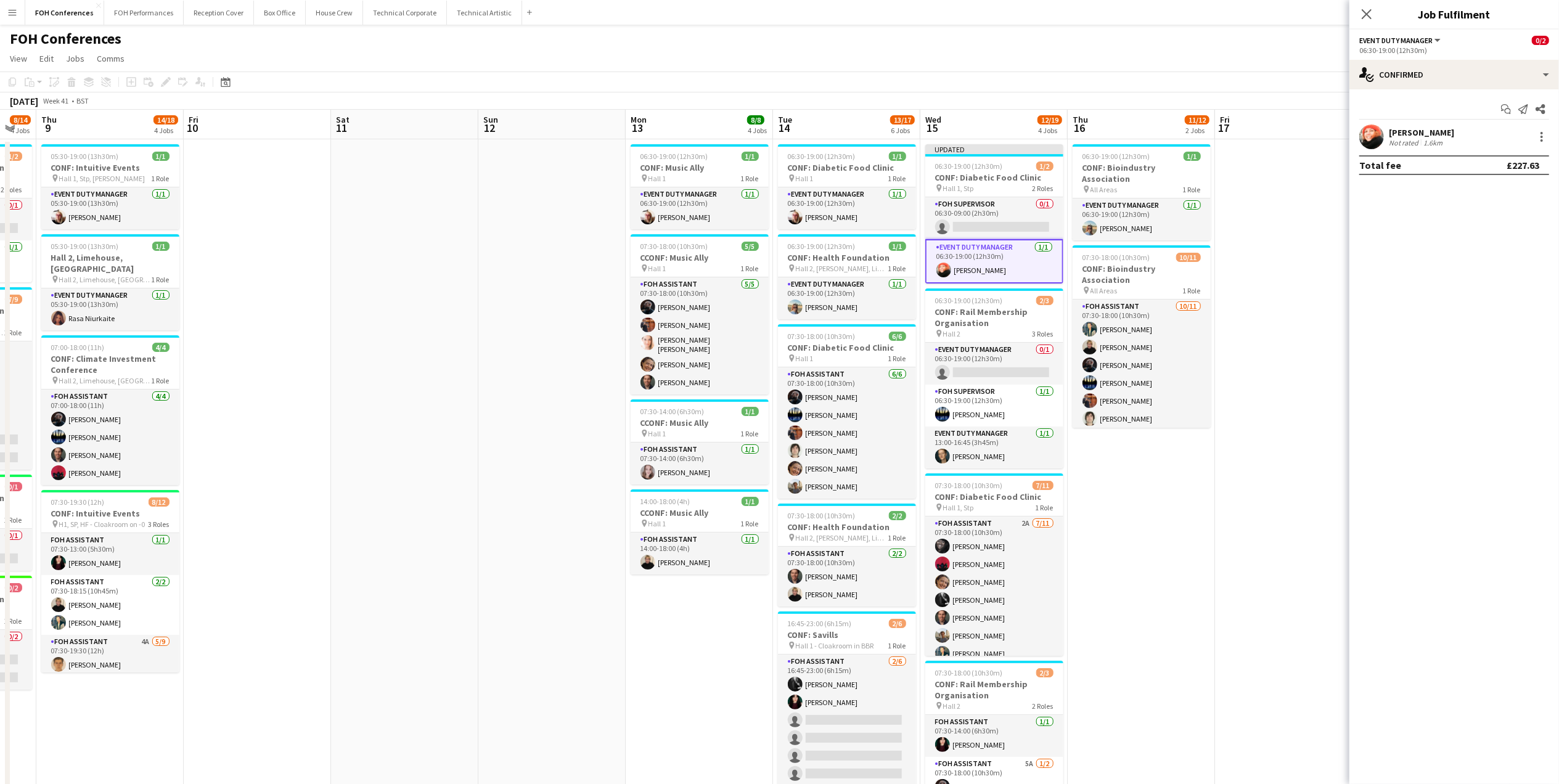
click at [1278, 32] on div "FOH Conferences user user user" at bounding box center [779, 37] width 1559 height 23
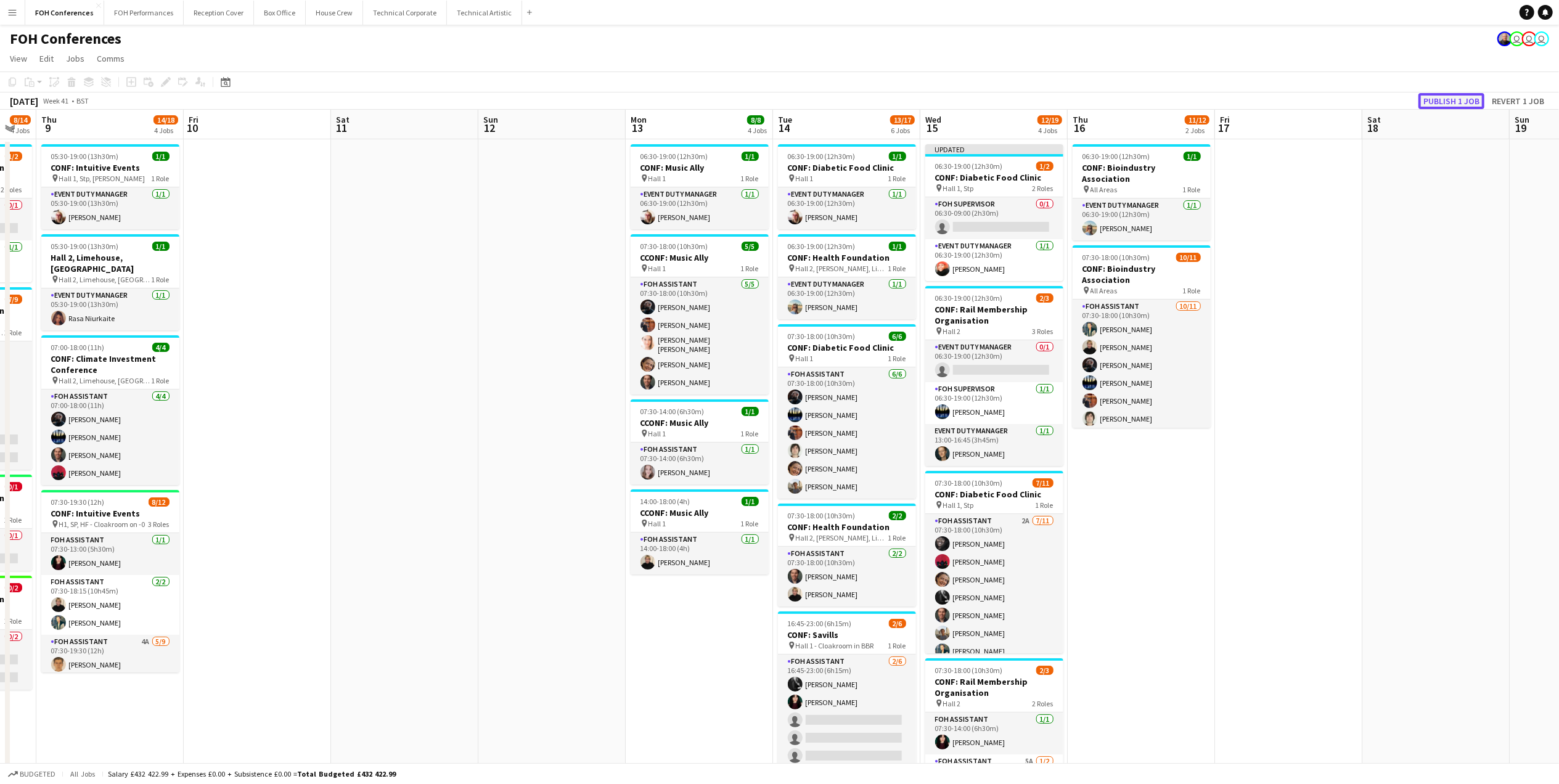
click at [1452, 101] on button "Publish 1 job" at bounding box center [1452, 101] width 66 height 16
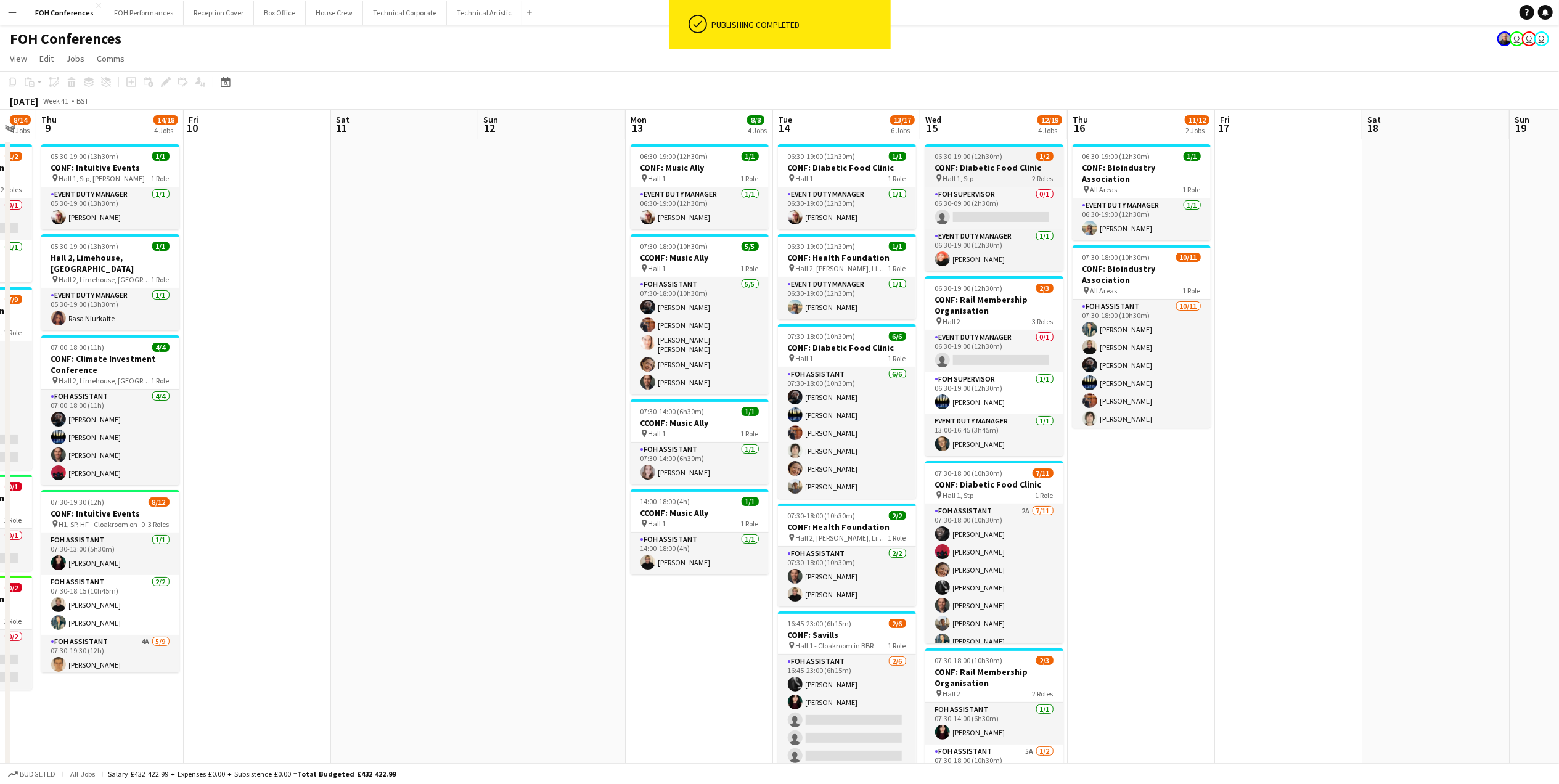
click at [979, 167] on h3 "CONF: Diabetic Food Clinic" at bounding box center [994, 168] width 138 height 11
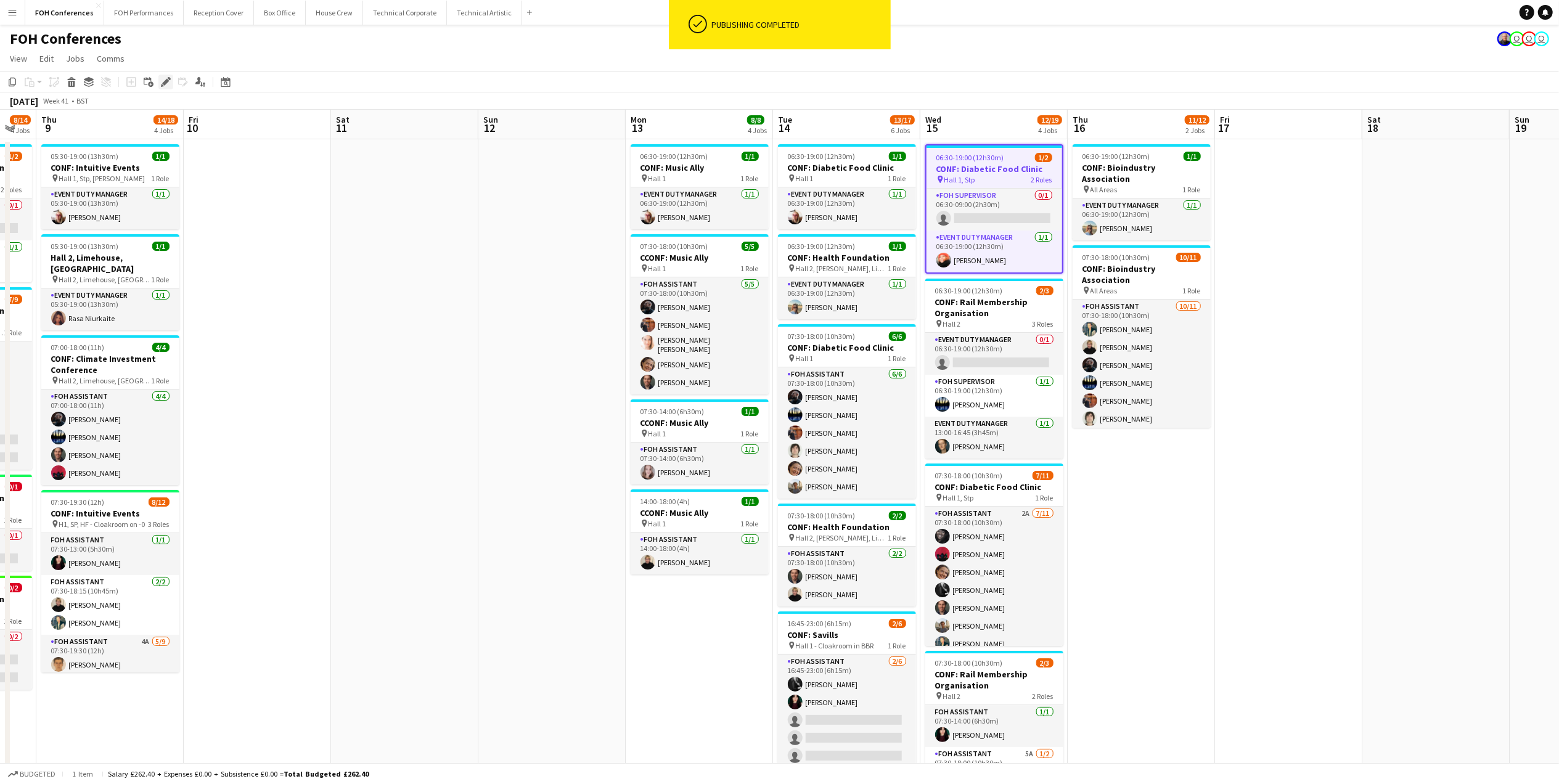
click at [161, 82] on icon "Edit" at bounding box center [166, 82] width 10 height 10
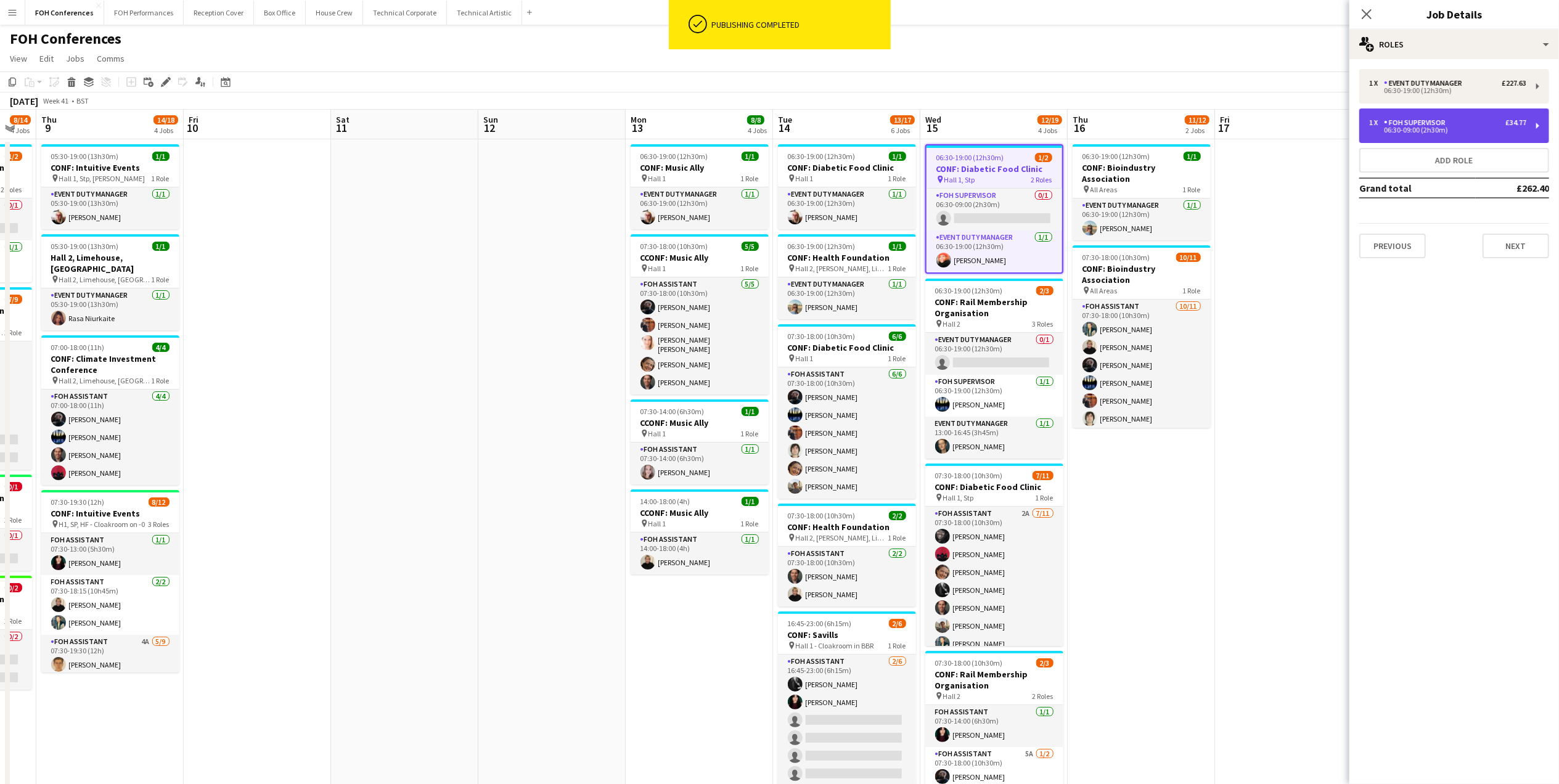
click at [1492, 135] on div "1 x FOH Supervisor £34.77 06:30-09:00 (2h30m)" at bounding box center [1455, 125] width 190 height 35
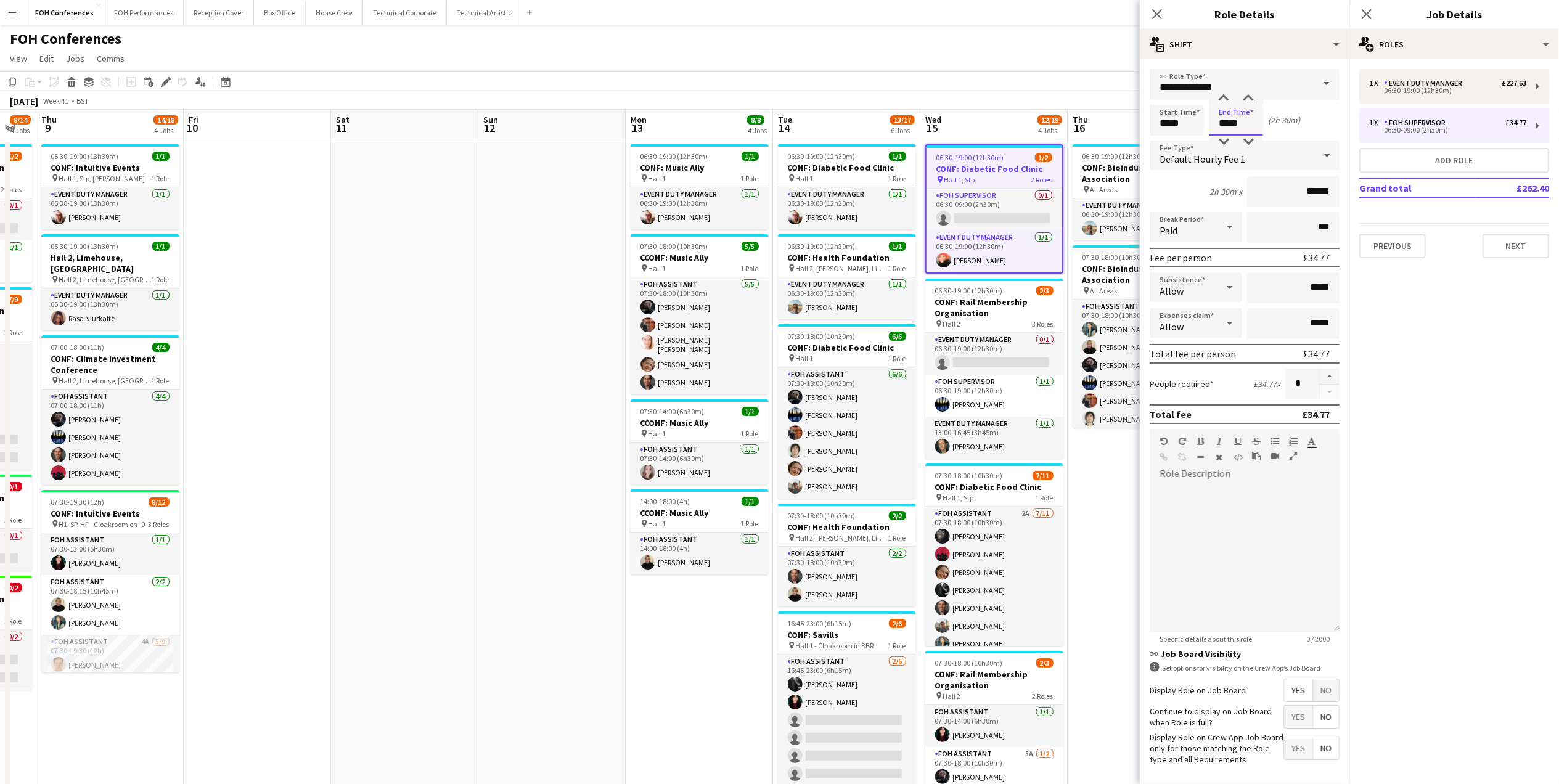
drag, startPoint x: 1255, startPoint y: 122, endPoint x: 1185, endPoint y: 122, distance: 70.0
click at [1185, 122] on div "Start Time ***** End Time ***** (2h 30m)" at bounding box center [1245, 120] width 190 height 30
type input "*****"
click at [1066, 87] on app-toolbar "Copy Paste Paste Ctrl+V Paste with crew Ctrl+Shift+V Paste linked Job [GEOGRAPH…" at bounding box center [779, 82] width 1559 height 21
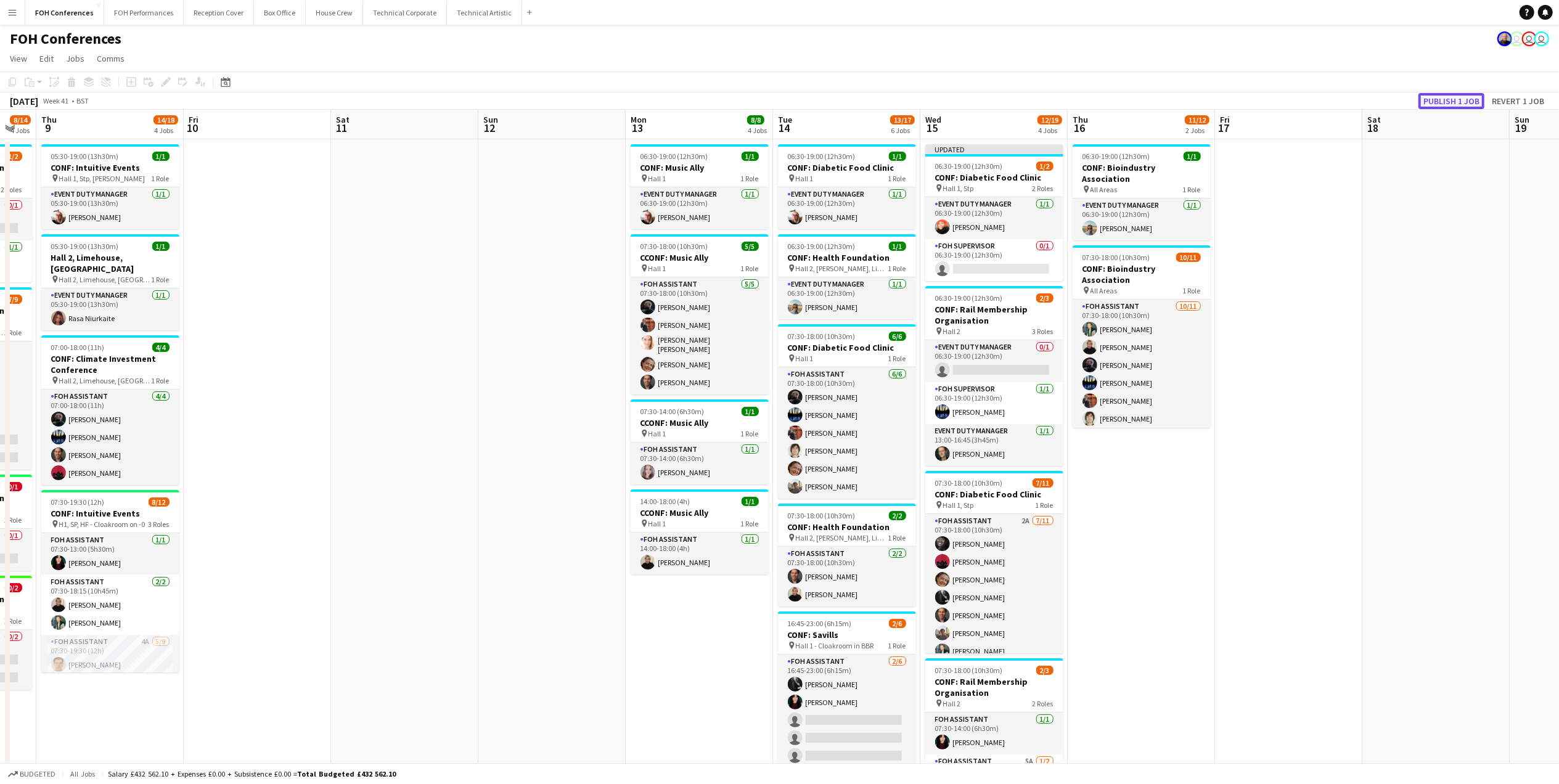
click at [1444, 105] on button "Publish 1 job" at bounding box center [1452, 101] width 66 height 16
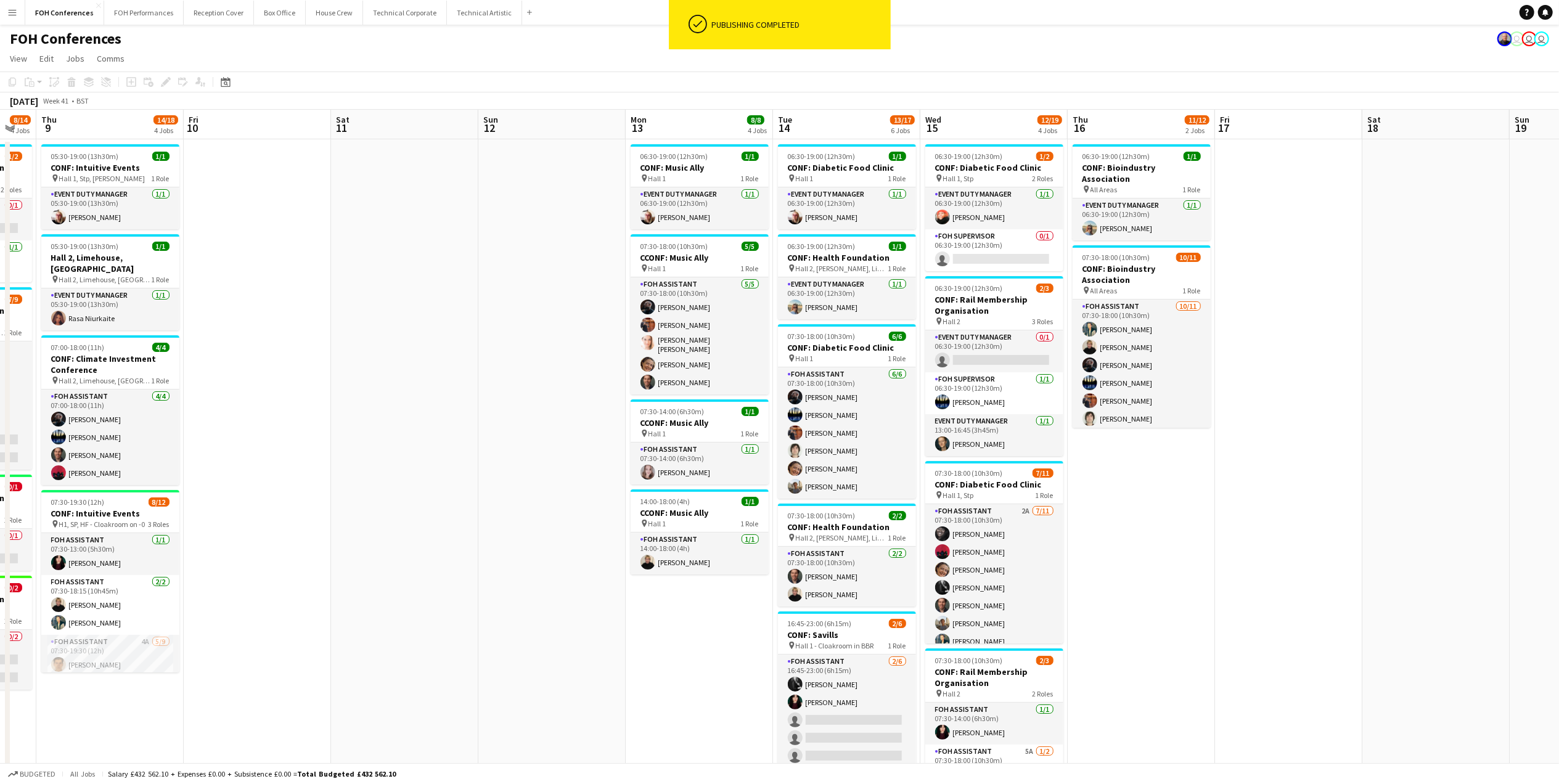
click at [983, 80] on app-toolbar "Copy Paste Paste Ctrl+V Paste with crew Ctrl+Shift+V Paste linked Job [GEOGRAPH…" at bounding box center [779, 82] width 1559 height 21
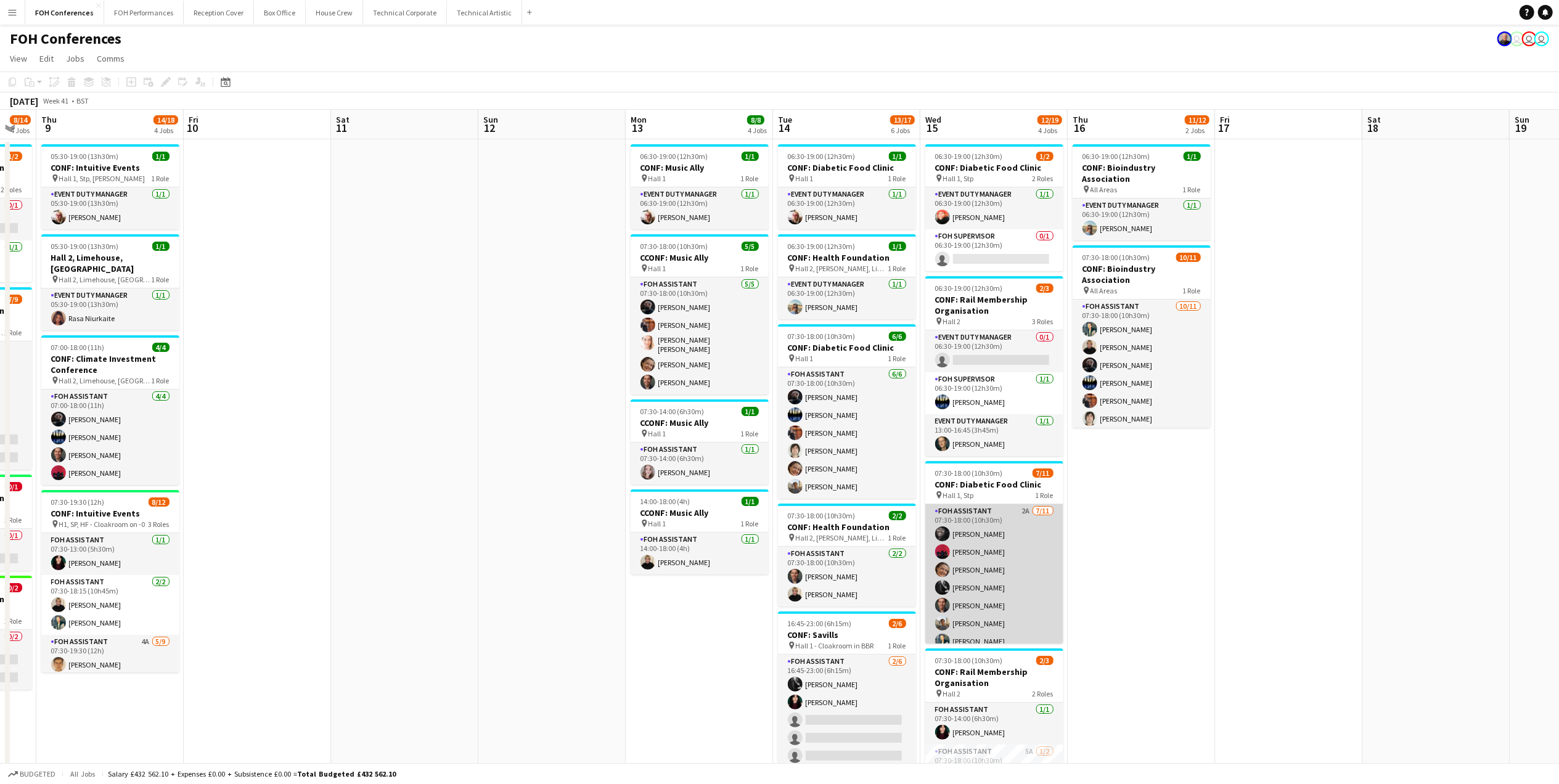
scroll to position [82, 0]
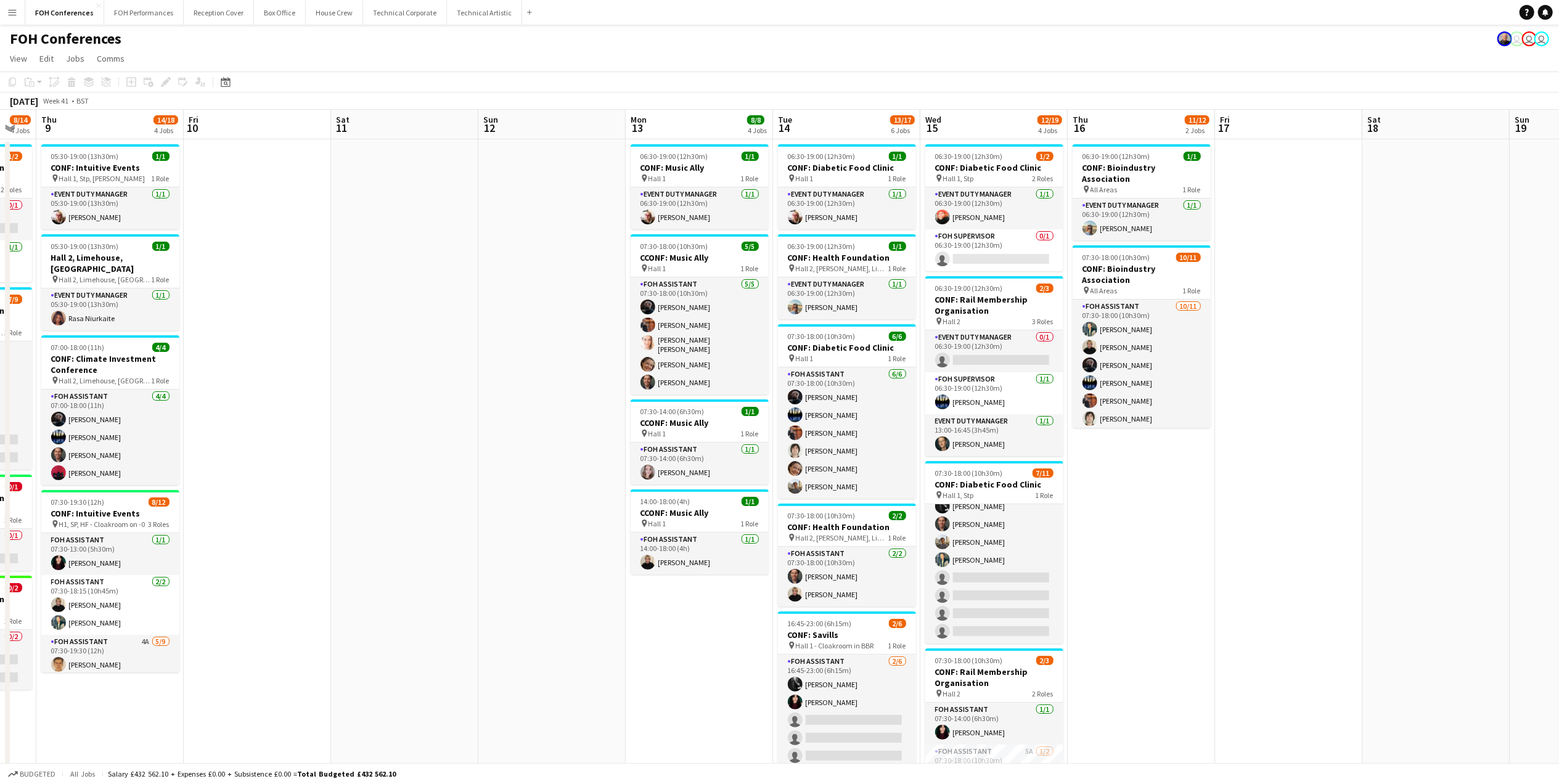
click at [849, 50] on app-page-menu "View Day view expanded Day view collapsed Month view Date picker Jump to [DATE]…" at bounding box center [779, 60] width 1559 height 23
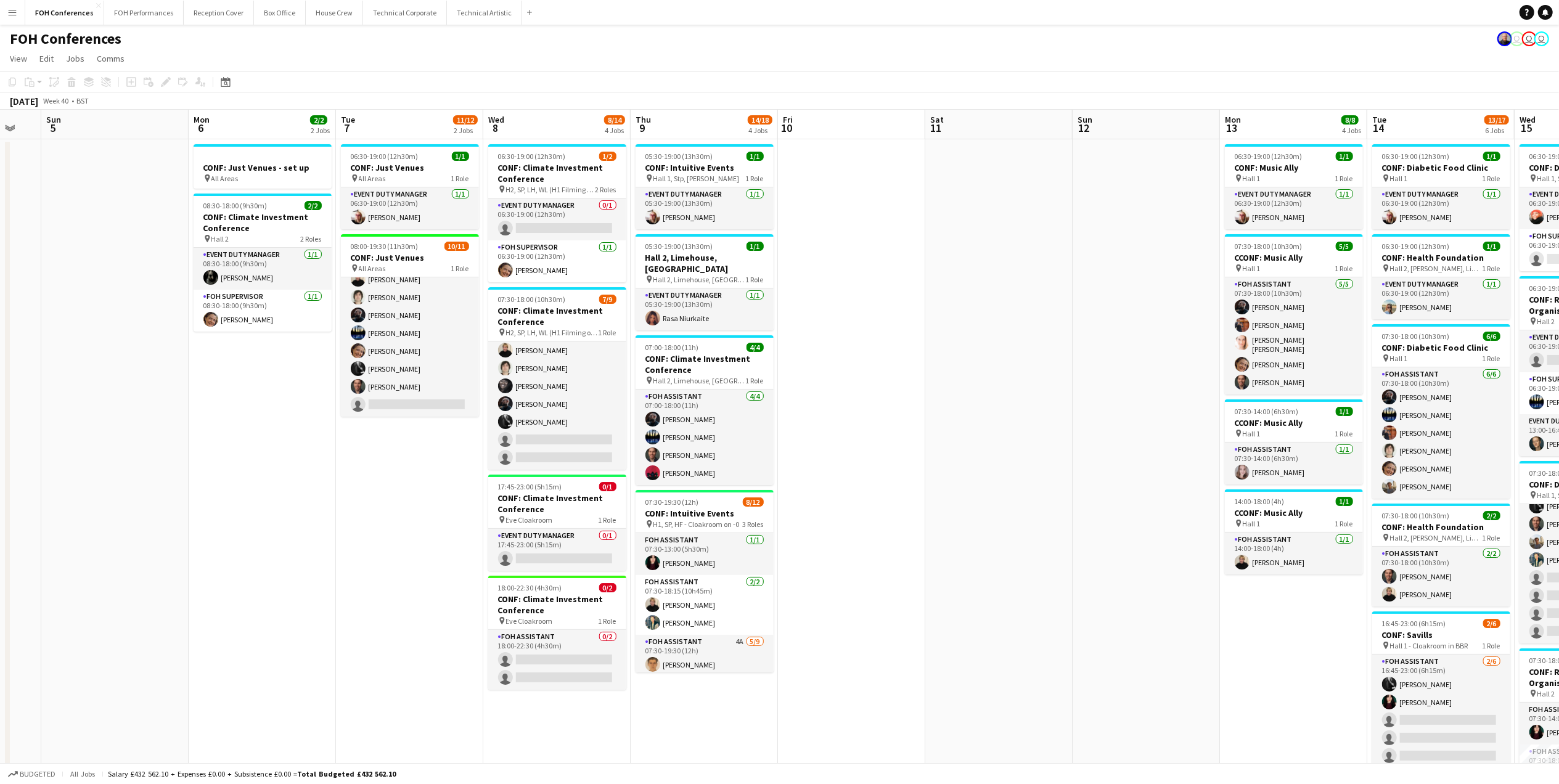
scroll to position [0, 403]
drag, startPoint x: 85, startPoint y: 122, endPoint x: 679, endPoint y: 139, distance: 594.2
click at [679, 139] on app-calendar-viewport "Thu 2 12/12 2 Jobs Fri 3 9/13 3 Jobs Sat 4 Sun 5 Mon 6 2/2 2 Jobs Tue 7 11/12 2…" at bounding box center [779, 528] width 1559 height 837
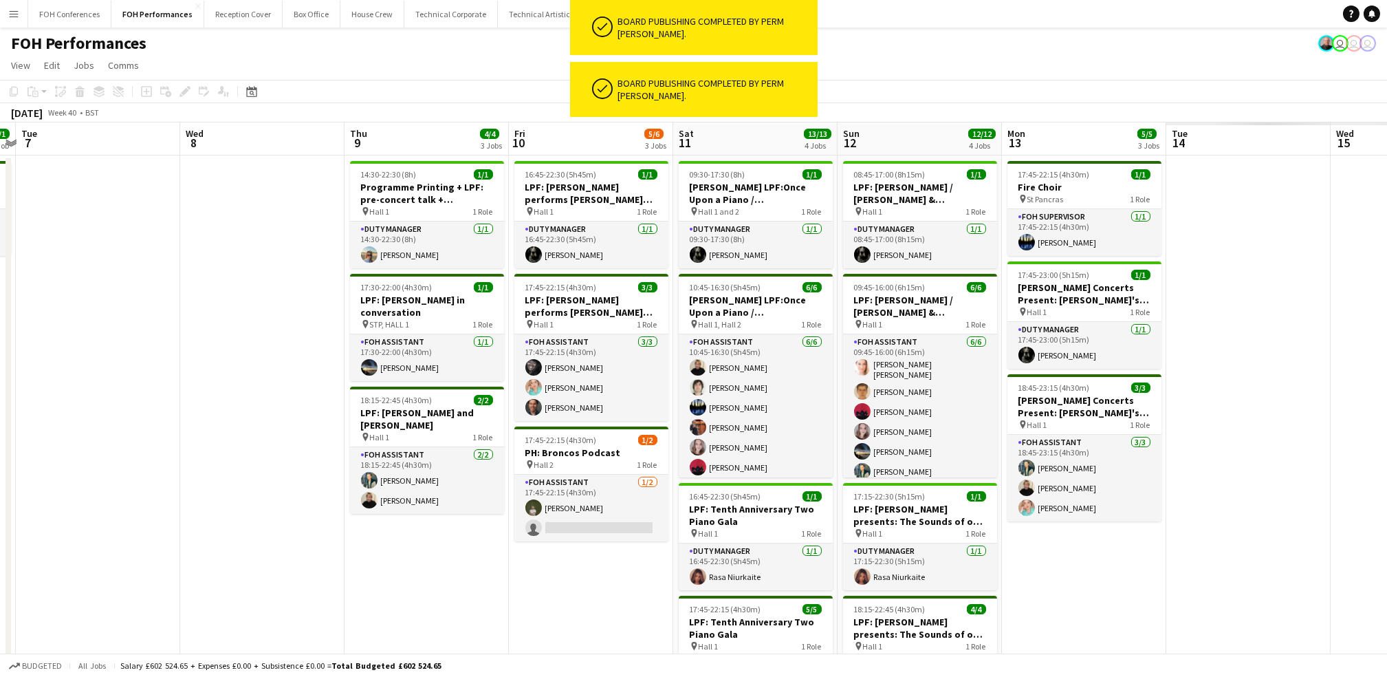
scroll to position [0, 389]
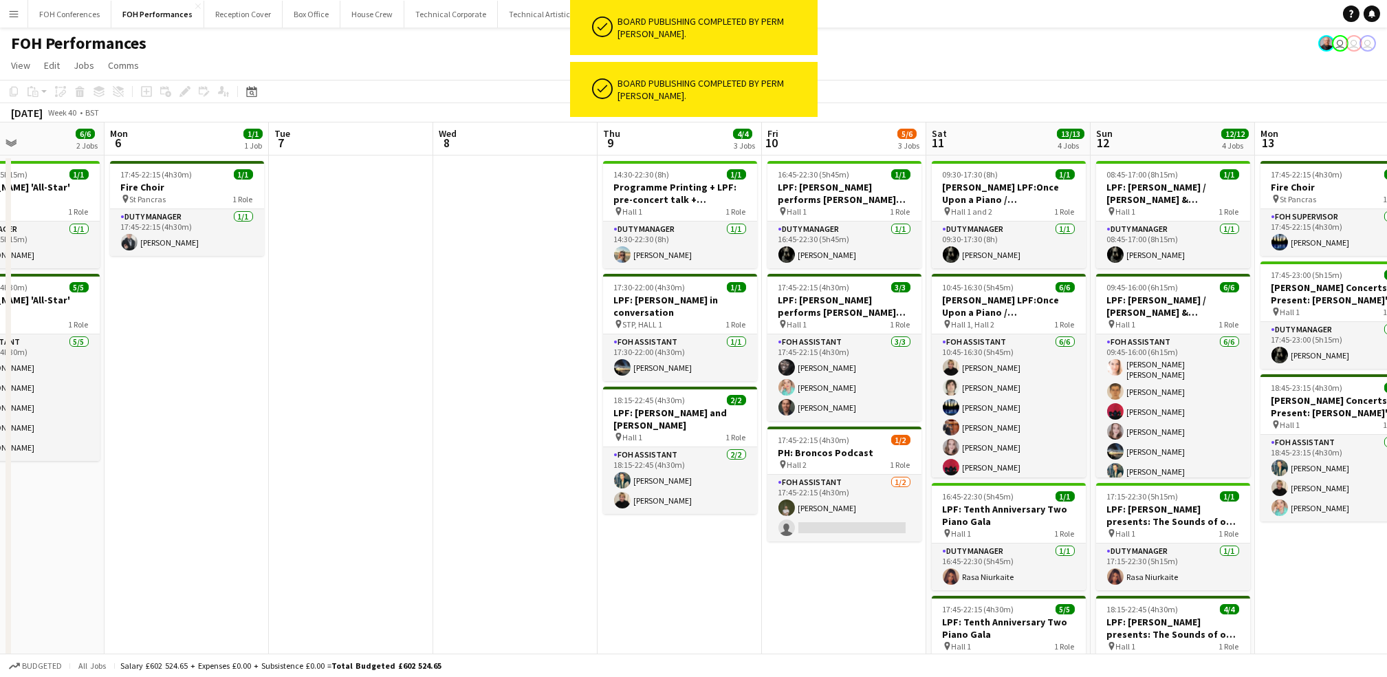
drag, startPoint x: 1093, startPoint y: 136, endPoint x: 47, endPoint y: 153, distance: 1045.6
click at [47, 153] on app-calendar-viewport "Fri 3 4/4 2 Jobs Sat 4 6/6 3 Jobs Sun 5 6/6 2 Jobs Mon 6 1/1 1 Job Tue 7 Wed 8 …" at bounding box center [693, 467] width 1387 height 691
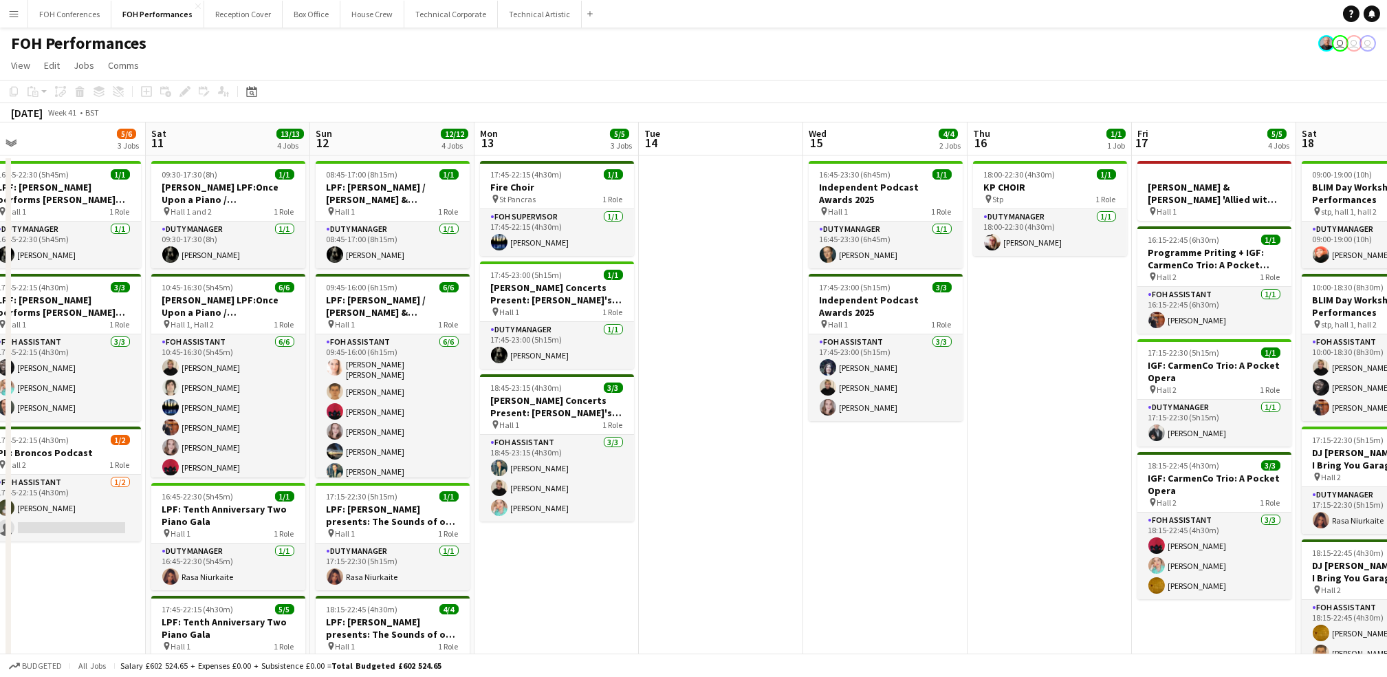
scroll to position [0, 602]
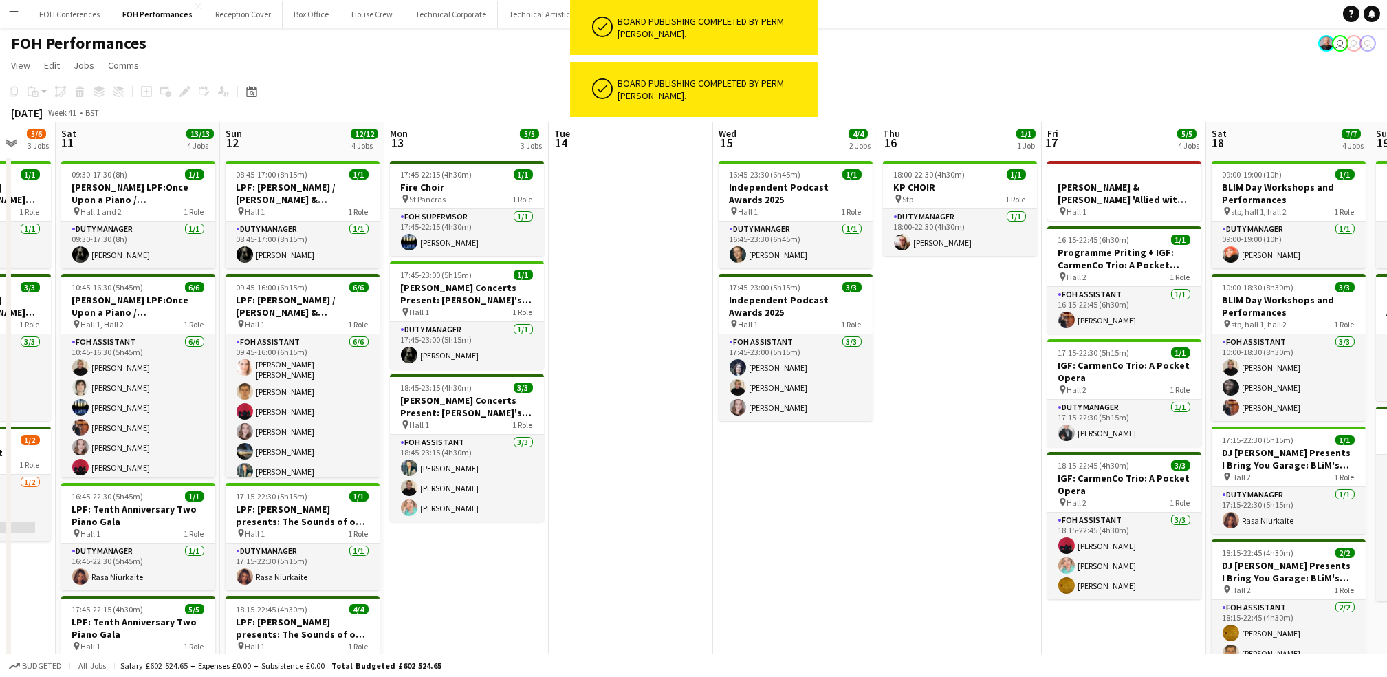
drag, startPoint x: 1317, startPoint y: 142, endPoint x: 446, endPoint y: 186, distance: 871.9
click at [446, 186] on app-calendar-viewport "Tue 7 Wed 8 Thu 9 4/4 3 Jobs Fri 10 5/6 3 Jobs Sat 11 13/13 4 Jobs Sun 12 12/12…" at bounding box center [693, 467] width 1387 height 691
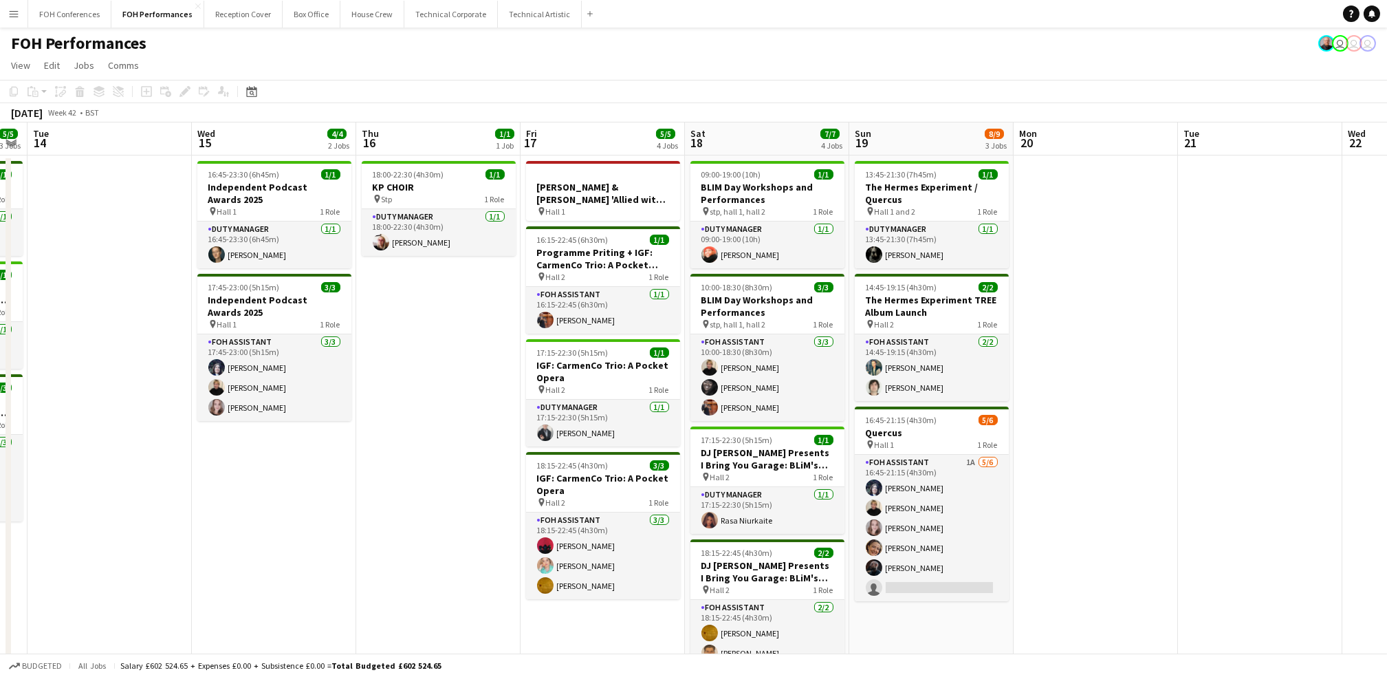
scroll to position [0, 510]
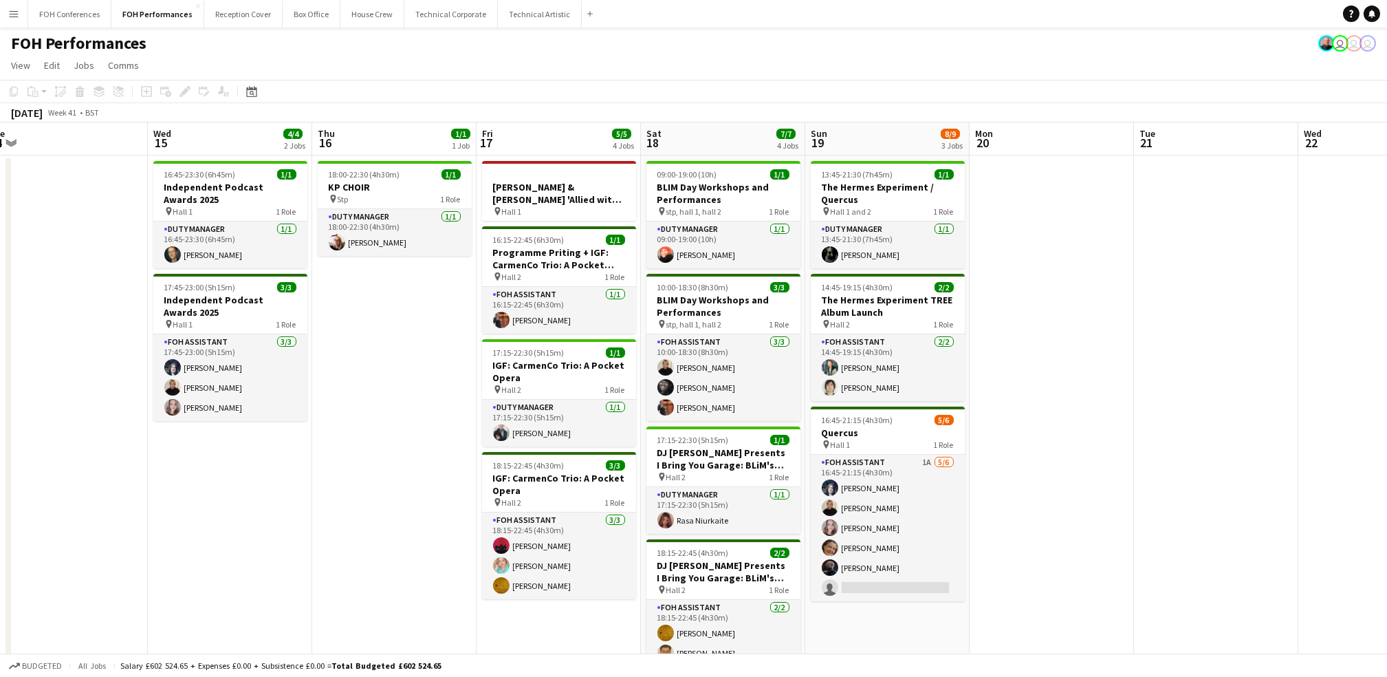
drag, startPoint x: 791, startPoint y: 146, endPoint x: 226, endPoint y: 187, distance: 566.9
click at [226, 187] on app-calendar-viewport "Sat 11 13/13 4 Jobs Sun 12 12/12 4 Jobs Mon 13 5/5 3 Jobs Tue 14 Wed 15 4/4 2 J…" at bounding box center [693, 467] width 1387 height 691
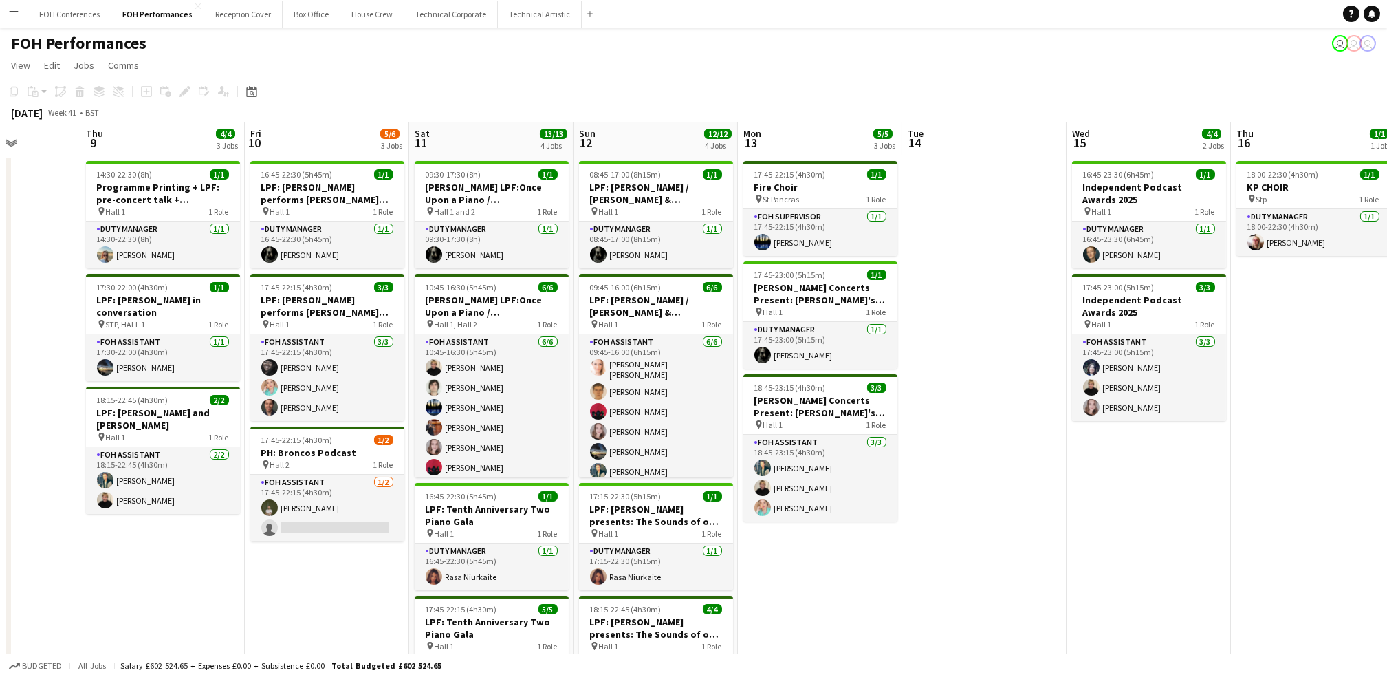
scroll to position [0, 281]
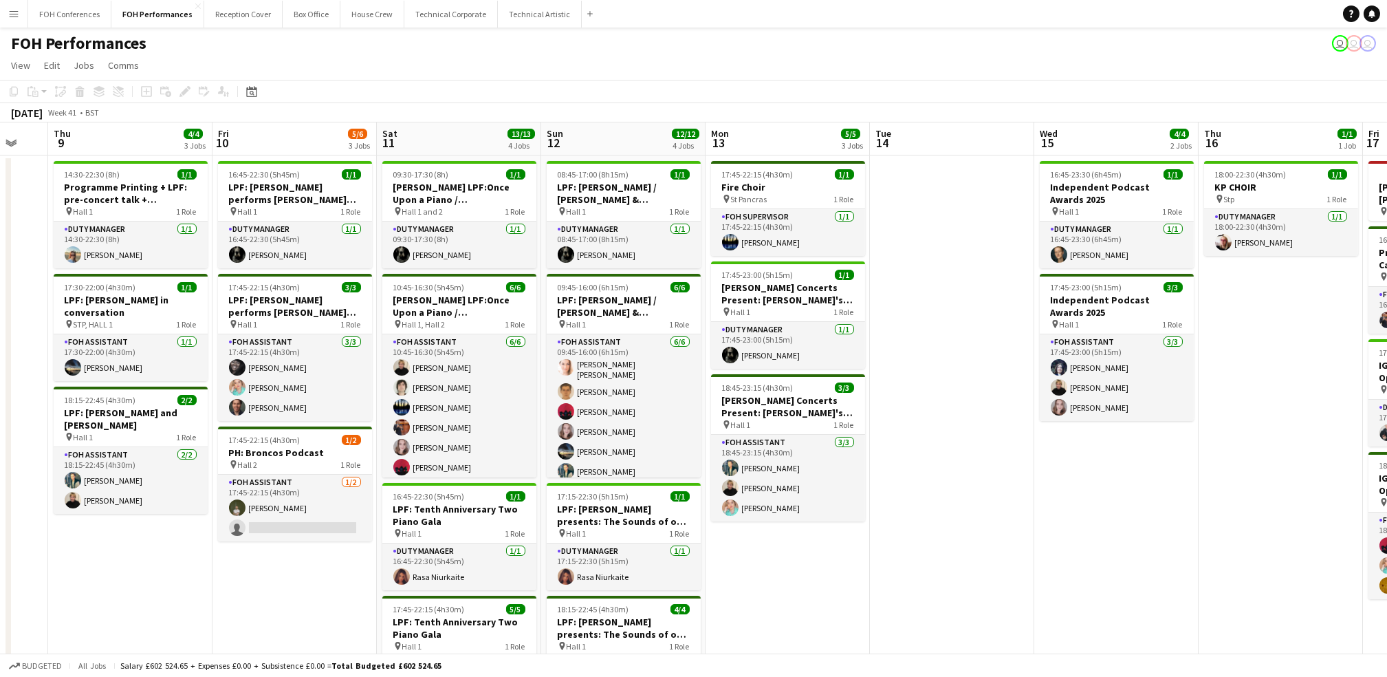
drag, startPoint x: 239, startPoint y: 156, endPoint x: 1126, endPoint y: 151, distance: 886.6
click at [1126, 151] on app-calendar-viewport "Tue 7 Wed 8 Thu 9 4/4 3 Jobs Fri 10 5/6 3 Jobs Sat 11 13/13 4 Jobs Sun 12 12/12…" at bounding box center [693, 467] width 1387 height 691
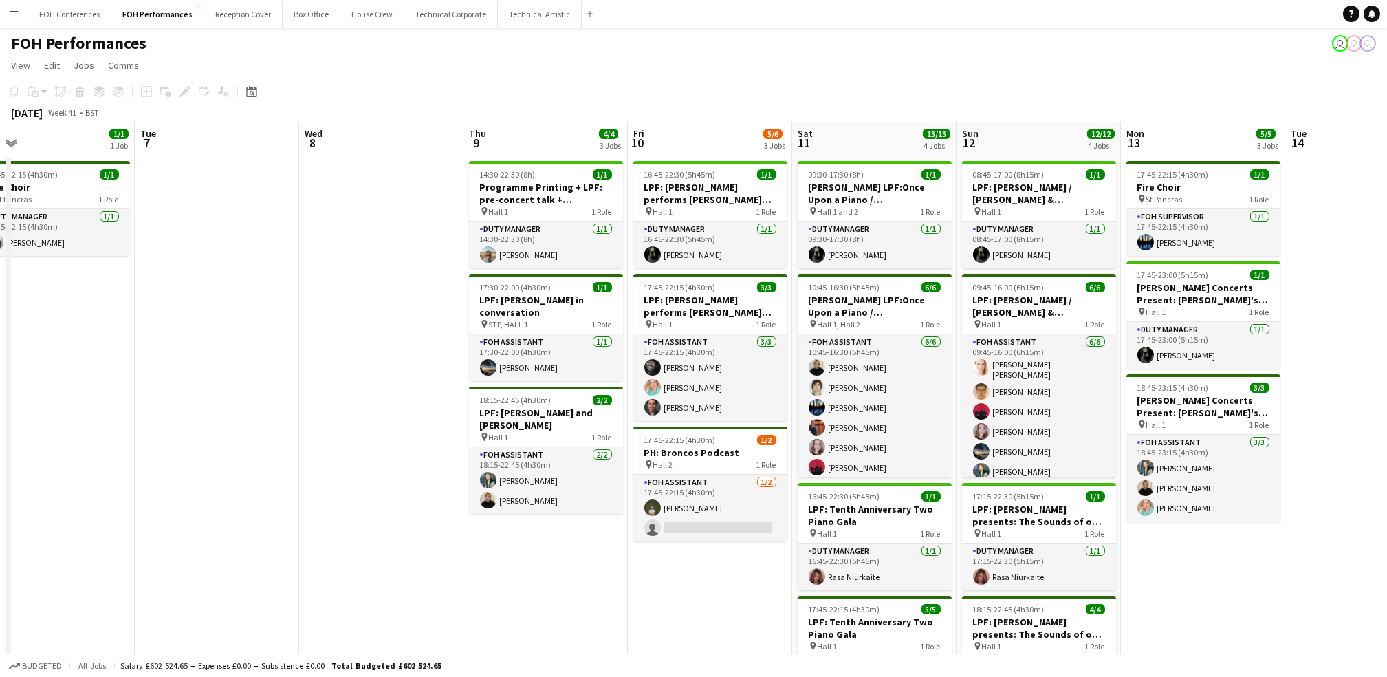
scroll to position [0, 413]
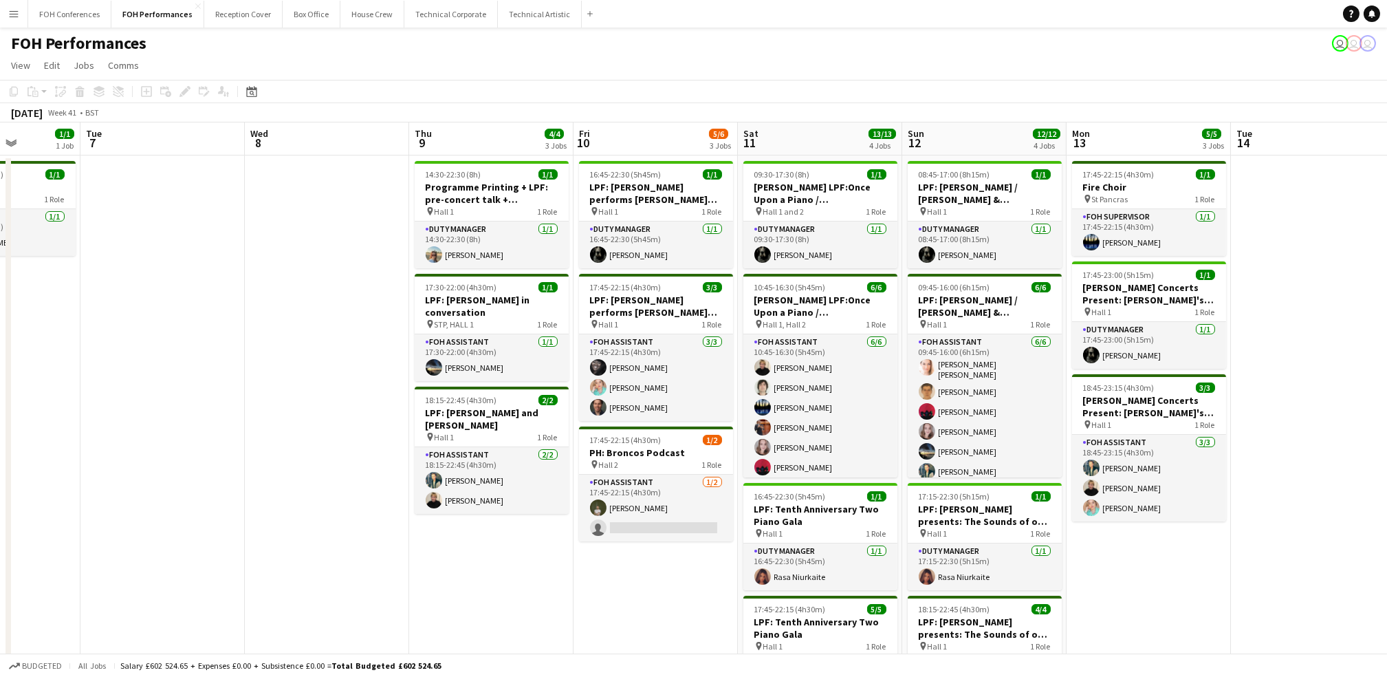
drag, startPoint x: 158, startPoint y: 147, endPoint x: 519, endPoint y: 128, distance: 361.6
click at [519, 128] on app-calendar-viewport "Sat 4 6/6 3 Jobs Sun 5 6/6 2 Jobs Mon 6 1/1 1 Job Tue 7 Wed 8 Thu 9 4/4 3 Jobs …" at bounding box center [693, 467] width 1387 height 691
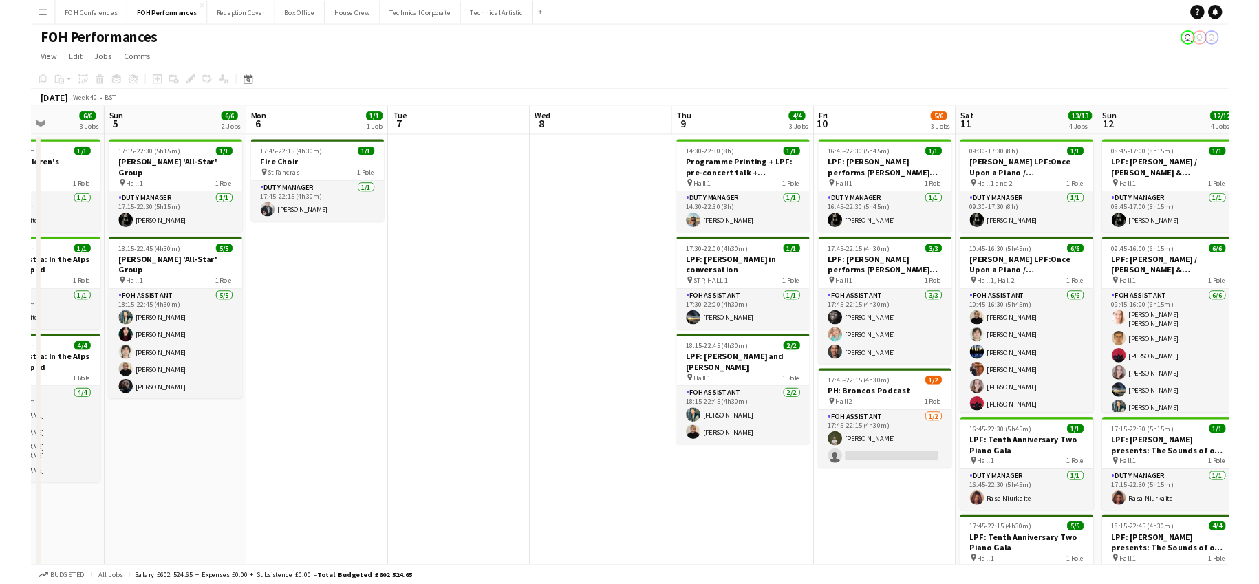
scroll to position [0, 448]
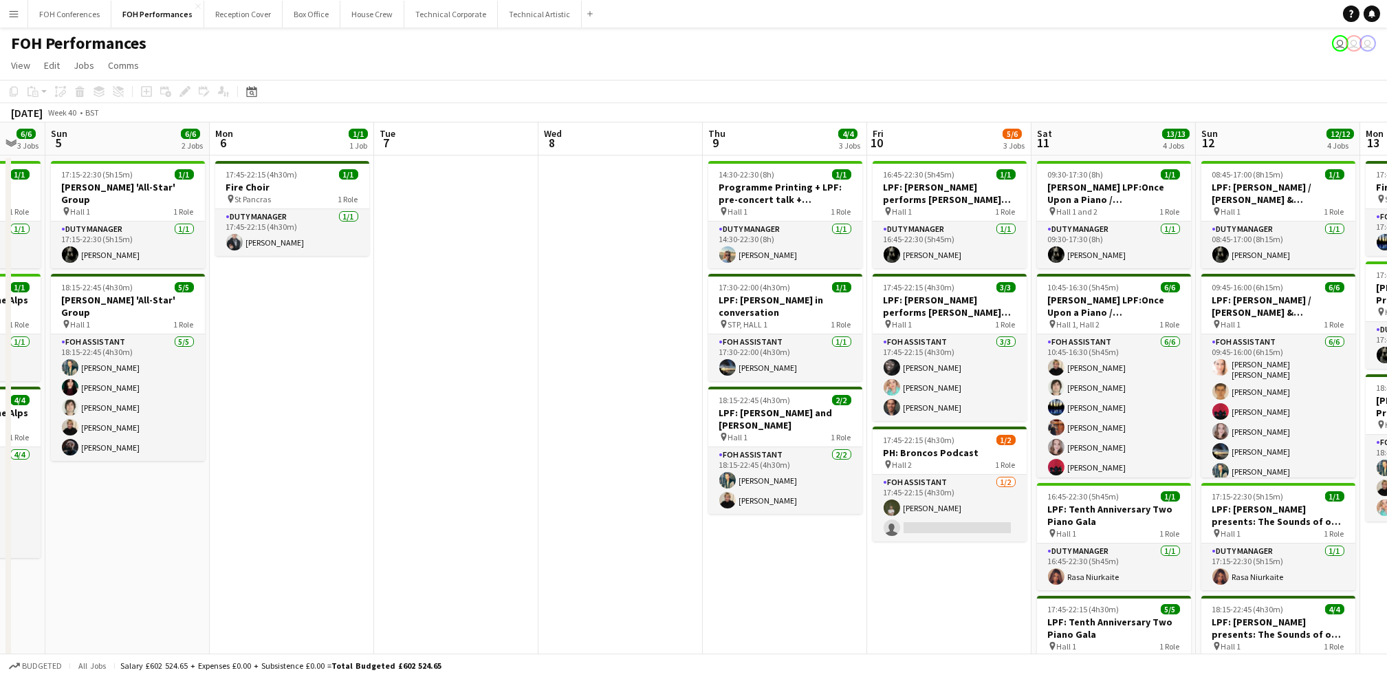
drag, startPoint x: 321, startPoint y: 146, endPoint x: 615, endPoint y: 177, distance: 295.3
click at [615, 177] on app-calendar-viewport "Thu 2 1/1 1 Job Fri 3 4/4 2 Jobs Sat 4 6/6 3 Jobs Sun 5 6/6 2 Jobs Mon 6 1/1 1 …" at bounding box center [693, 467] width 1387 height 691
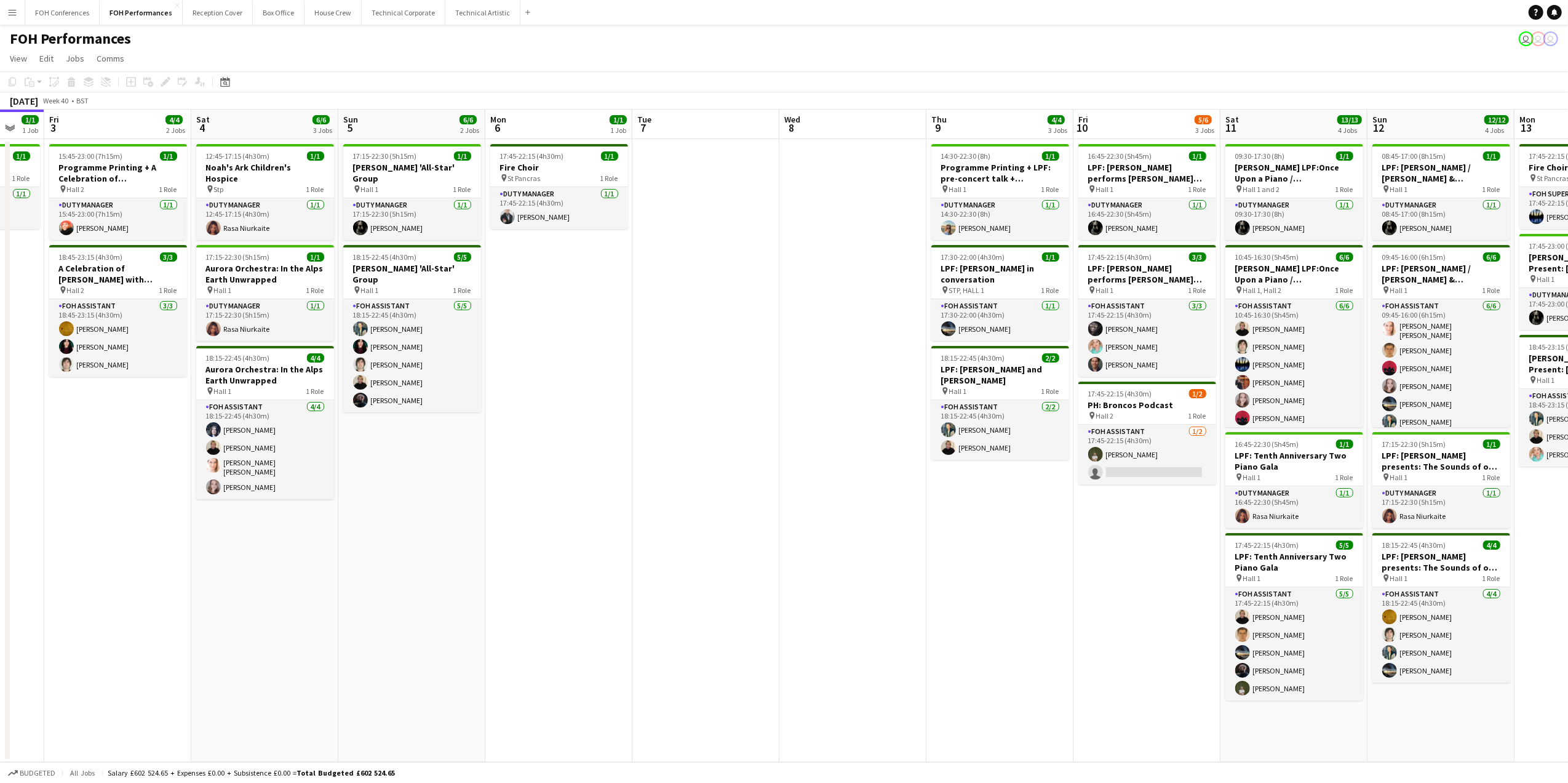
scroll to position [0, 249]
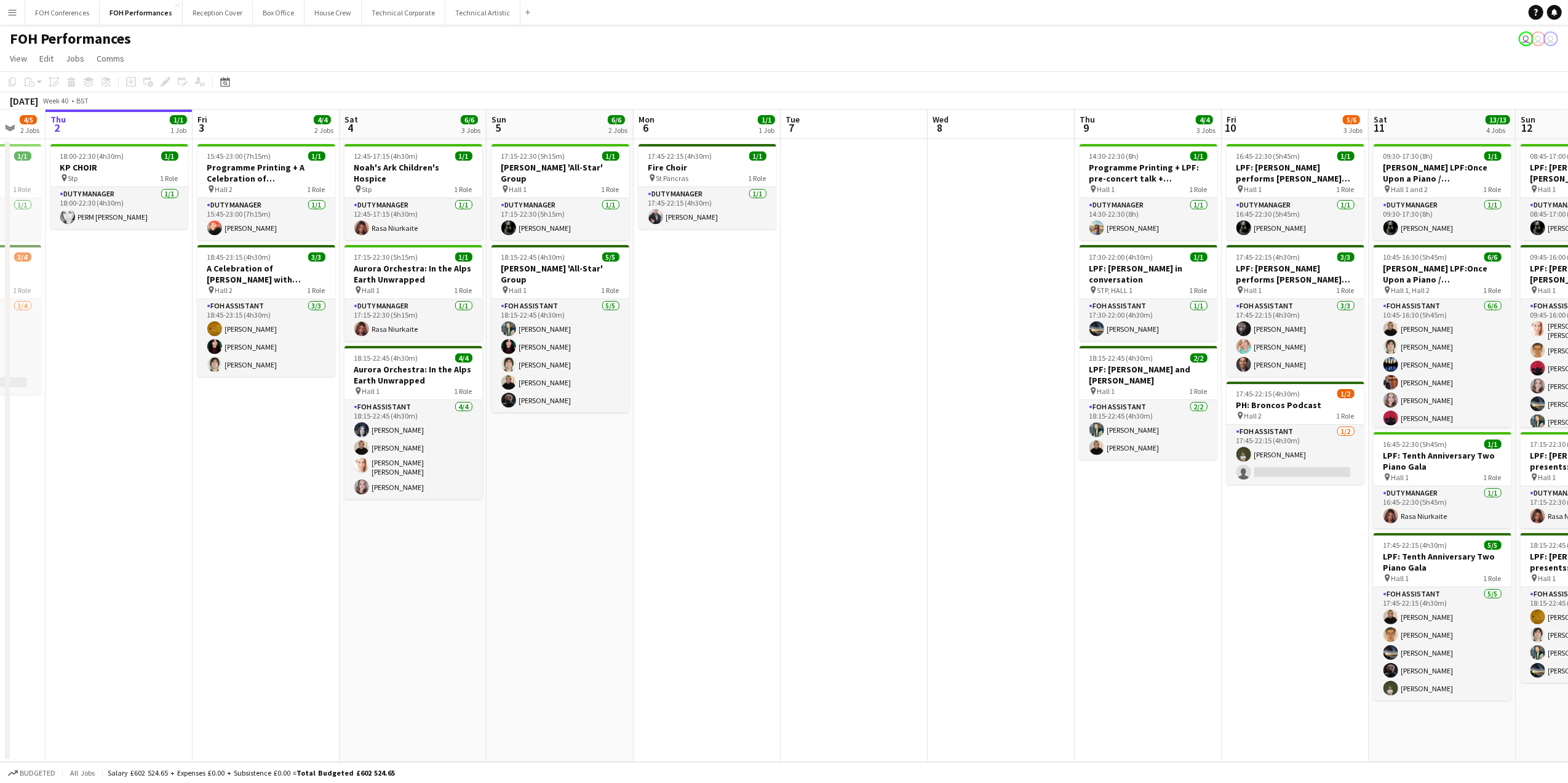
drag, startPoint x: 223, startPoint y: 123, endPoint x: 669, endPoint y: 141, distance: 446.4
click at [669, 141] on app-calendar-viewport "Tue 30 Wed 1 4/5 2 Jobs Thu 2 1/1 1 Job Fri 3 4/4 2 Jobs Sat 4 6/6 3 Jobs Sun 5…" at bounding box center [784, 435] width 1568 height 652
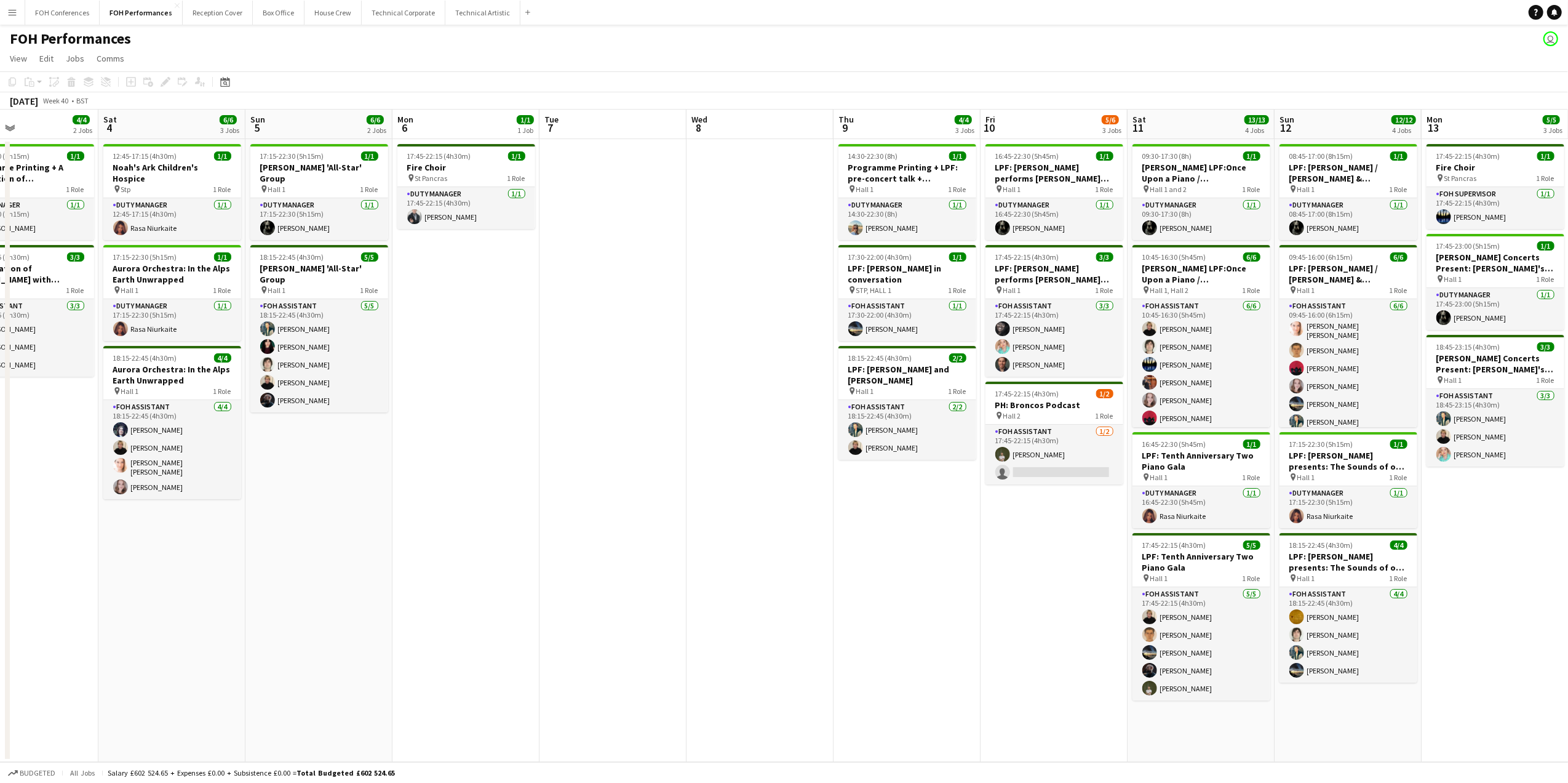
scroll to position [0, 504]
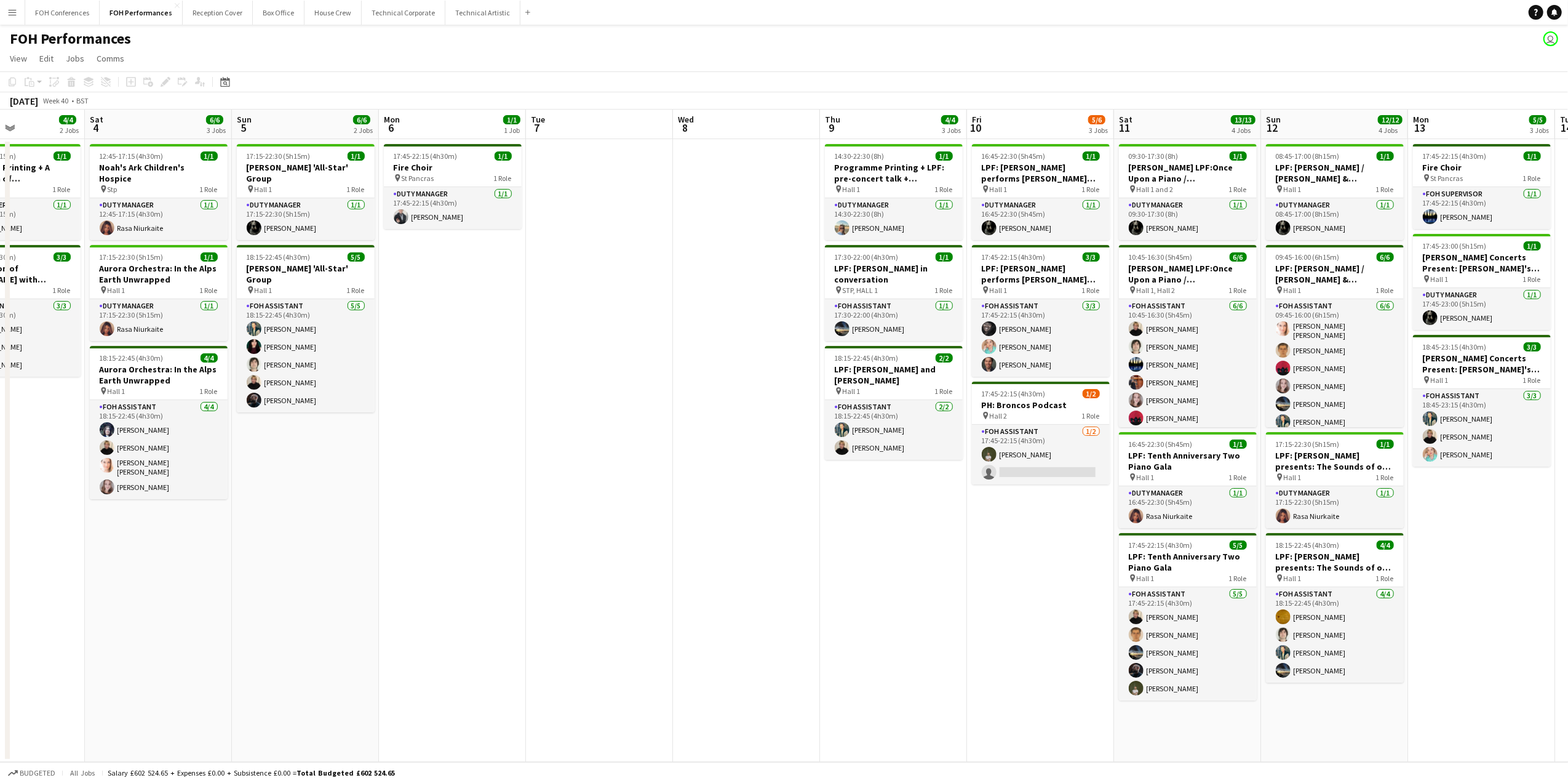
drag, startPoint x: 393, startPoint y: 131, endPoint x: 138, endPoint y: 145, distance: 255.4
click at [138, 145] on app-calendar-viewport "Tue 30 Wed 1 4/5 2 Jobs Thu 2 1/1 1 Job Fri 3 4/4 2 Jobs Sat 4 6/6 3 Jobs Sun 5…" at bounding box center [784, 435] width 1568 height 652
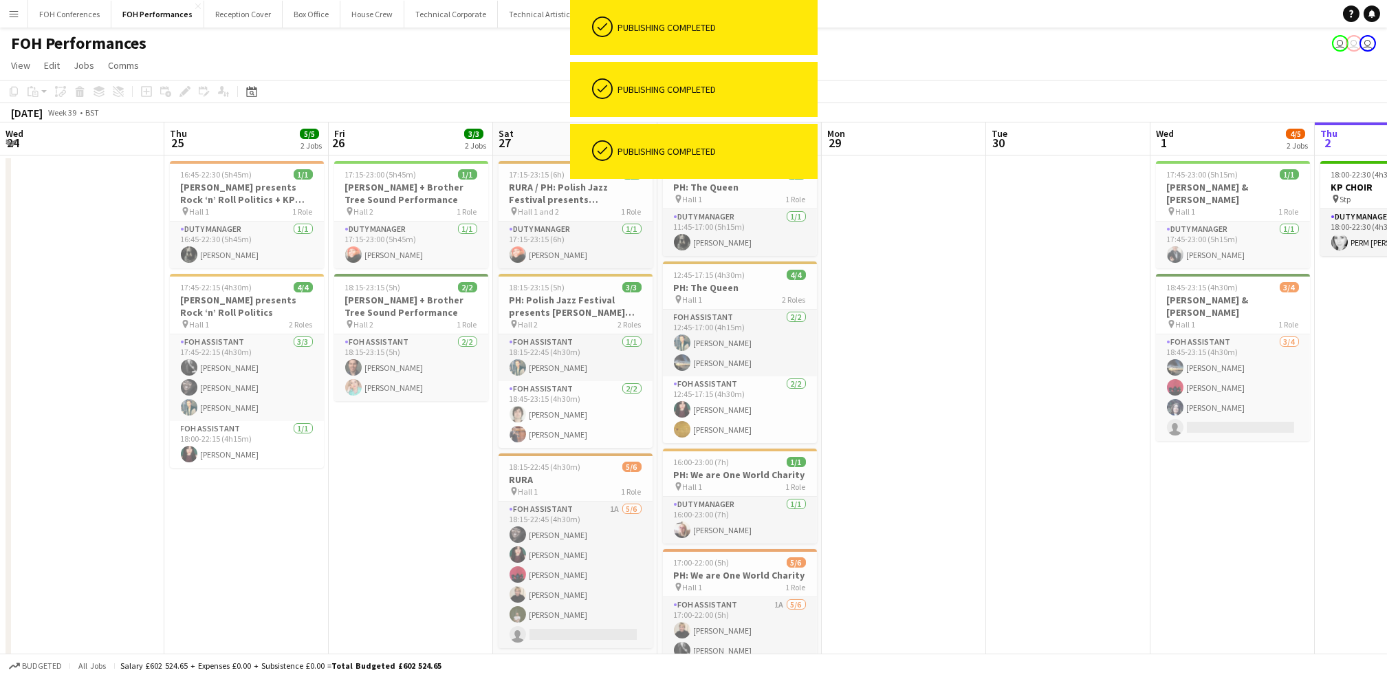
scroll to position [0, 401]
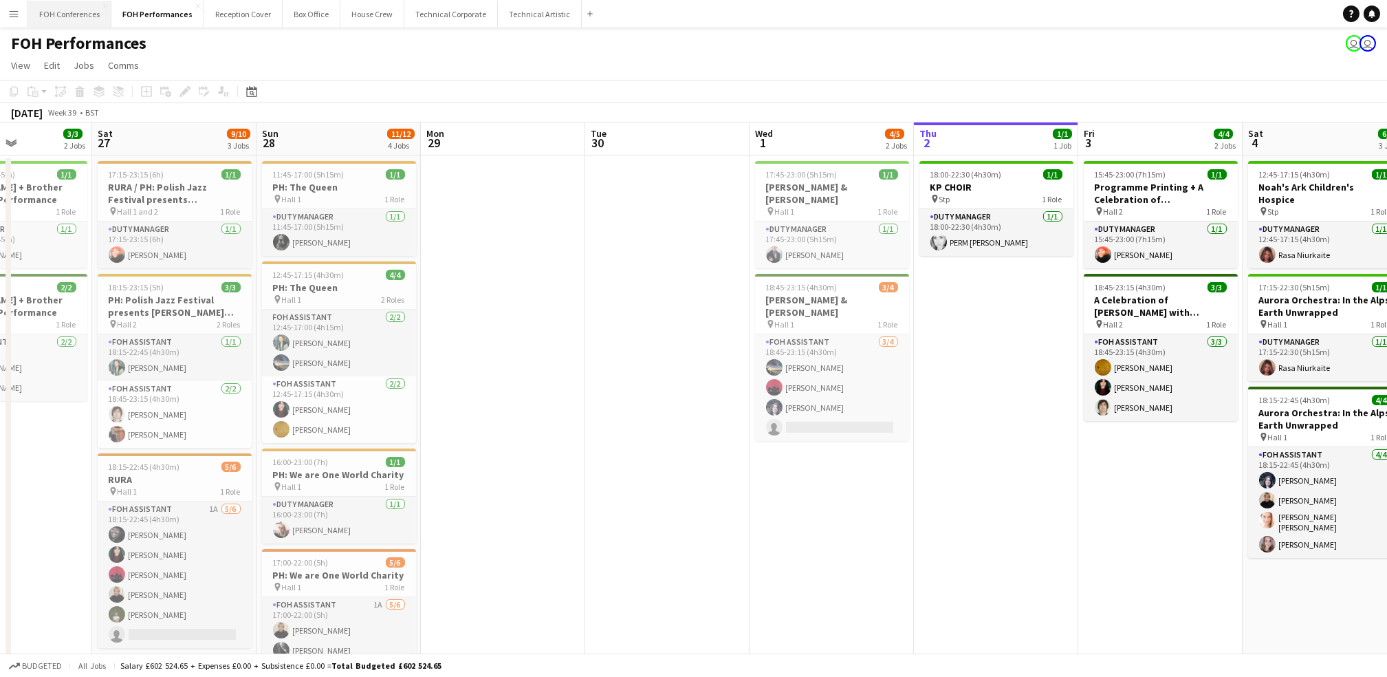
click at [59, 8] on button "FOH Conferences Close" at bounding box center [69, 14] width 83 height 27
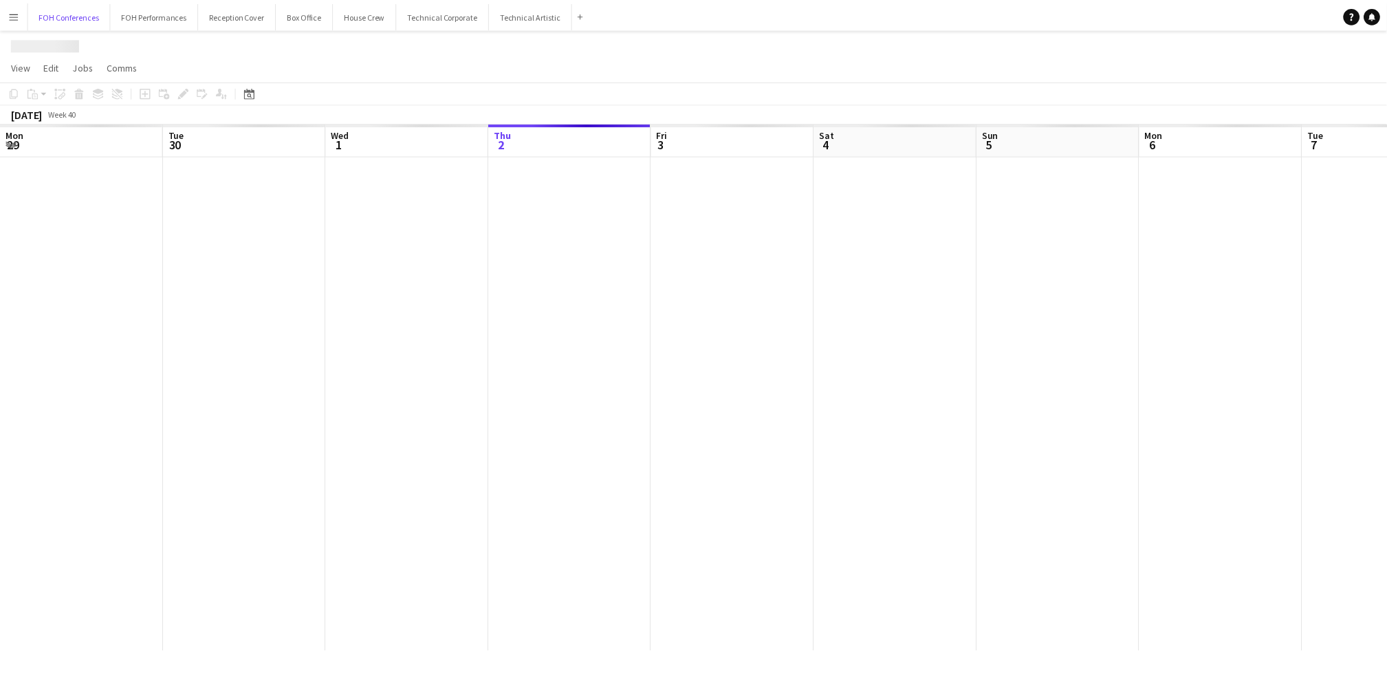
scroll to position [0, 328]
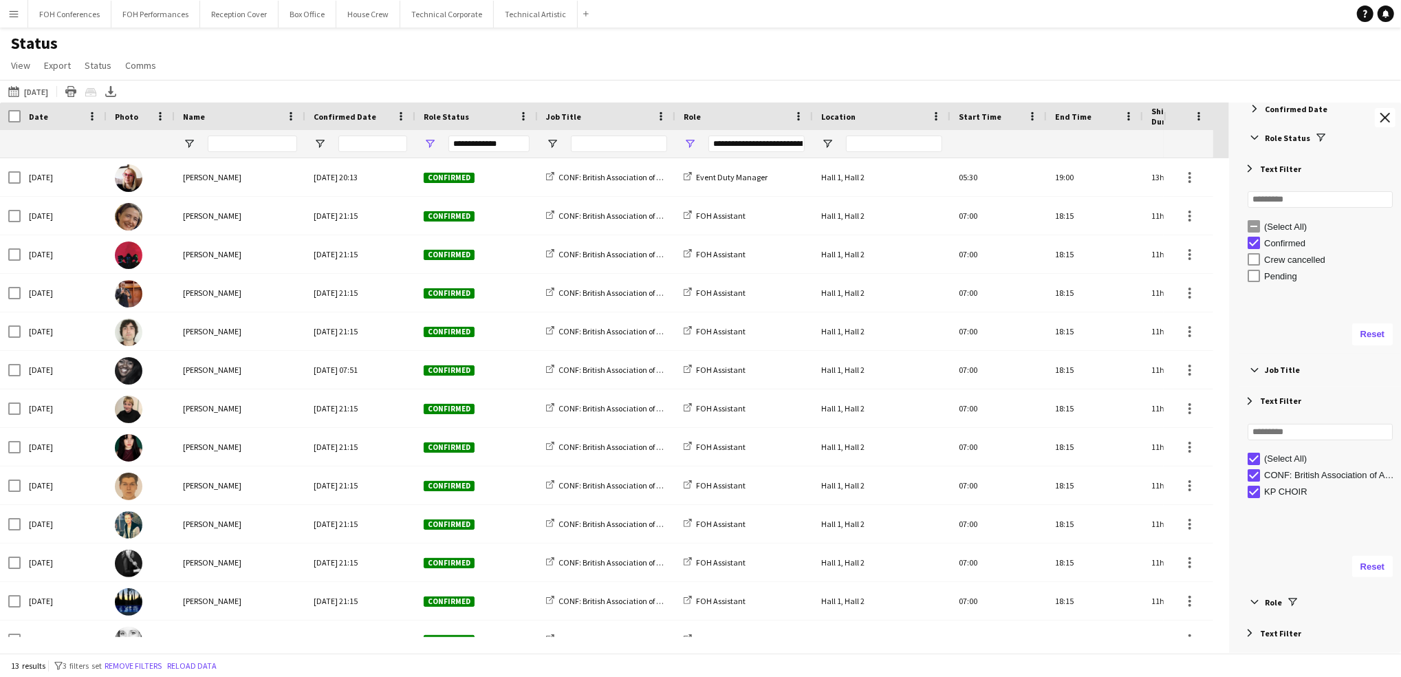
click at [19, 83] on div "25-09-2025 to 01-10-2025 02-10-2025 Today This Week This Month Yesterday Last W…" at bounding box center [700, 91] width 1401 height 23
click at [47, 98] on button "25-09-2025 to 01-10-2025 02-10-2025" at bounding box center [28, 91] width 45 height 17
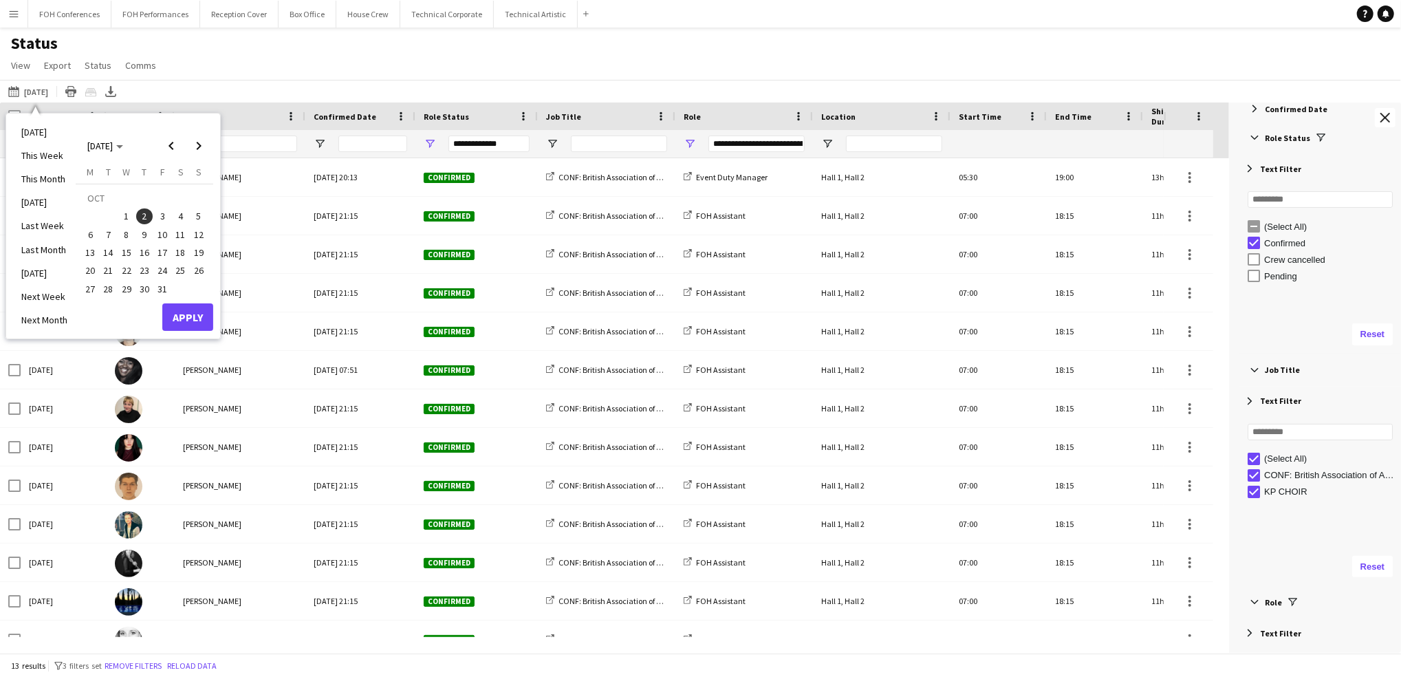
click at [158, 216] on span "3" at bounding box center [162, 216] width 17 height 17
click at [184, 314] on button "Apply" at bounding box center [187, 317] width 51 height 28
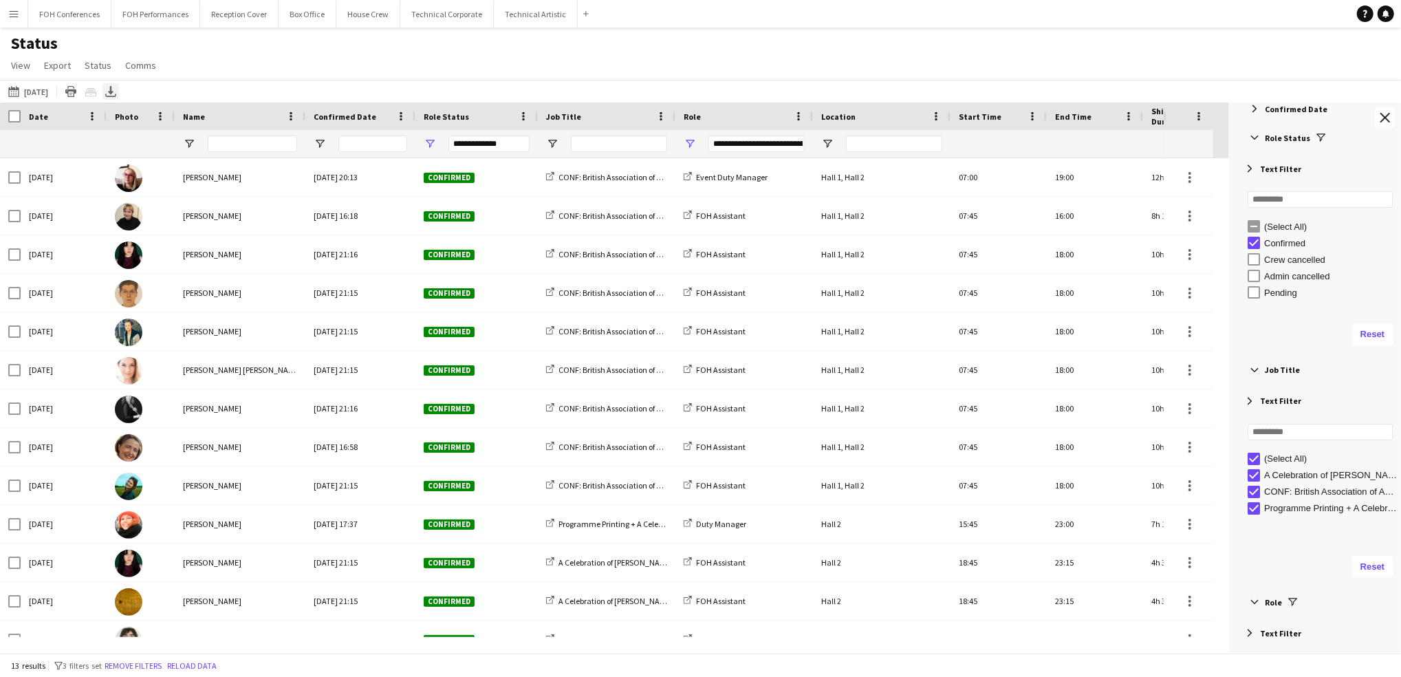
click at [116, 90] on icon "Export XLSX" at bounding box center [110, 91] width 11 height 11
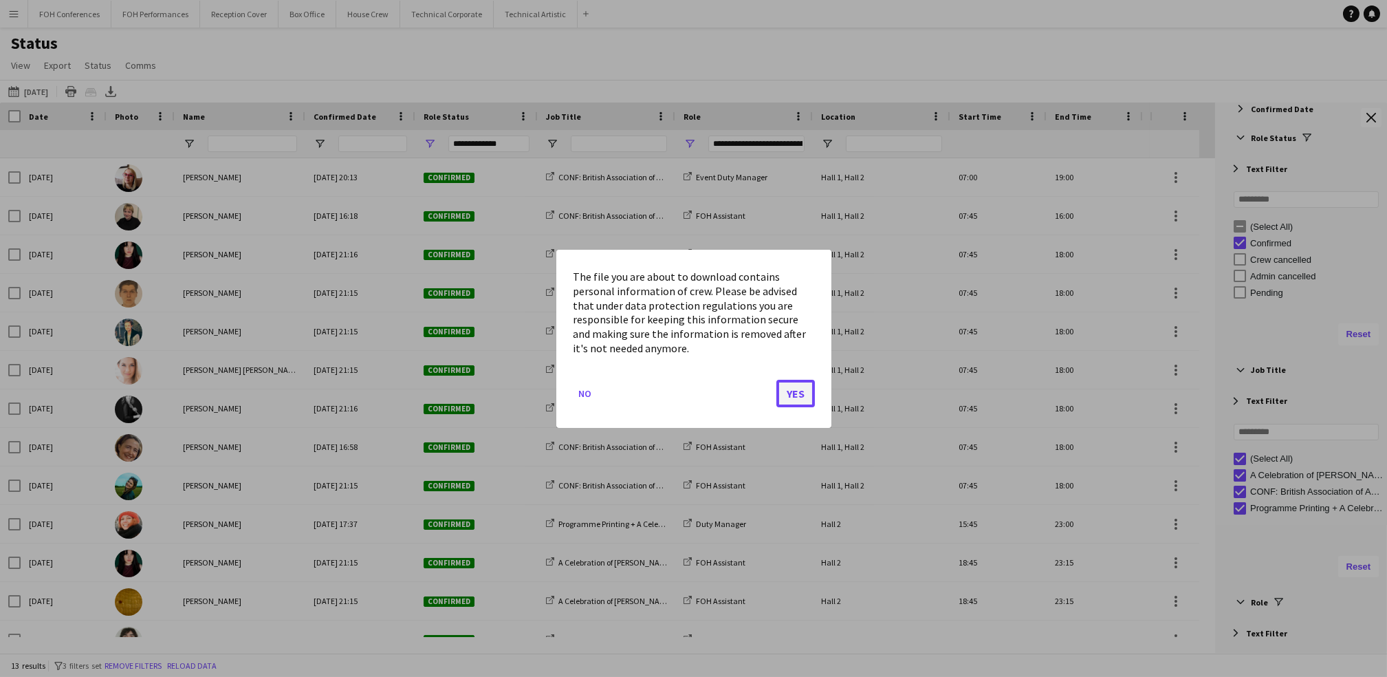
click at [796, 387] on button "Yes" at bounding box center [796, 393] width 39 height 28
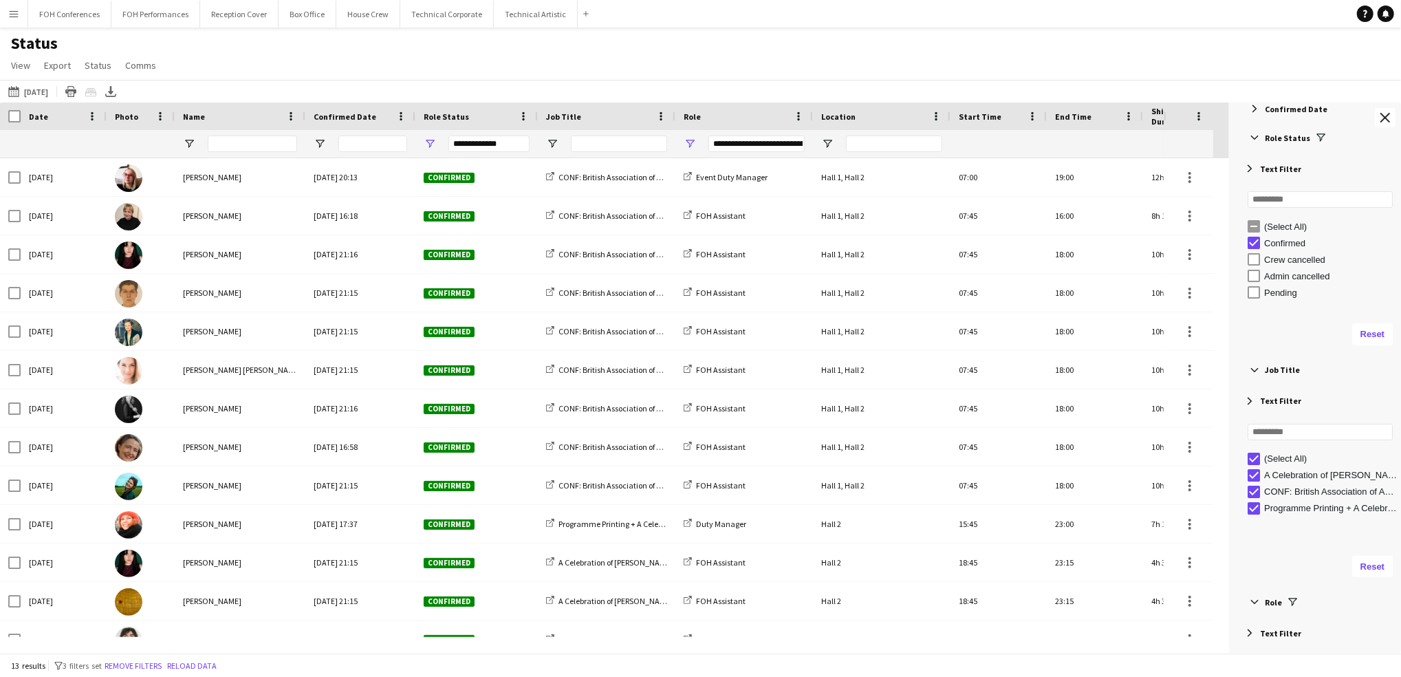
click at [806, 50] on div "Status View Views Default view Call Sheets GB View Weekly Staffing Report ZD TE…" at bounding box center [700, 56] width 1401 height 47
click at [45, 95] on button "25-09-2025 to 01-10-2025 03-10-2025" at bounding box center [28, 91] width 45 height 17
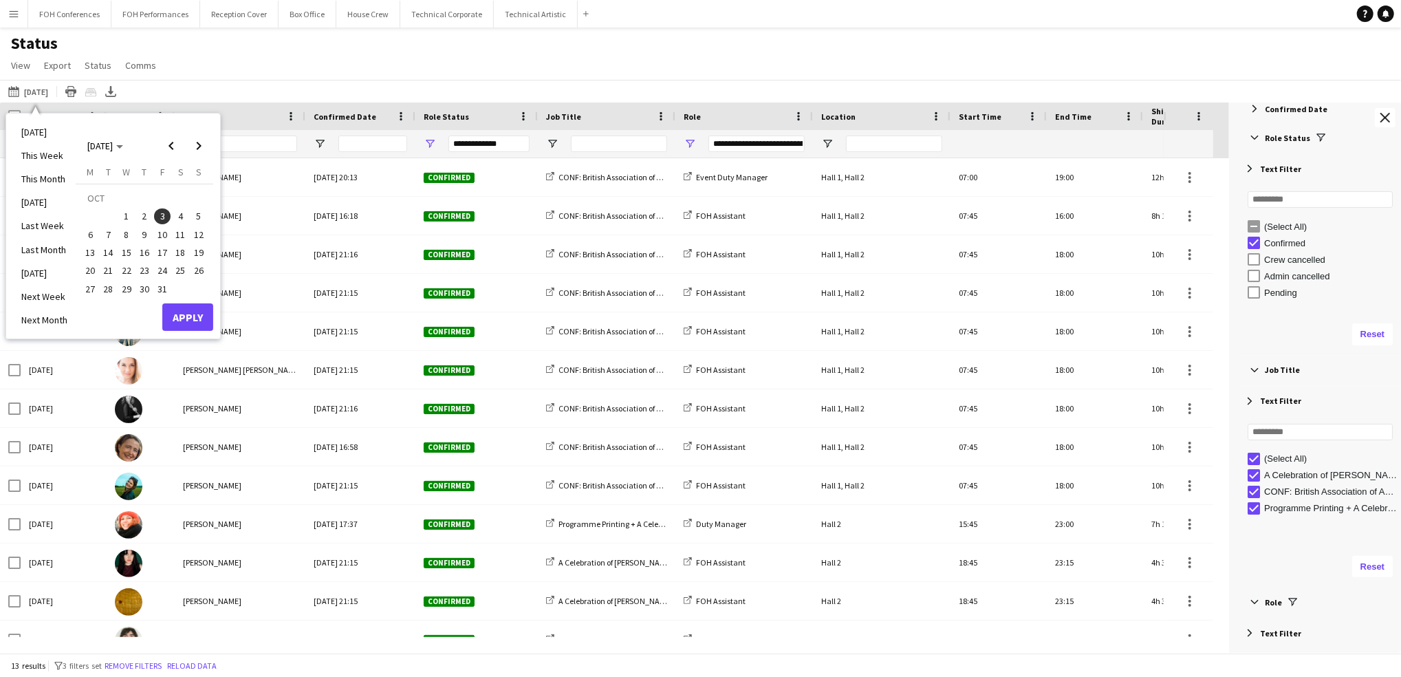
click at [179, 213] on span "4" at bounding box center [181, 216] width 17 height 17
click at [192, 314] on button "Apply" at bounding box center [187, 317] width 51 height 28
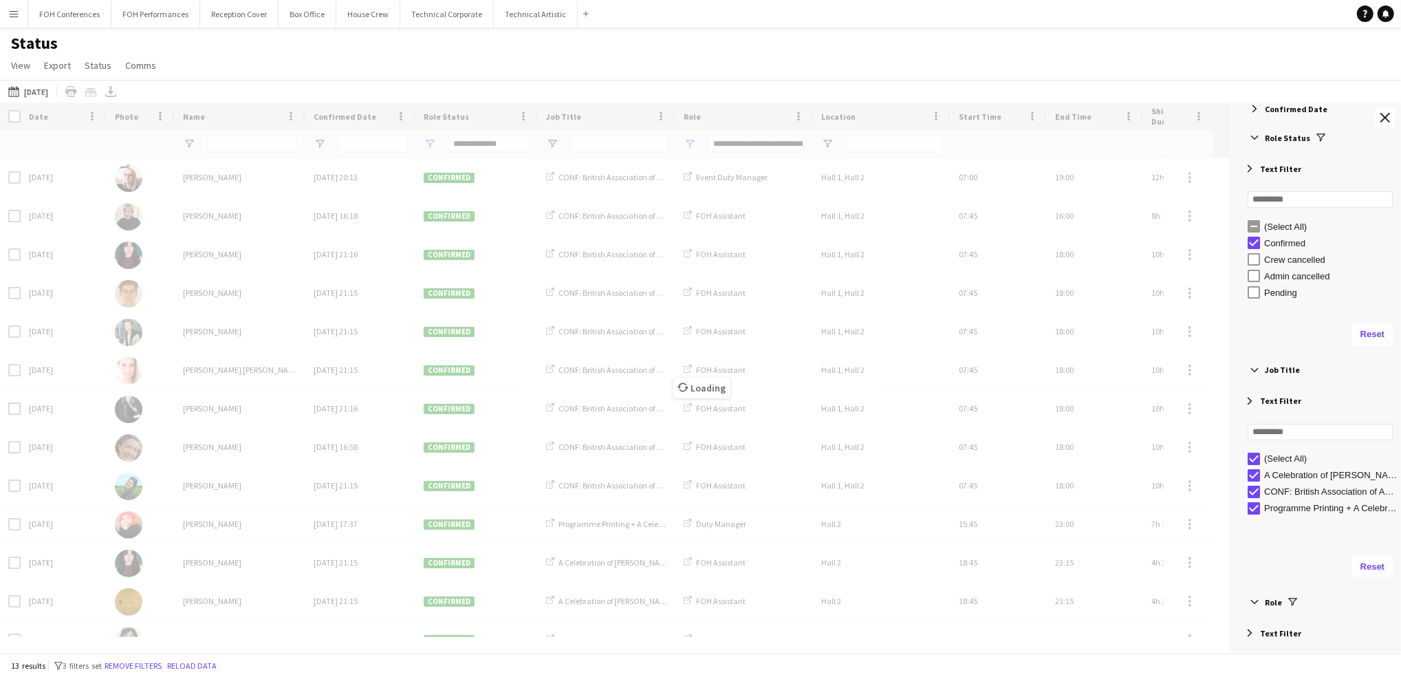
type input "**********"
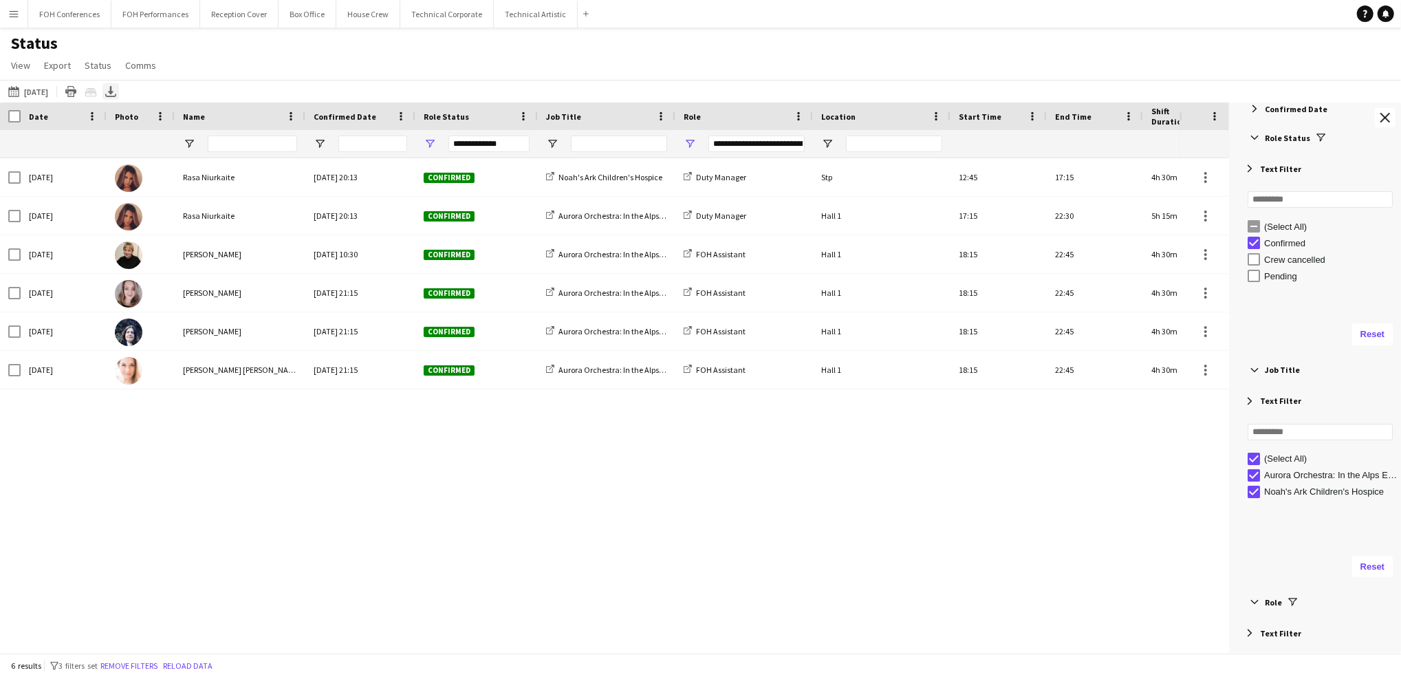
click at [116, 89] on icon "Export XLSX" at bounding box center [110, 91] width 11 height 11
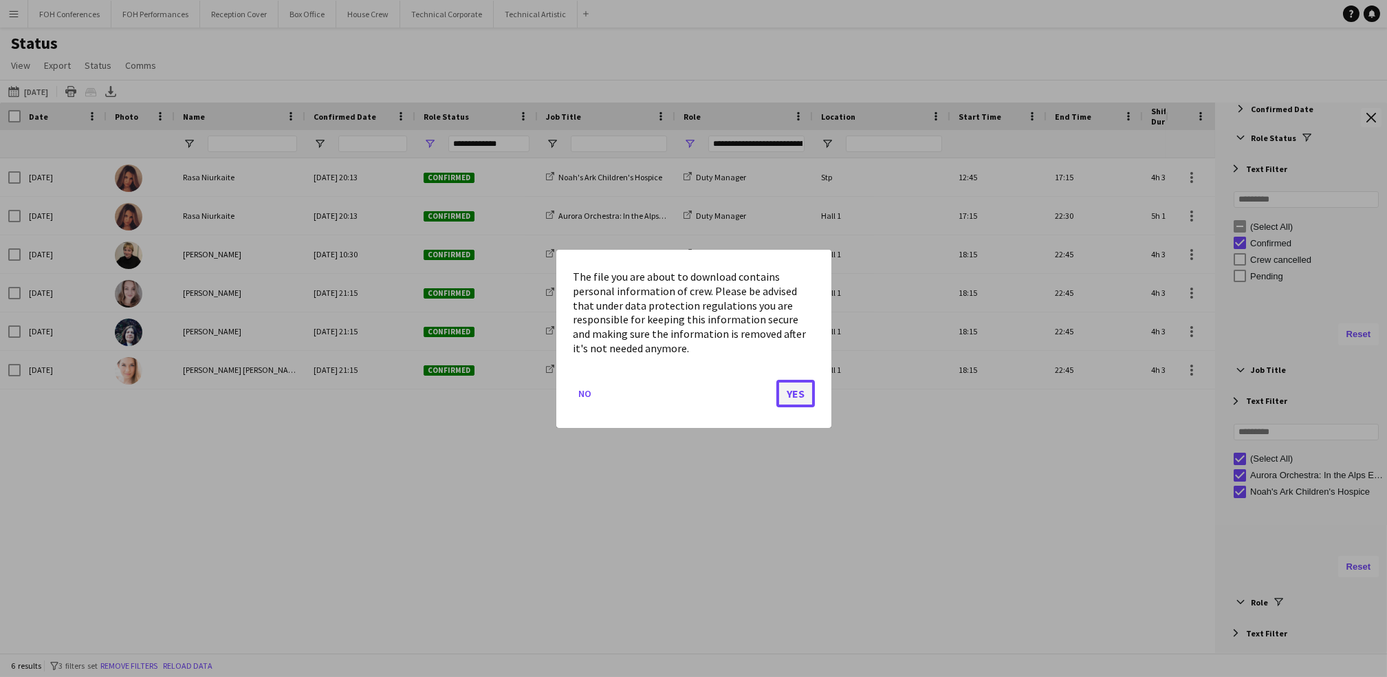
click at [782, 395] on button "Yes" at bounding box center [796, 393] width 39 height 28
